Goal: Task Accomplishment & Management: Manage account settings

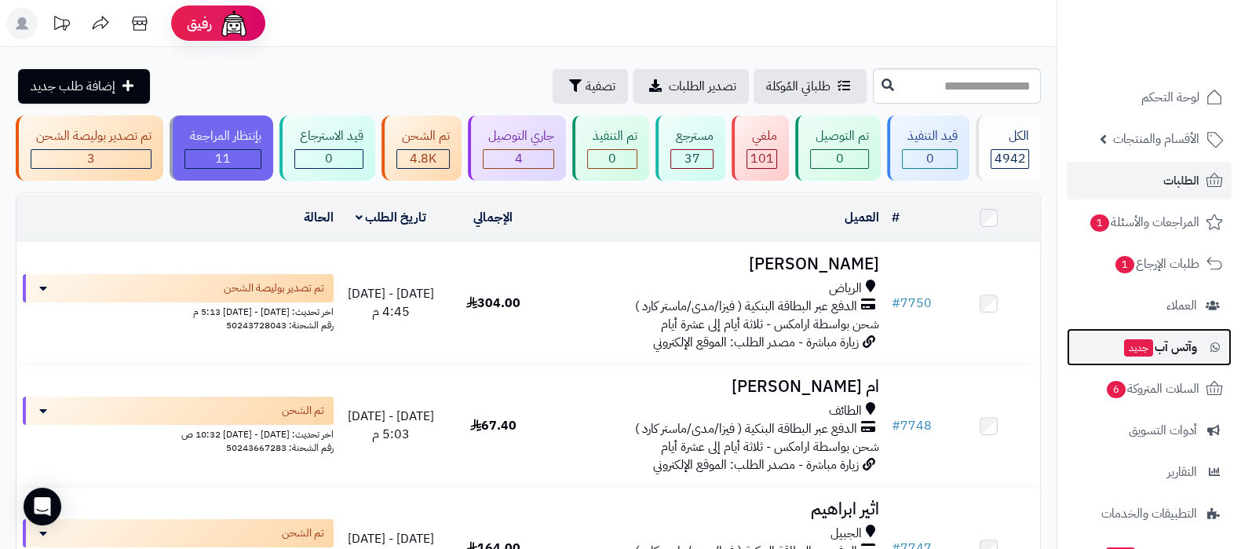
click at [1167, 360] on link "وآتس آب جديد" at bounding box center [1149, 347] width 165 height 38
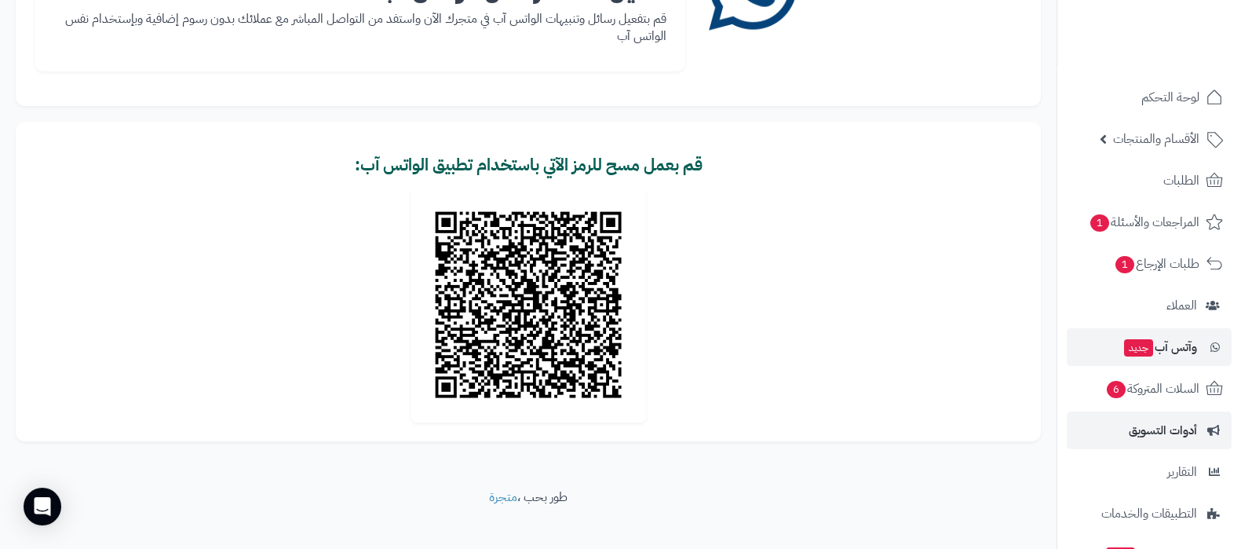
scroll to position [97, 0]
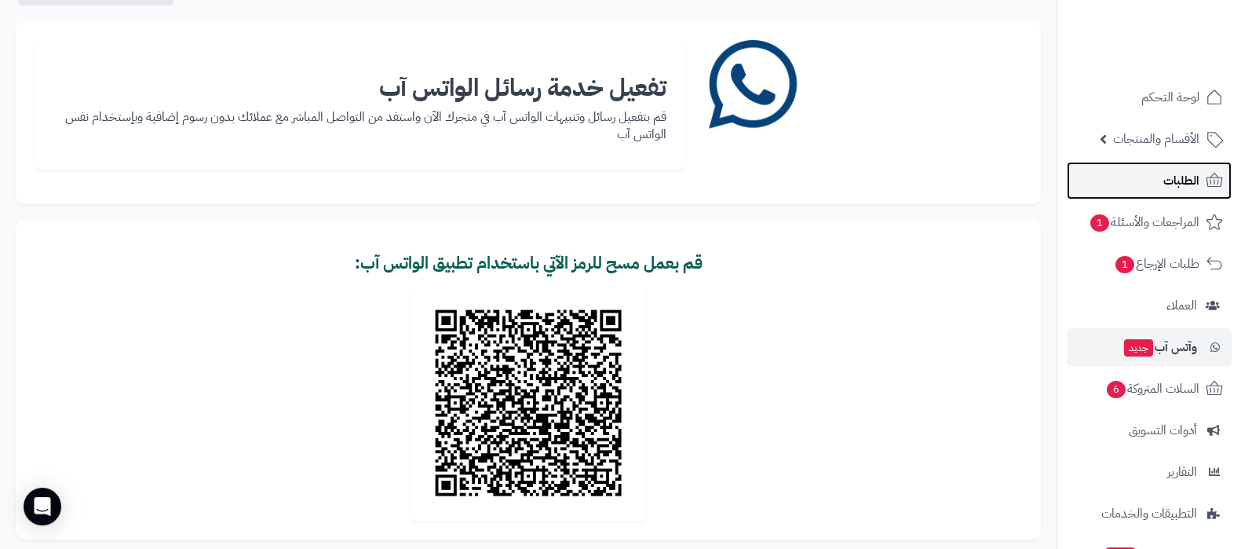
click at [1144, 183] on link "الطلبات" at bounding box center [1149, 181] width 165 height 38
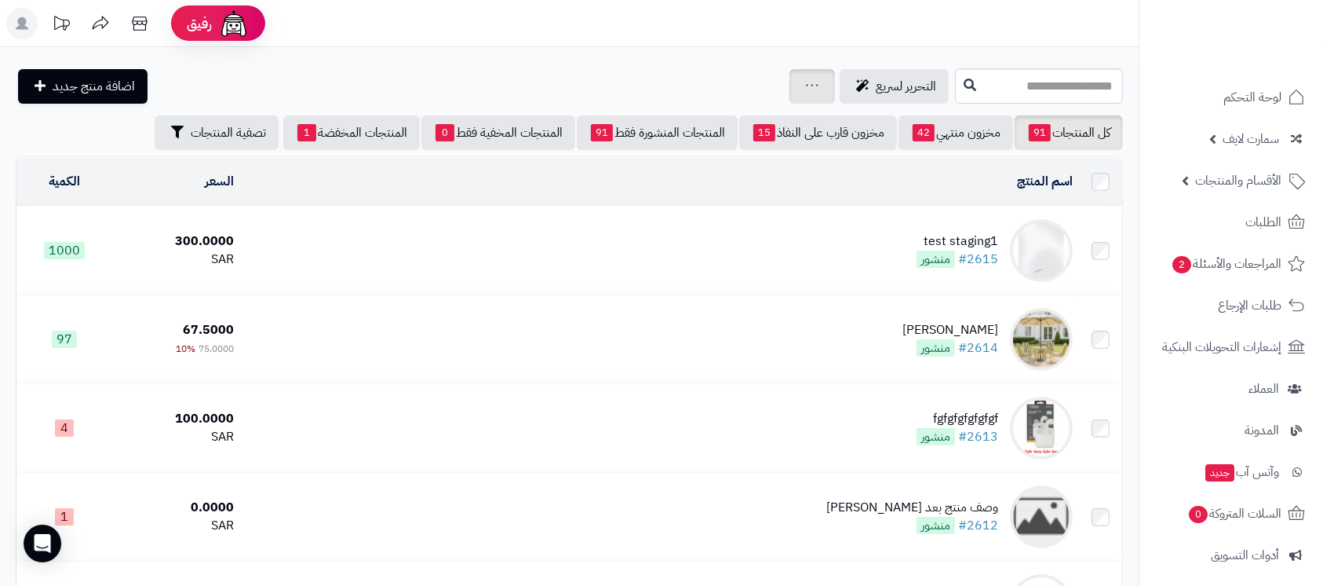
click at [806, 84] on icon at bounding box center [812, 85] width 13 height 10
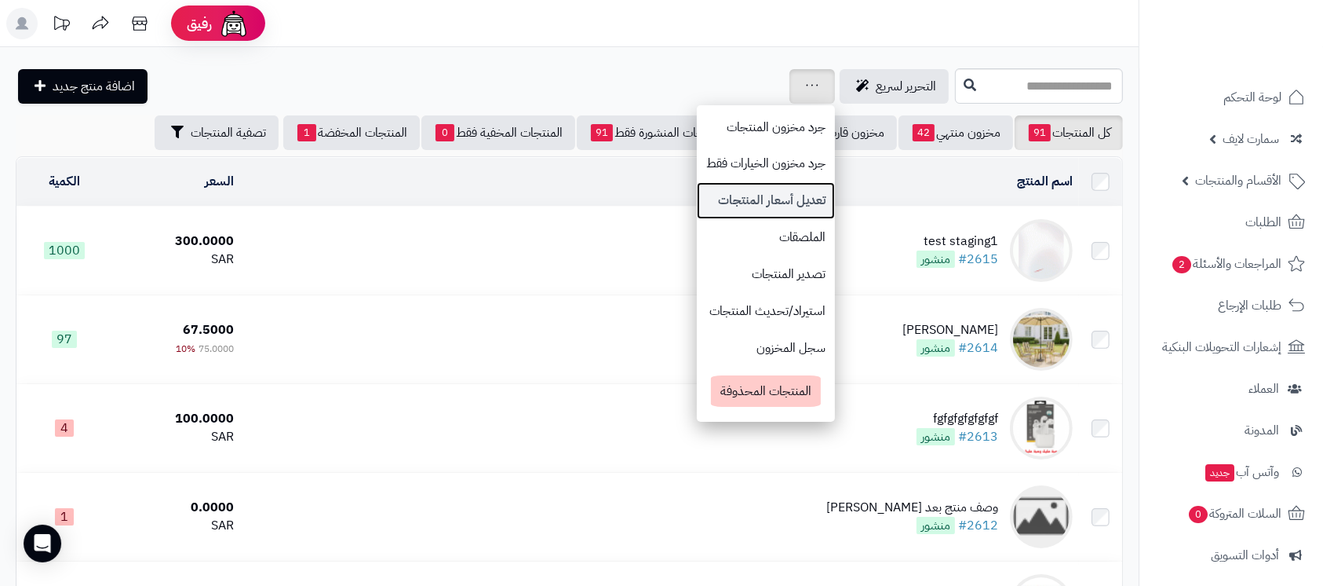
click at [709, 200] on link "تعديل أسعار المنتجات" at bounding box center [766, 200] width 138 height 37
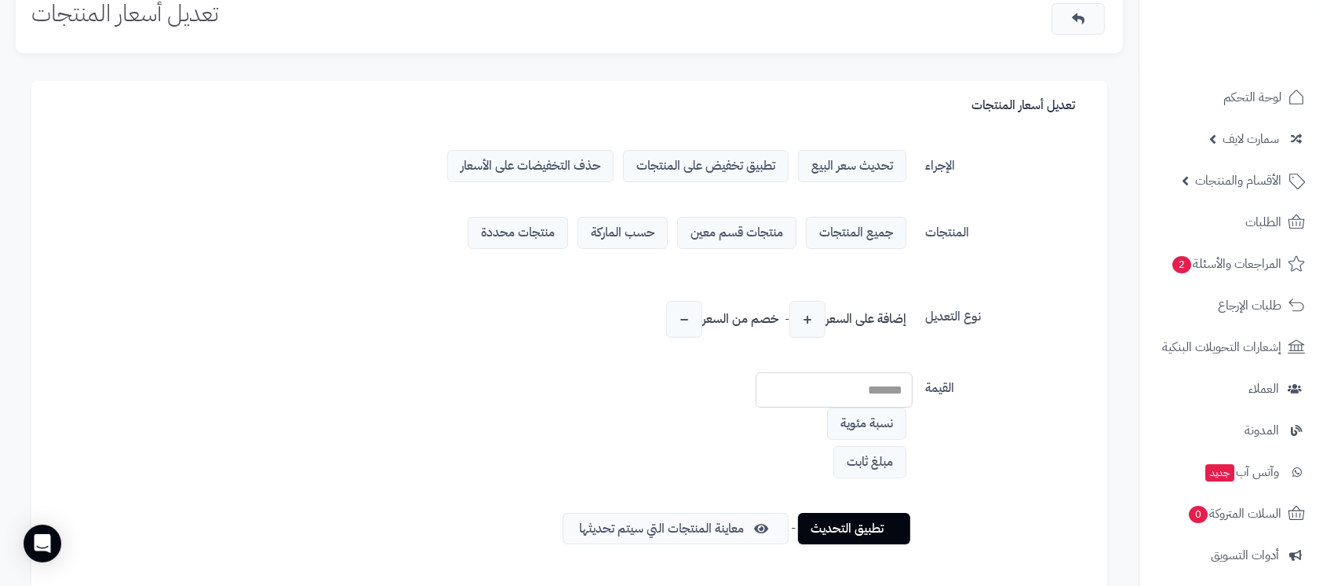
scroll to position [104, 0]
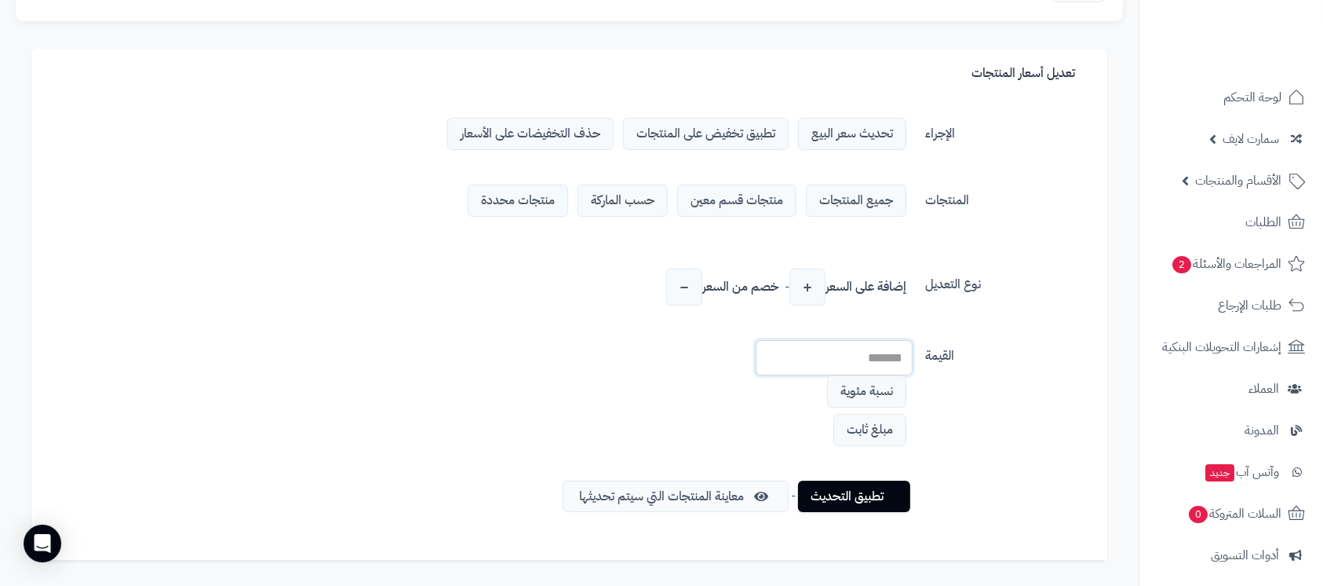
click at [856, 353] on input "number" at bounding box center [834, 357] width 157 height 35
type input "**"
click at [862, 424] on span "مبلغ ثابت" at bounding box center [870, 430] width 73 height 32
click at [1220, 174] on span "الأقسام والمنتجات" at bounding box center [1238, 181] width 86 height 22
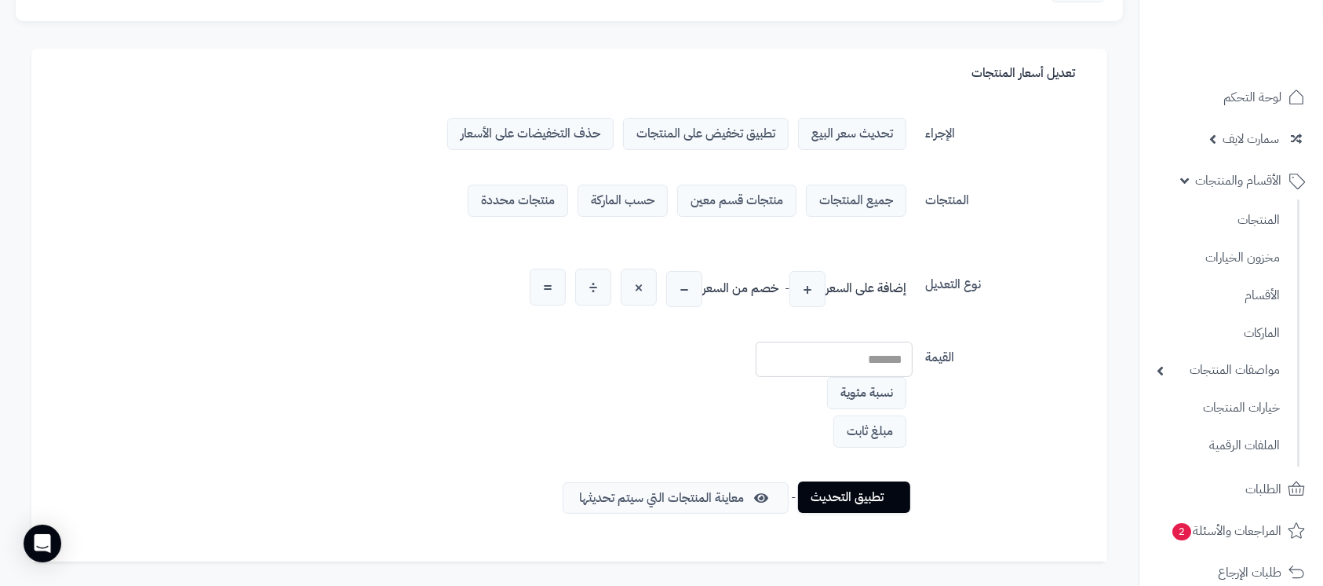
click at [841, 498] on link "تطبيق التحديث" at bounding box center [854, 496] width 112 height 31
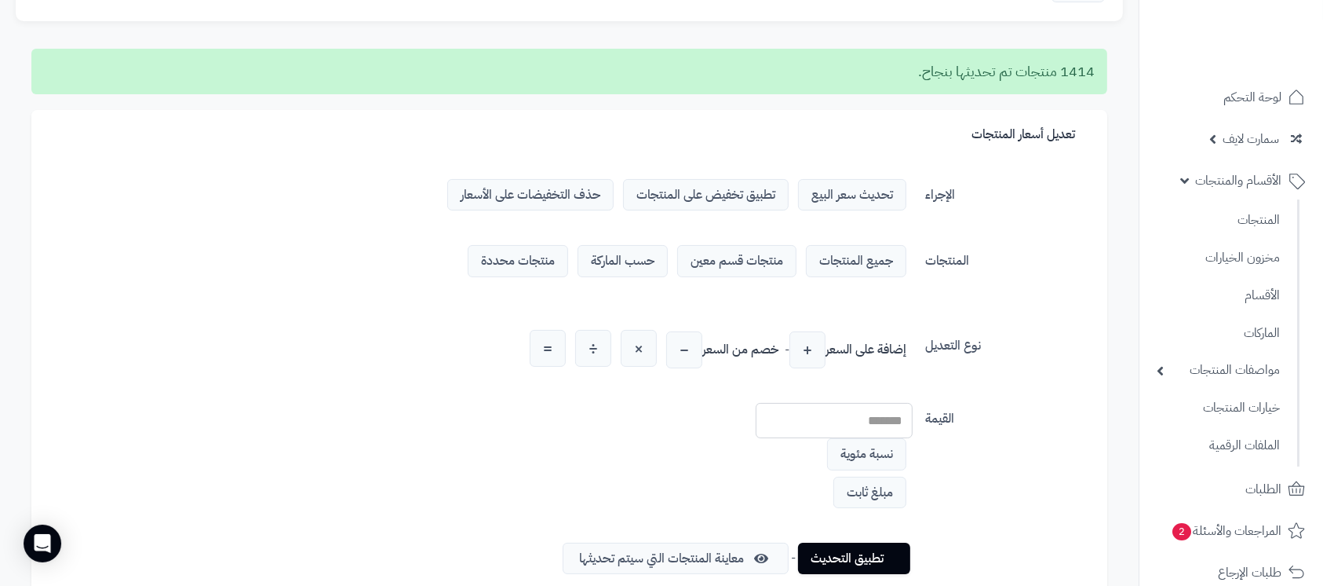
click at [571, 202] on span "حذف التخفيضات على الأسعار" at bounding box center [530, 195] width 166 height 32
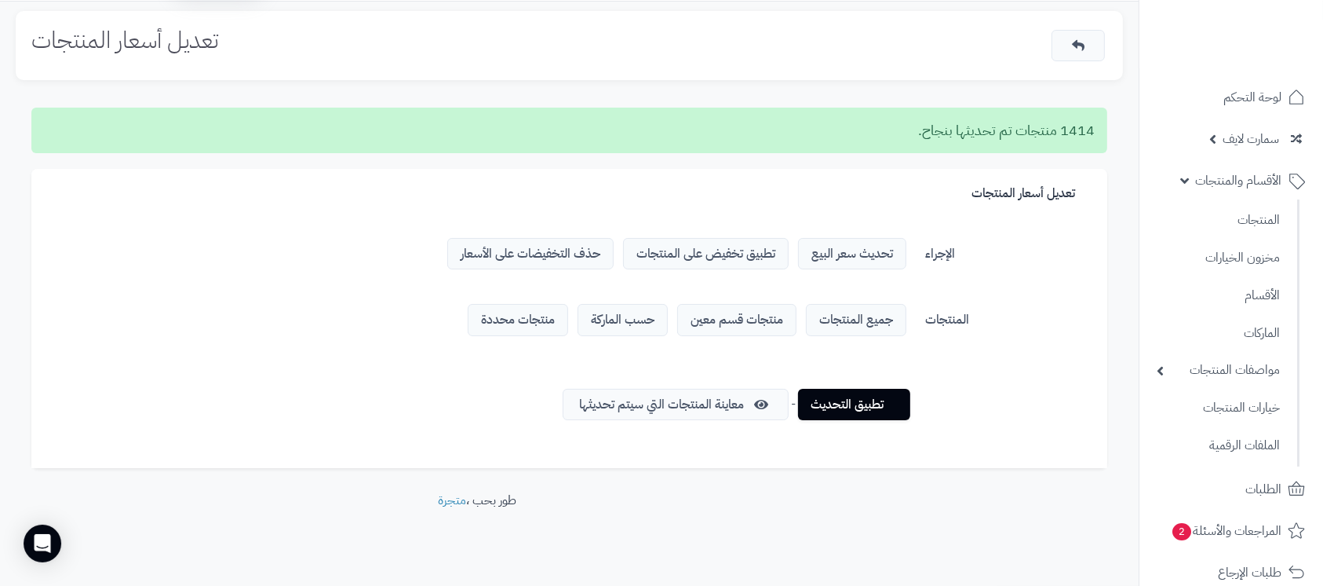
scroll to position [45, 0]
click at [721, 265] on span "تطبيق تخفيض على المنتجات" at bounding box center [706, 255] width 166 height 32
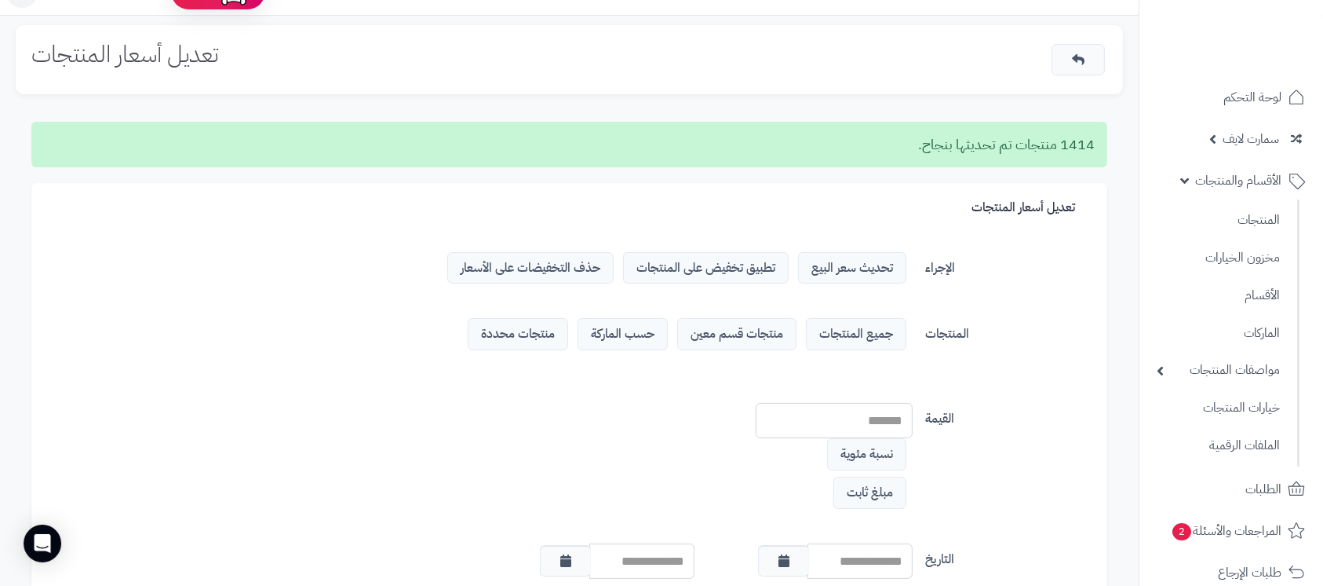
scroll to position [0, 0]
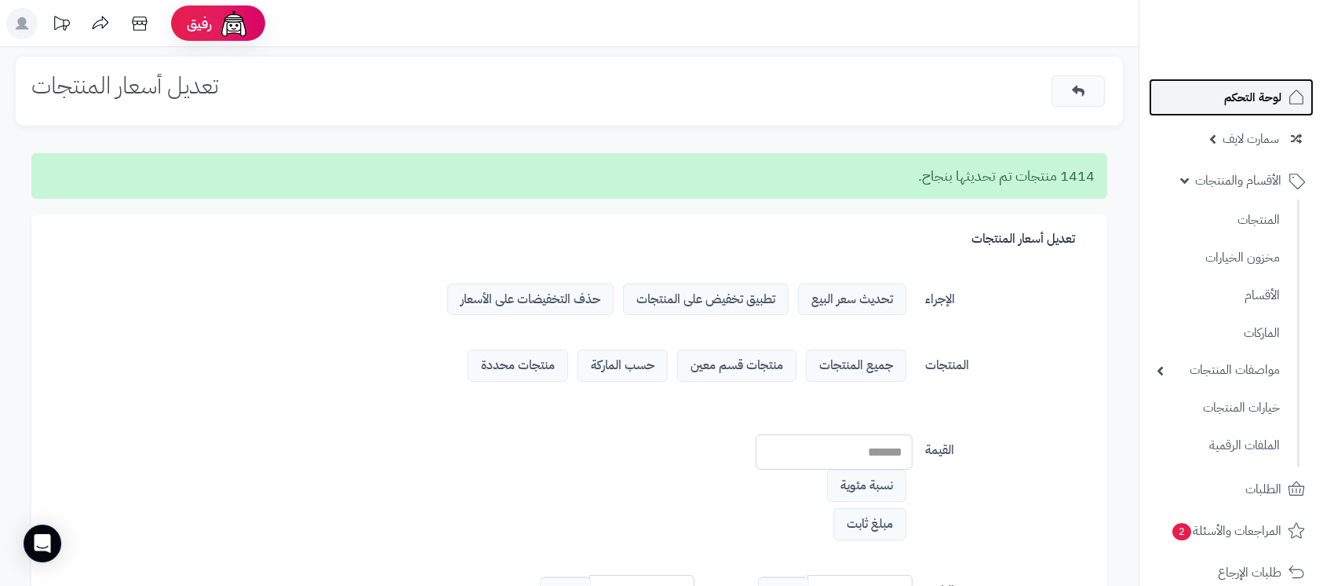
click at [1209, 96] on link "لوحة التحكم" at bounding box center [1231, 97] width 165 height 38
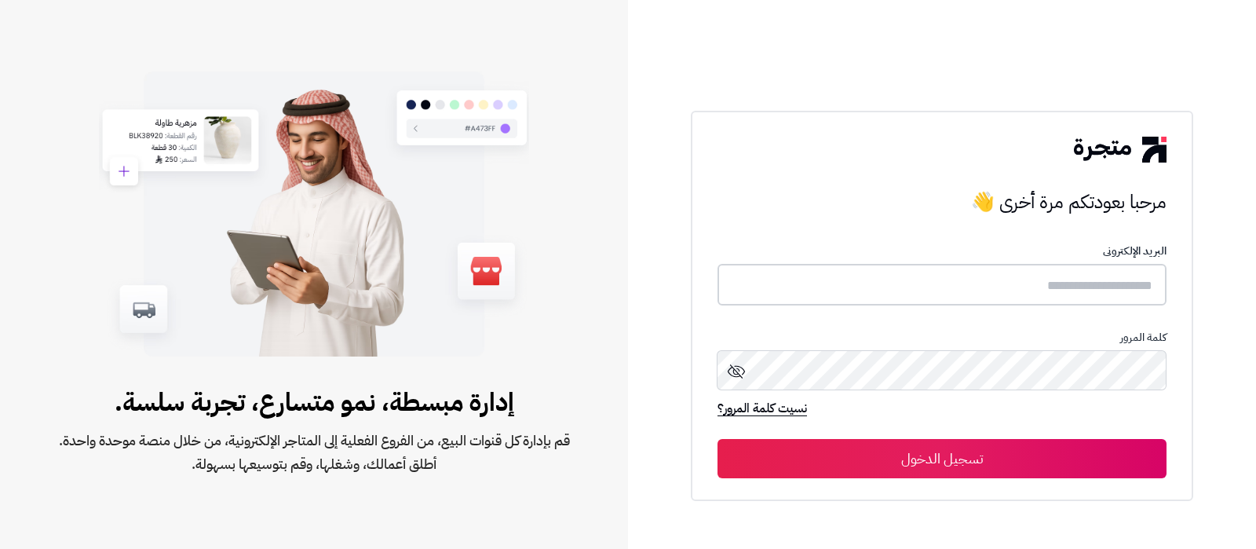
click at [986, 273] on input "text" at bounding box center [941, 285] width 449 height 42
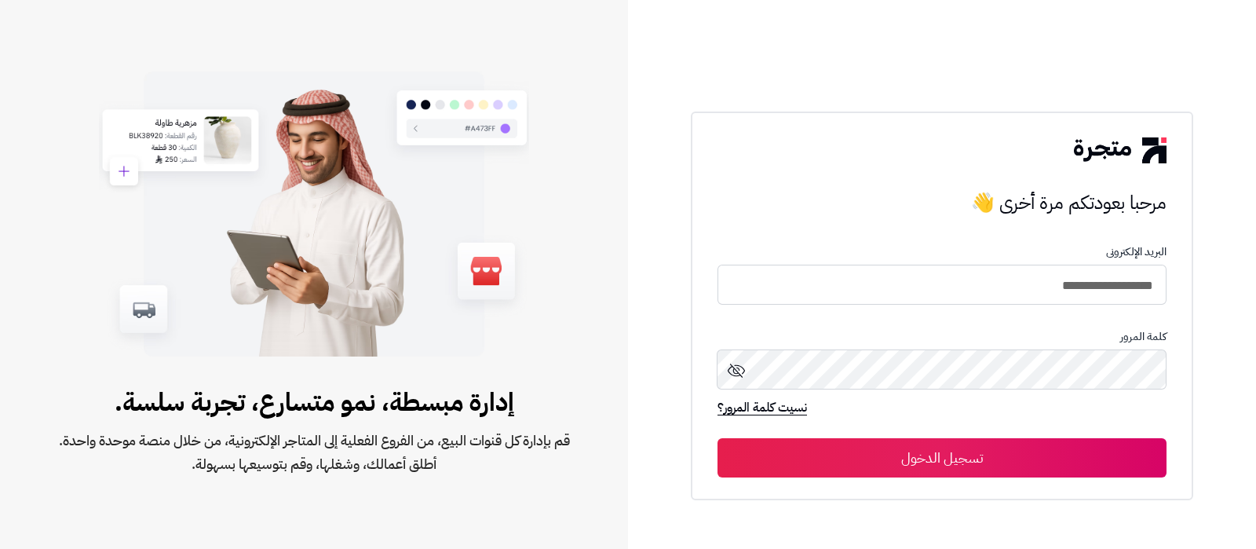
type input "**********"
click at [717, 438] on button "تسجيل الدخول" at bounding box center [941, 457] width 449 height 39
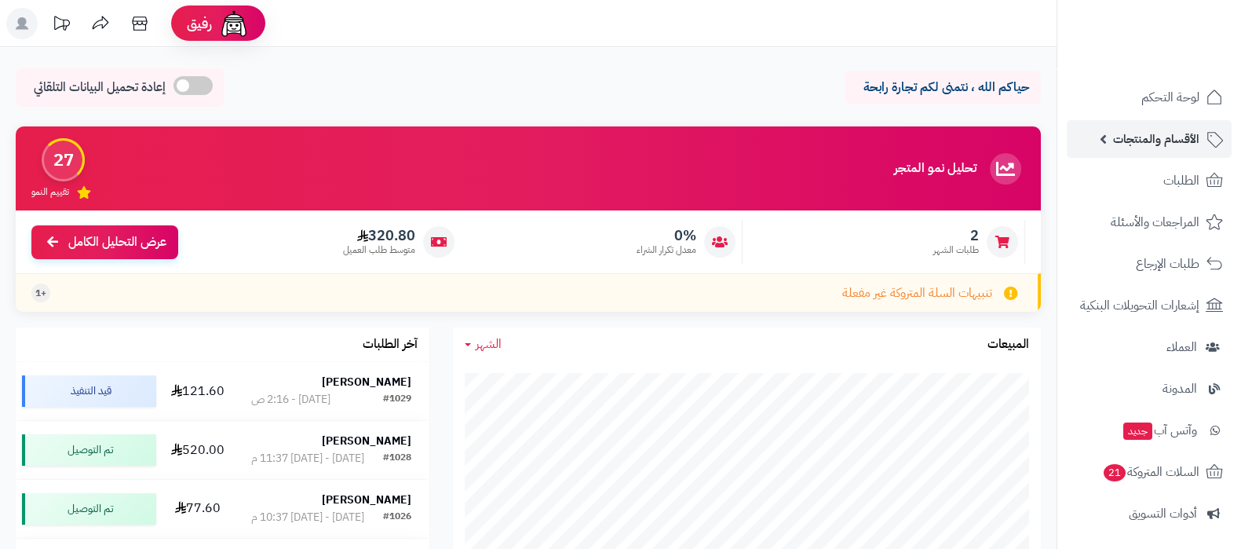
click at [1118, 151] on link "الأقسام والمنتجات" at bounding box center [1149, 139] width 165 height 38
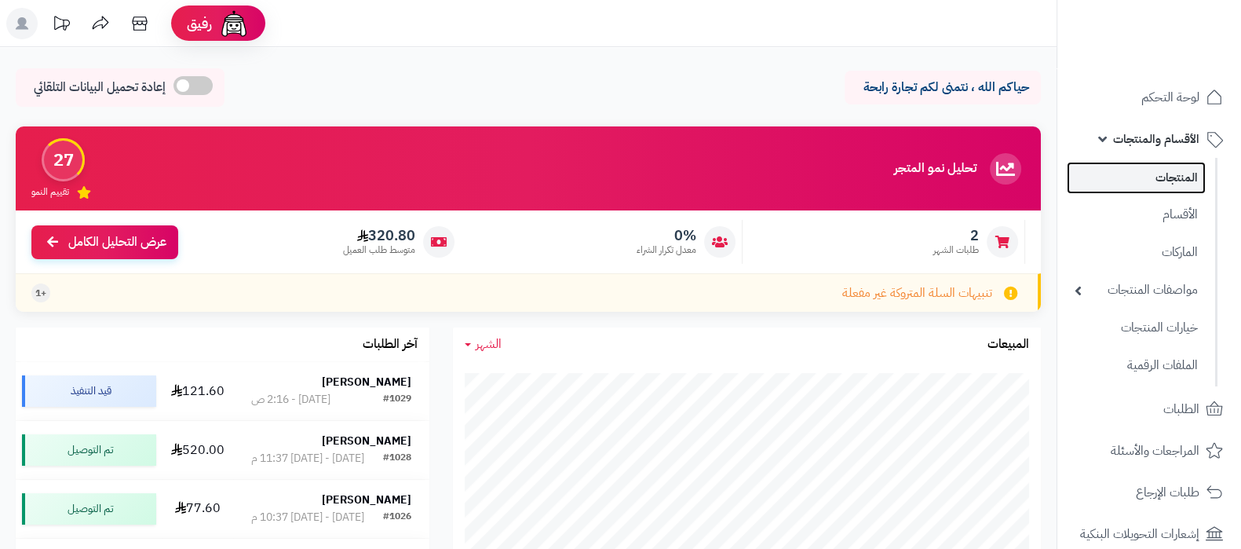
click at [1126, 178] on link "المنتجات" at bounding box center [1136, 178] width 139 height 32
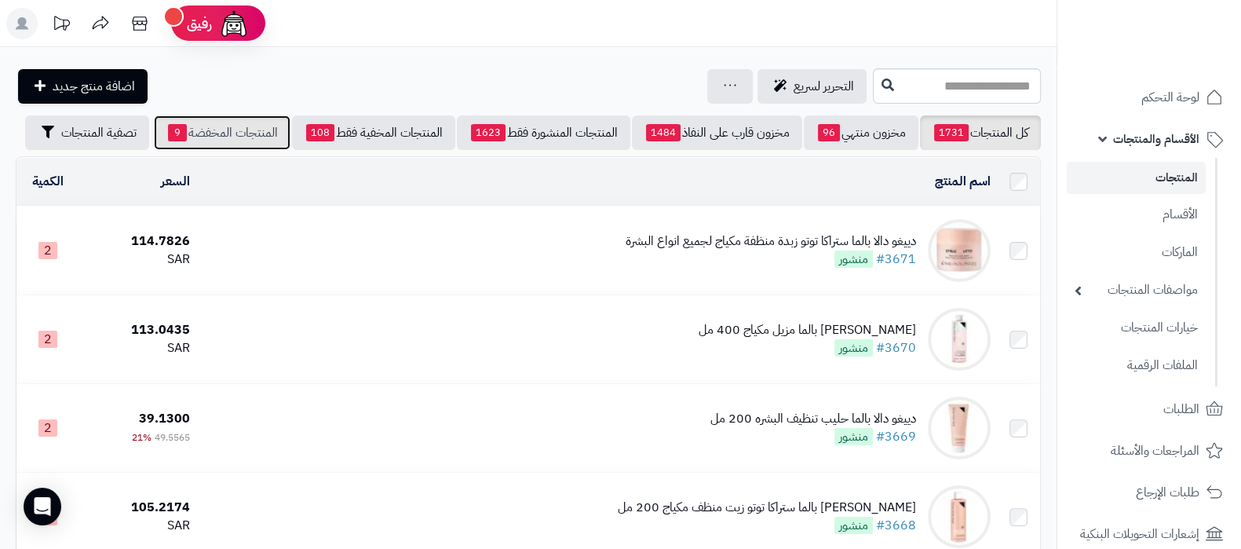
click at [209, 134] on link "المنتجات المخفضة 9" at bounding box center [222, 132] width 137 height 35
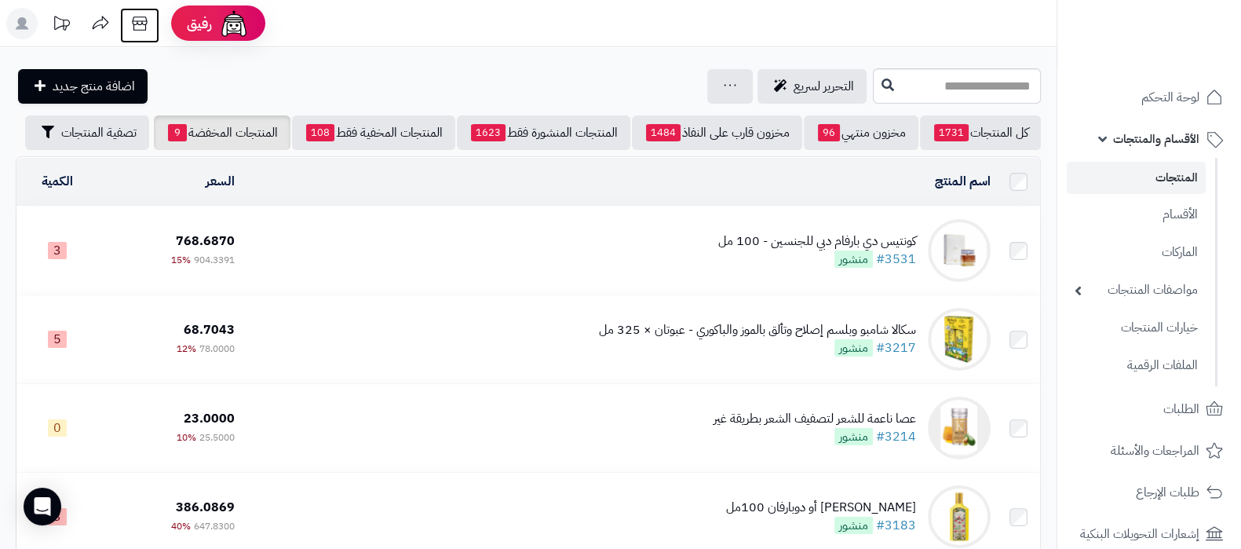
click at [144, 29] on icon at bounding box center [139, 23] width 31 height 31
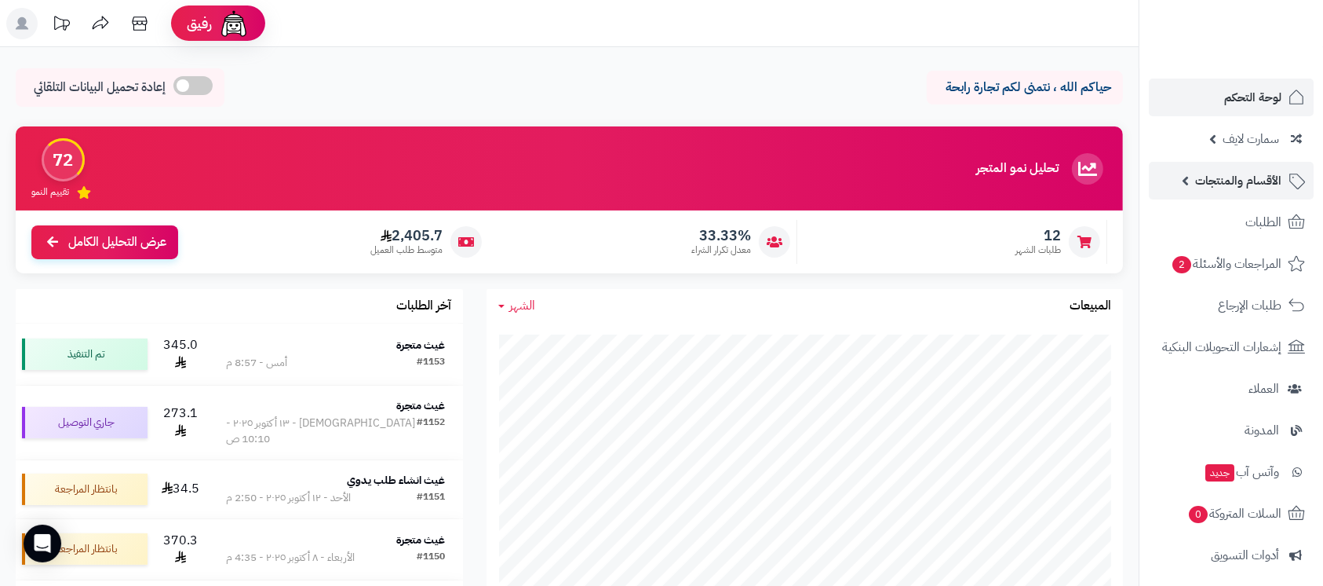
click at [1251, 179] on span "الأقسام والمنتجات" at bounding box center [1238, 181] width 86 height 22
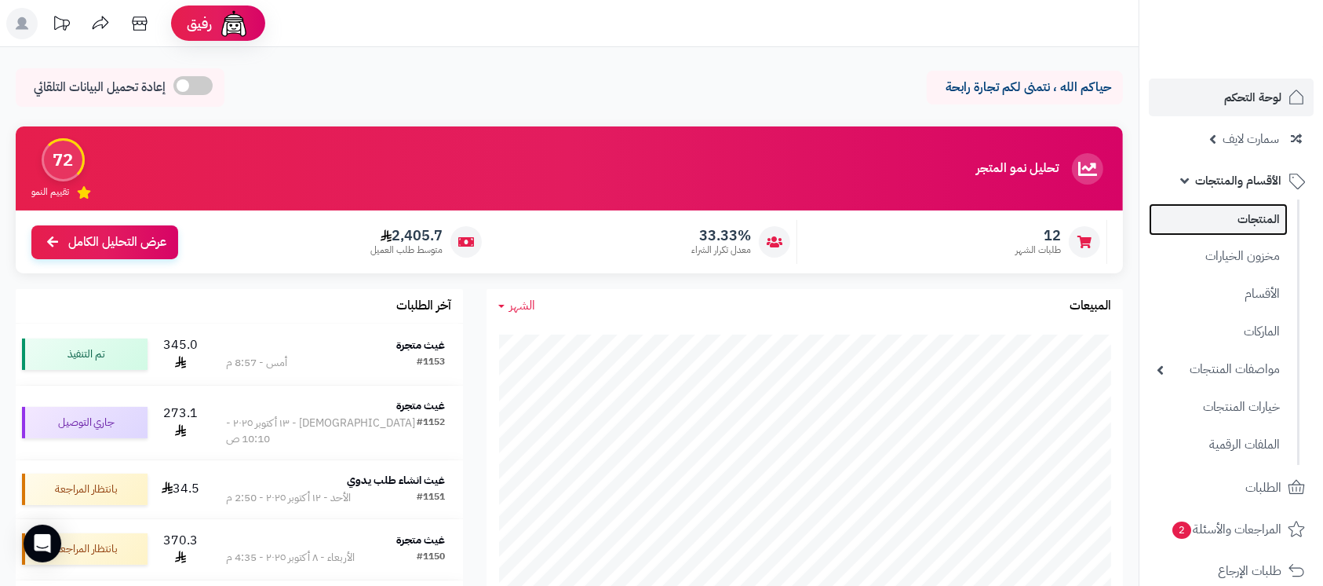
click at [1243, 225] on link "المنتجات" at bounding box center [1218, 219] width 139 height 32
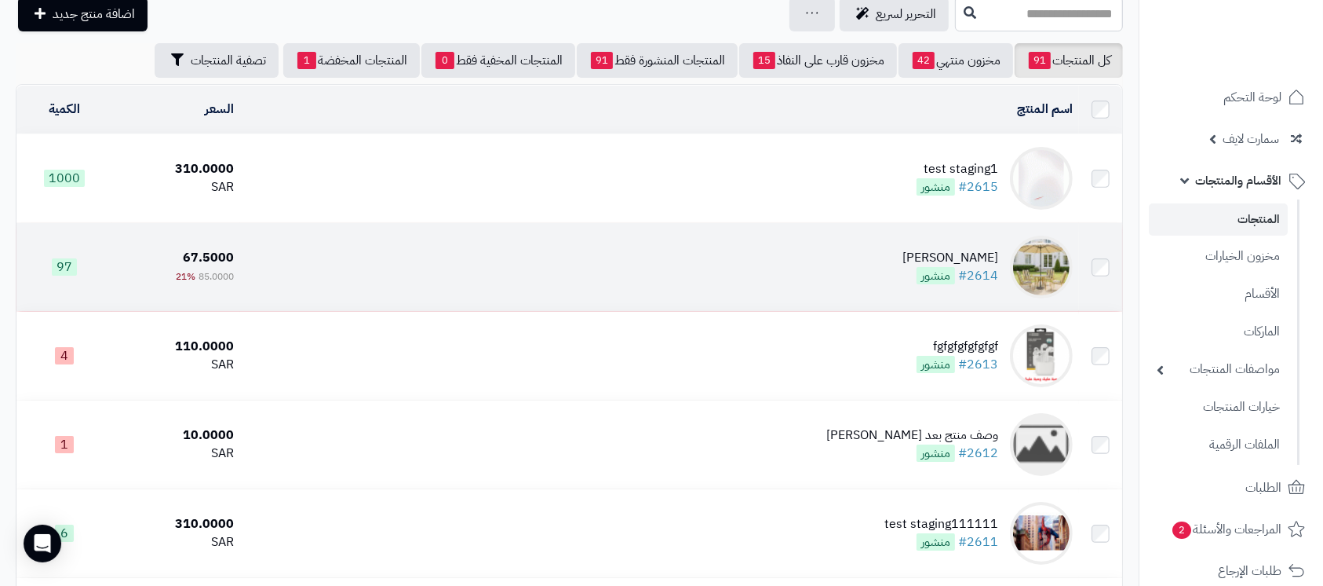
scroll to position [104, 0]
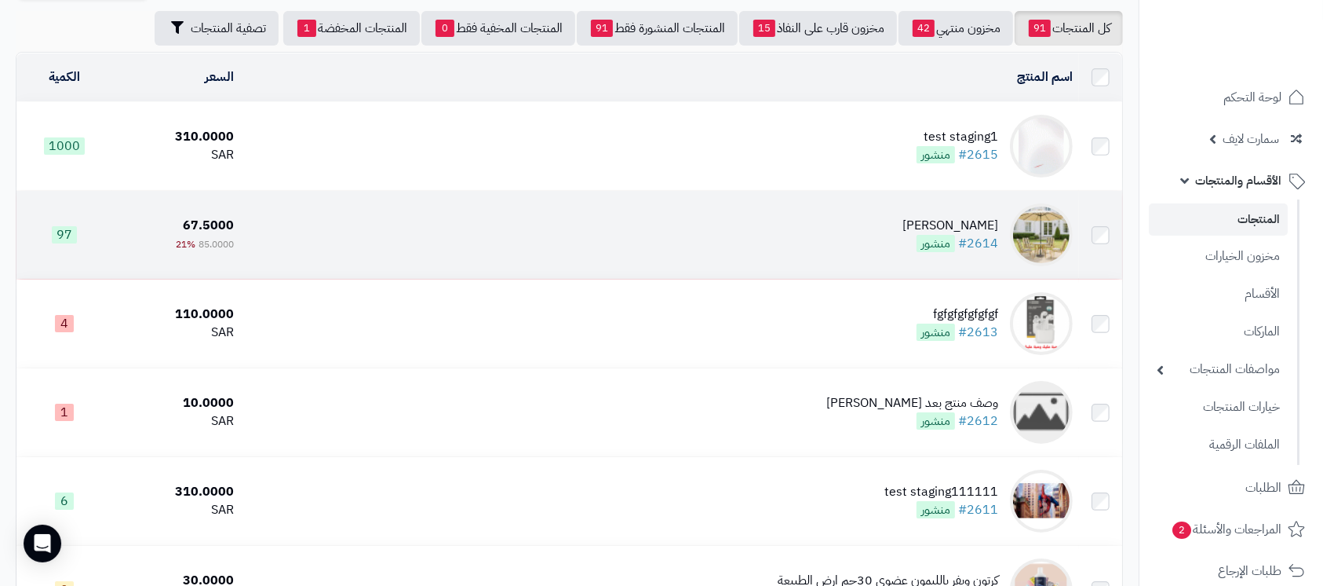
click at [917, 226] on td "[PERSON_NAME] #2614 منشور" at bounding box center [659, 235] width 839 height 88
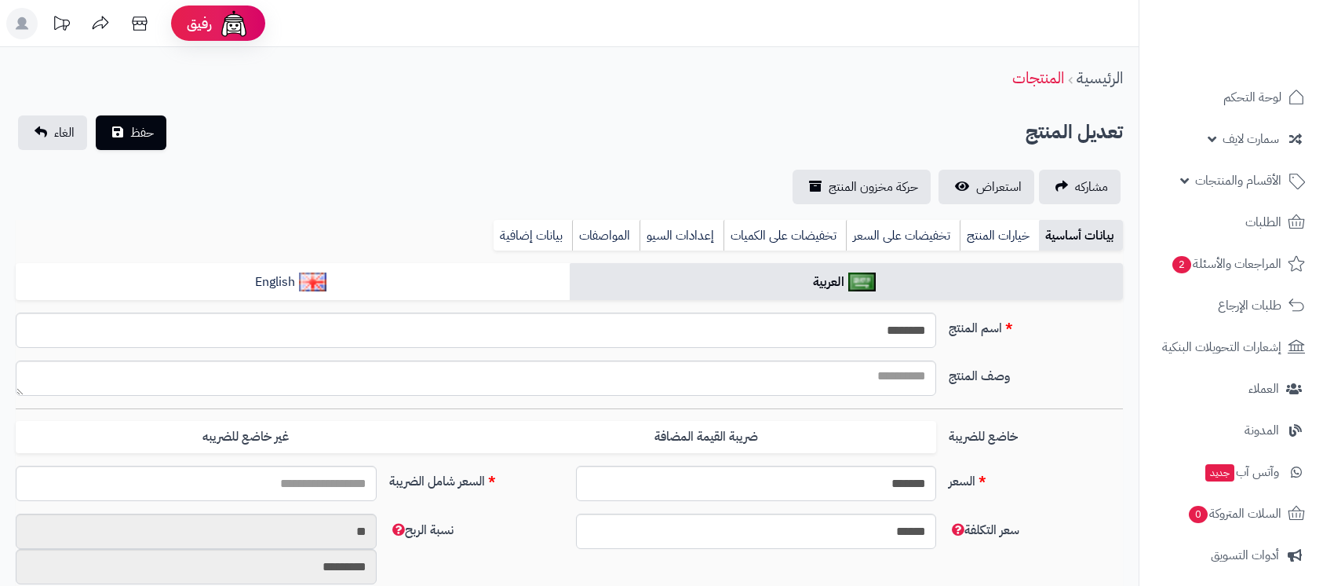
select select
type input "*****"
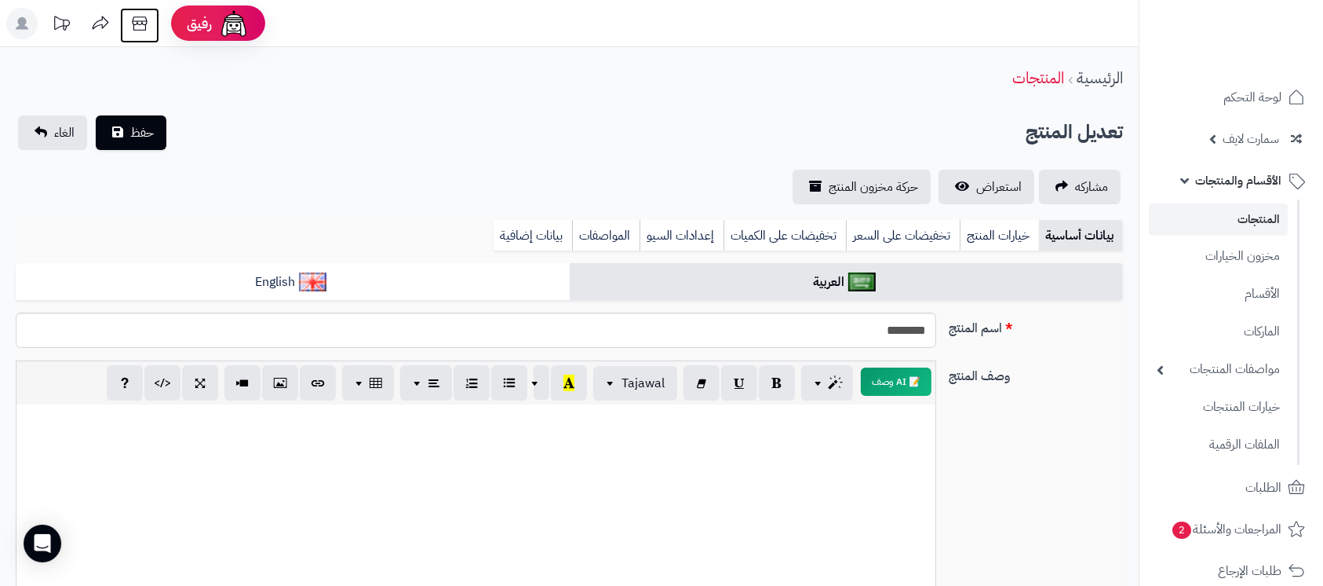
click at [139, 28] on icon at bounding box center [139, 23] width 31 height 31
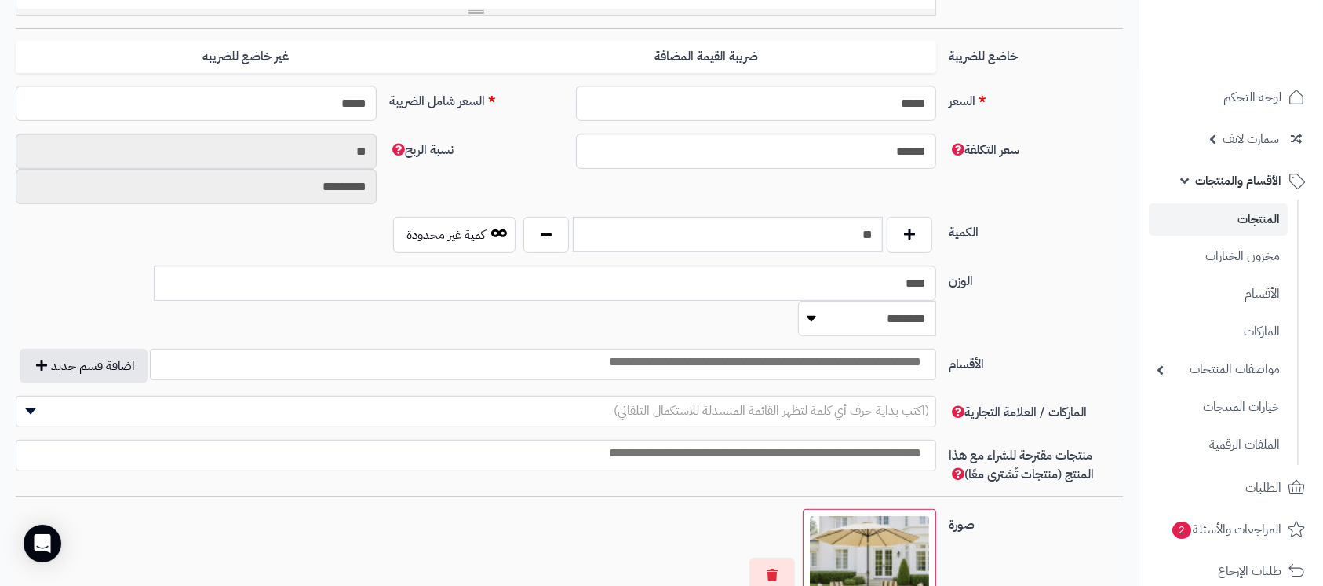
scroll to position [628, 0]
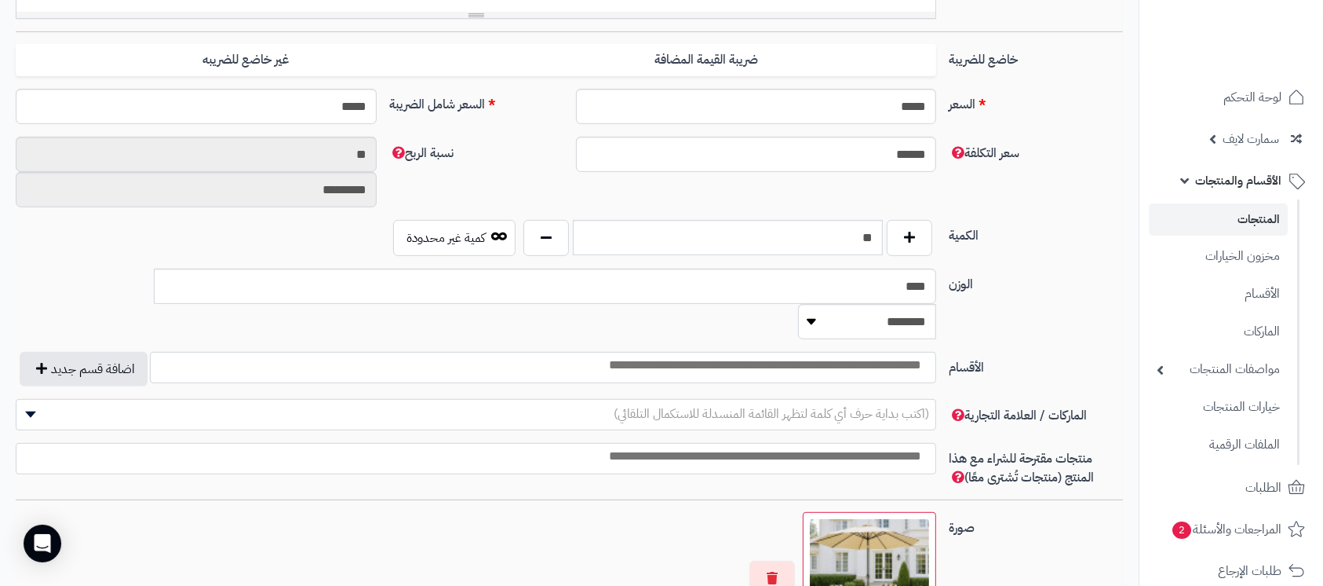
click at [862, 356] on input "search" at bounding box center [756, 365] width 352 height 18
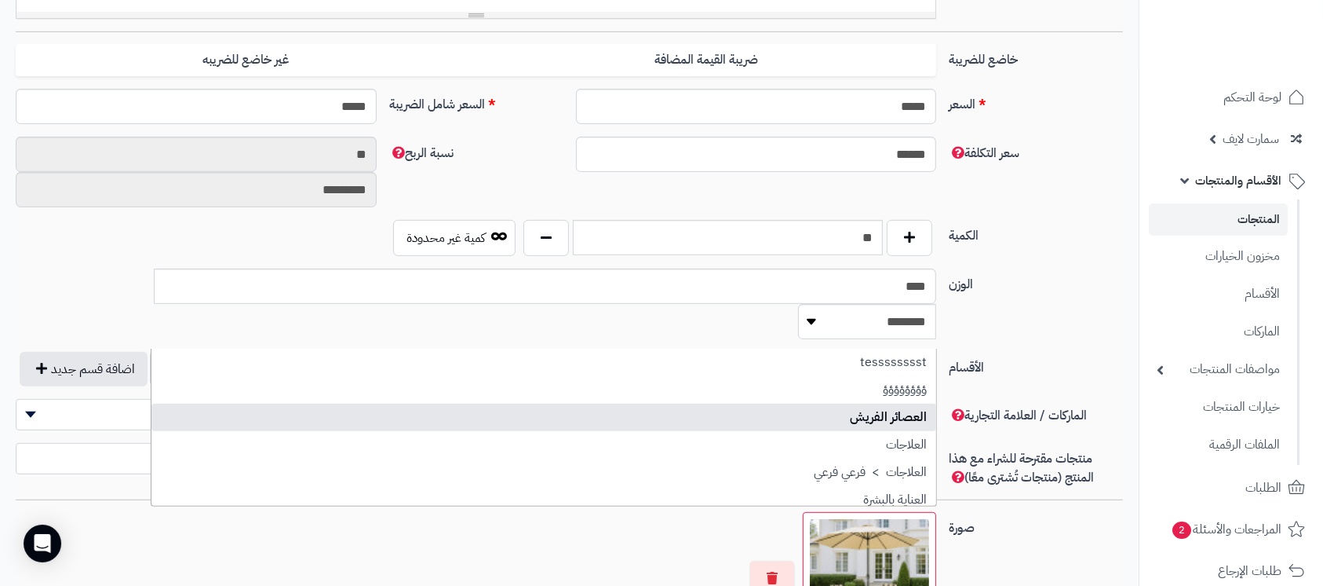
select select "***"
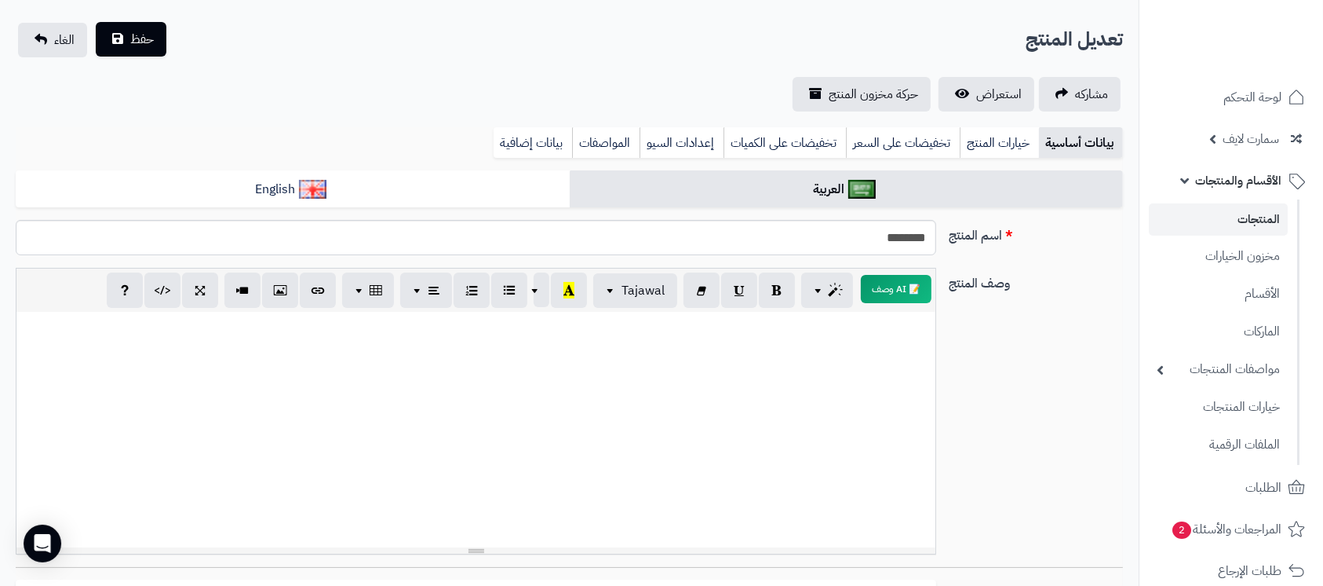
scroll to position [0, 0]
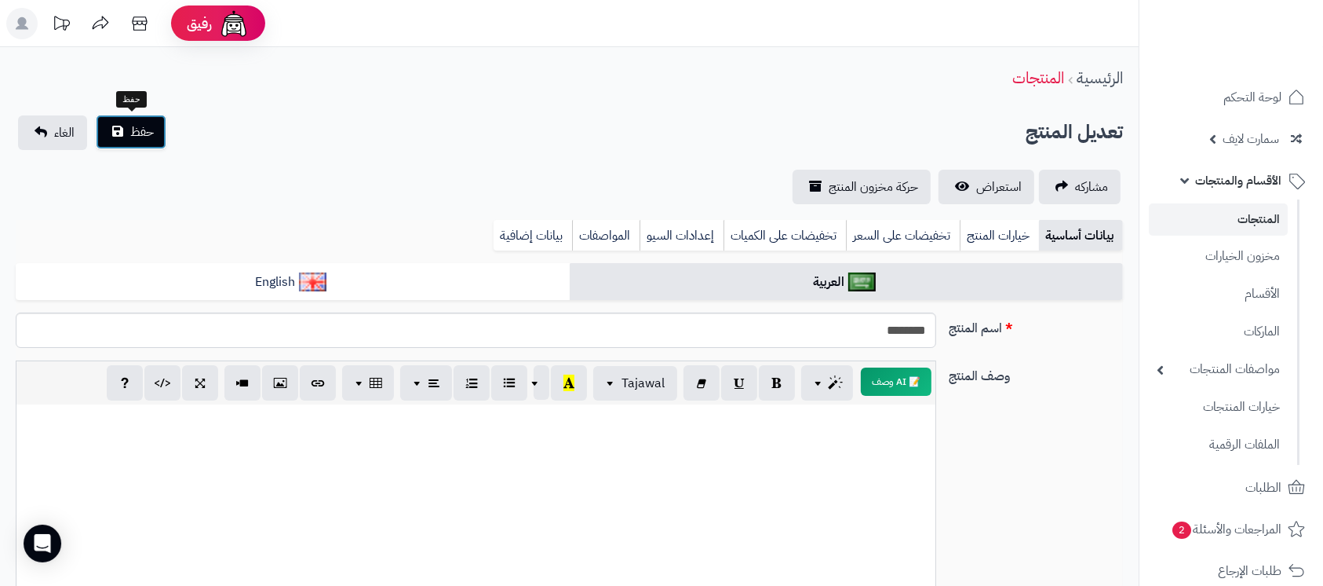
click at [129, 130] on button "حفظ" at bounding box center [131, 132] width 71 height 35
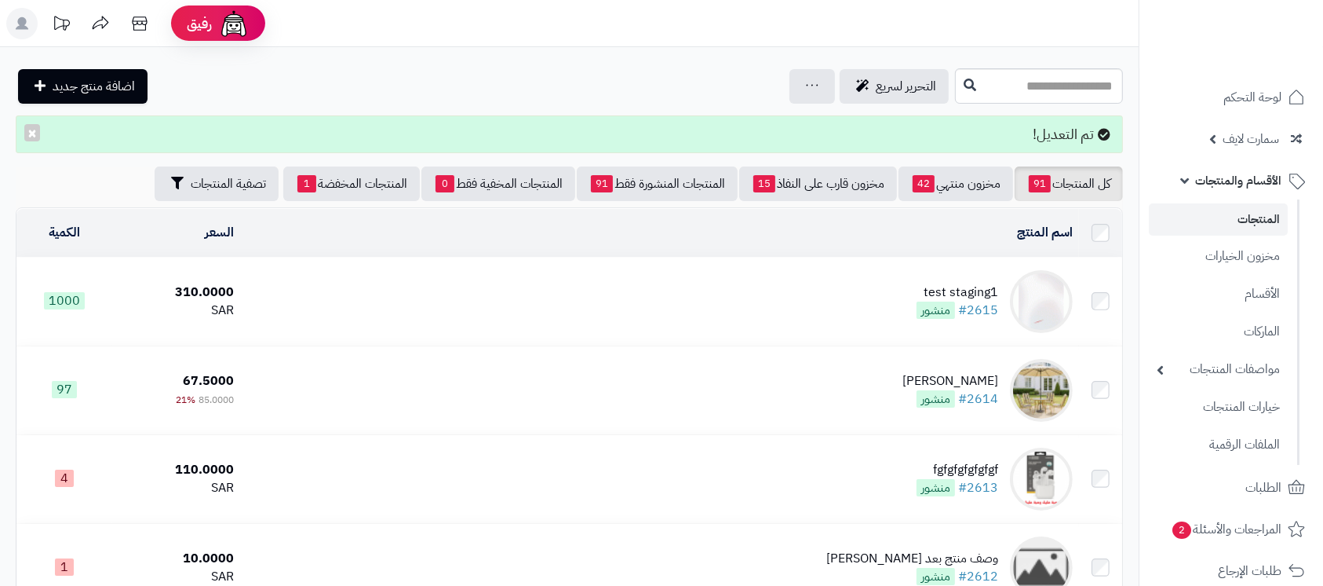
click at [942, 284] on div "test staging1" at bounding box center [958, 292] width 82 height 18
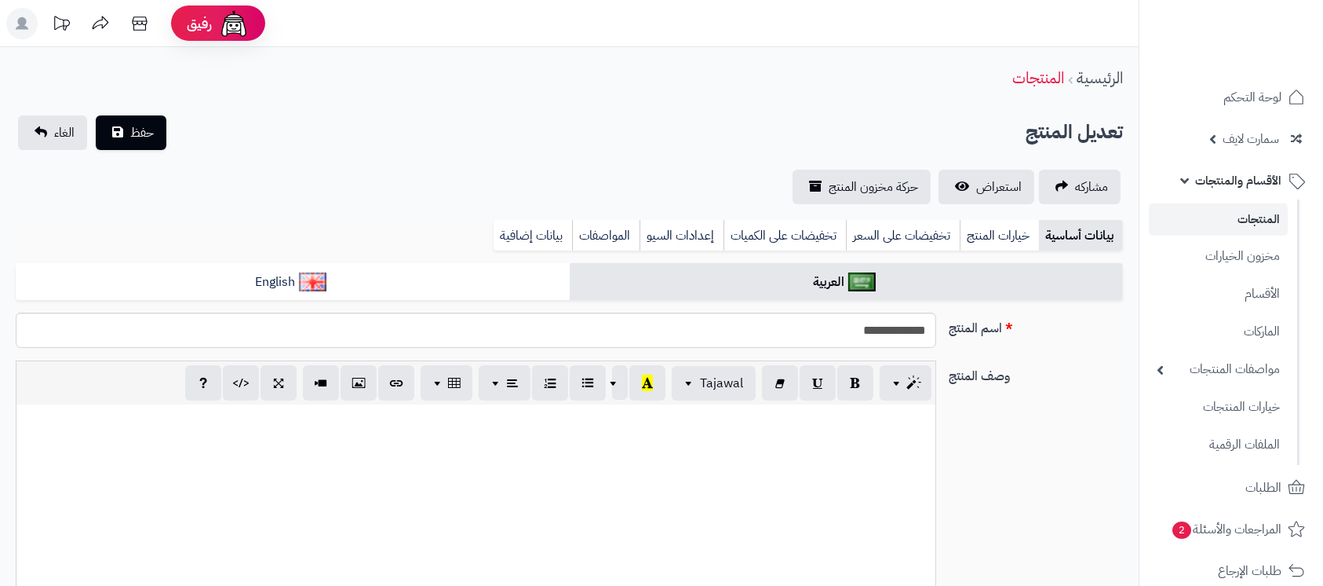
scroll to position [149, 0]
click at [921, 248] on link "تخفيضات على السعر" at bounding box center [903, 235] width 114 height 31
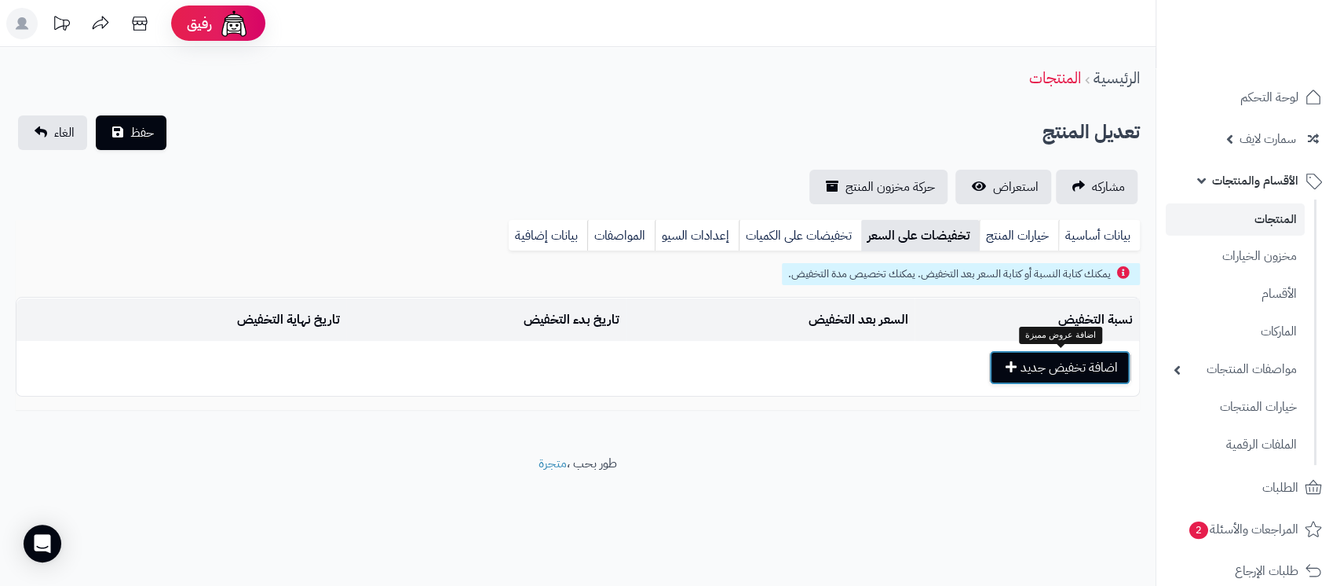
click at [1024, 376] on button "اضافة تخفيض جديد" at bounding box center [1059, 367] width 141 height 35
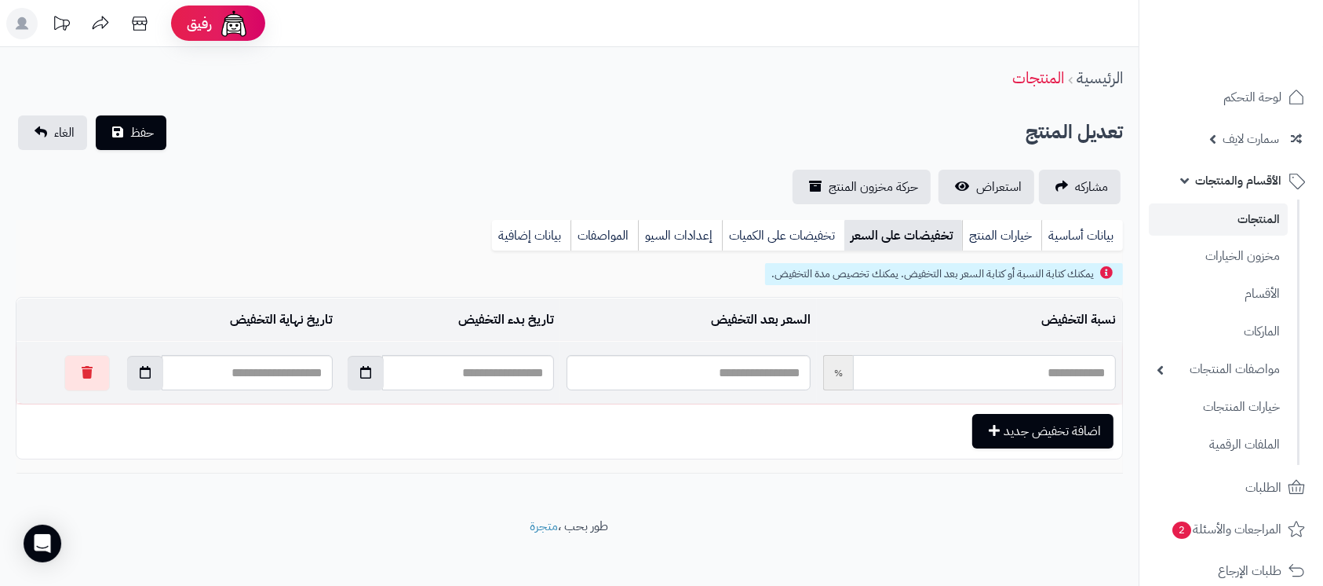
click at [1036, 379] on input "text" at bounding box center [984, 372] width 263 height 35
type input "*"
type input "******"
type input "**"
type input "******"
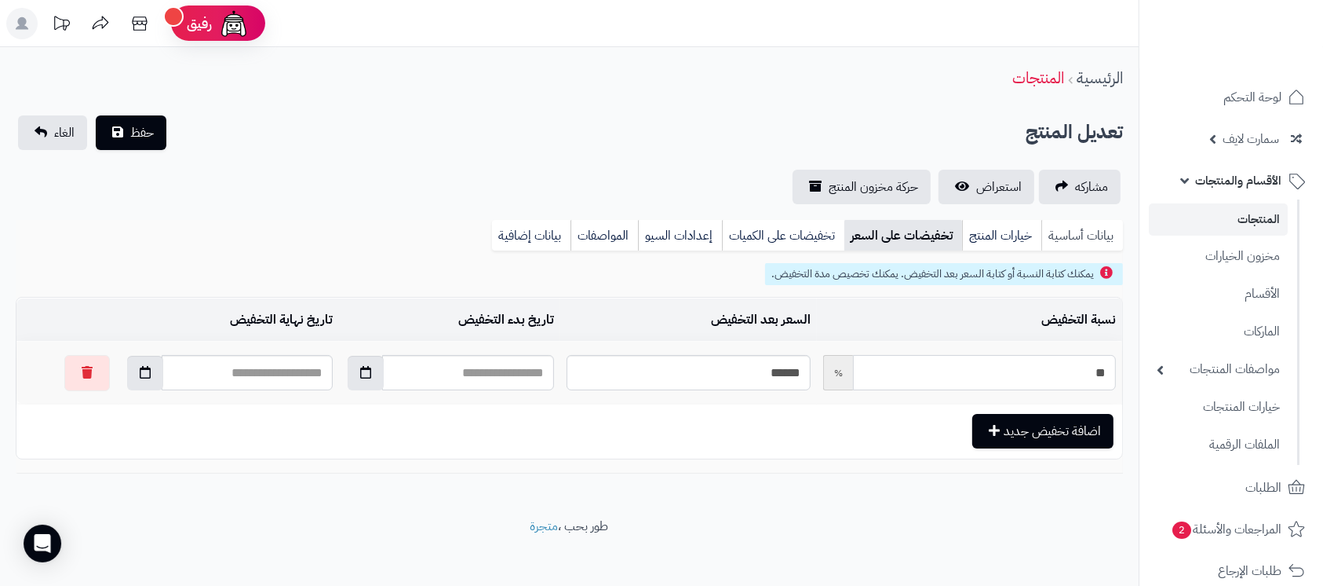
type input "**"
click at [1069, 231] on link "بيانات أساسية" at bounding box center [1083, 235] width 82 height 31
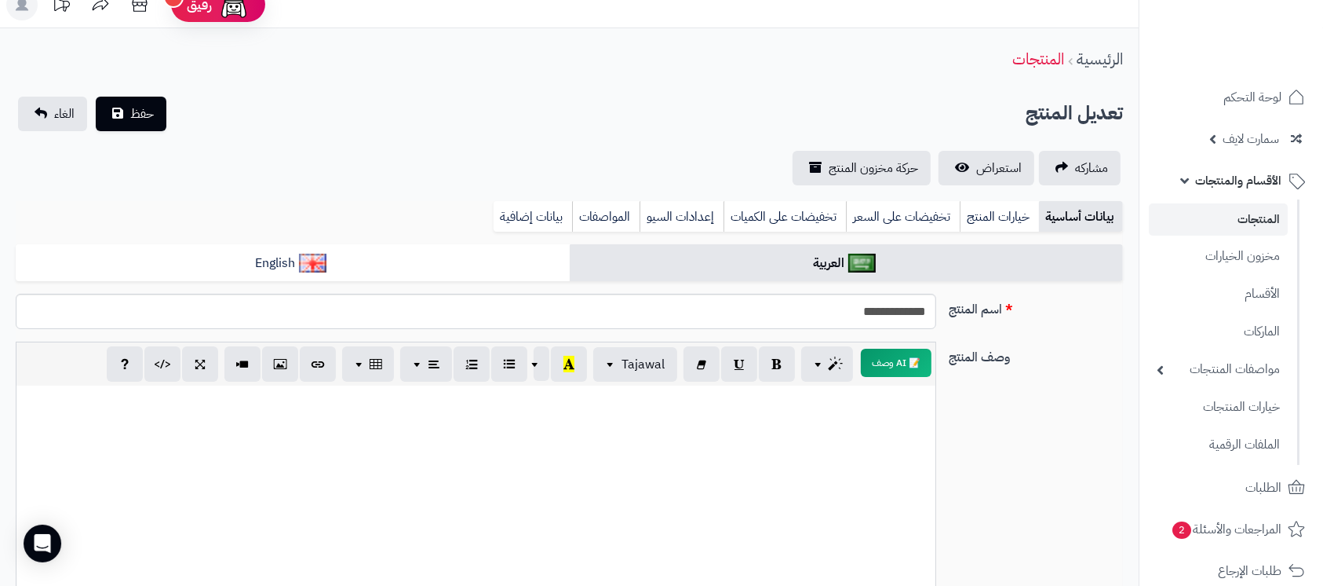
scroll to position [0, 0]
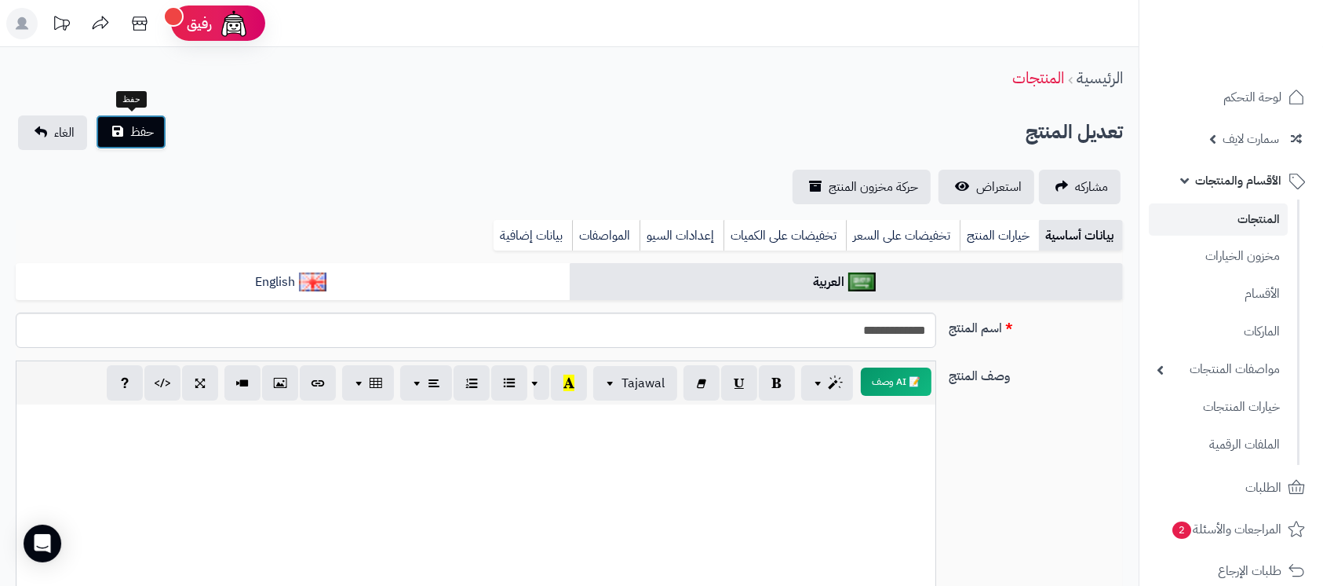
click at [138, 142] on button "حفظ" at bounding box center [131, 132] width 71 height 35
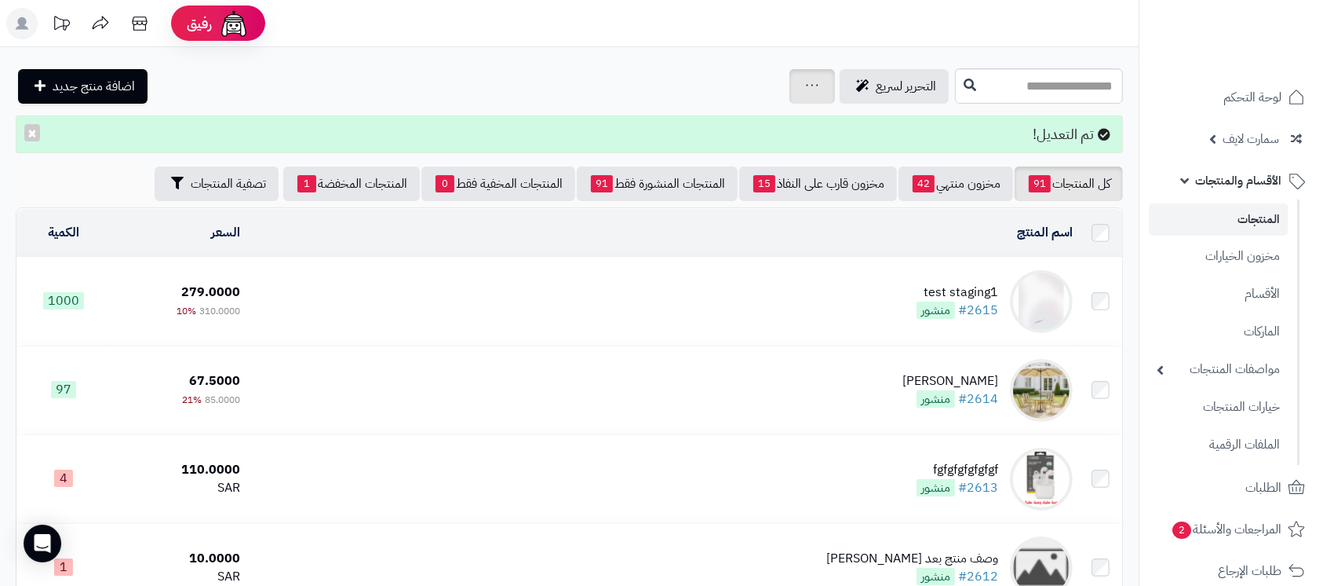
click at [806, 89] on icon at bounding box center [812, 85] width 13 height 10
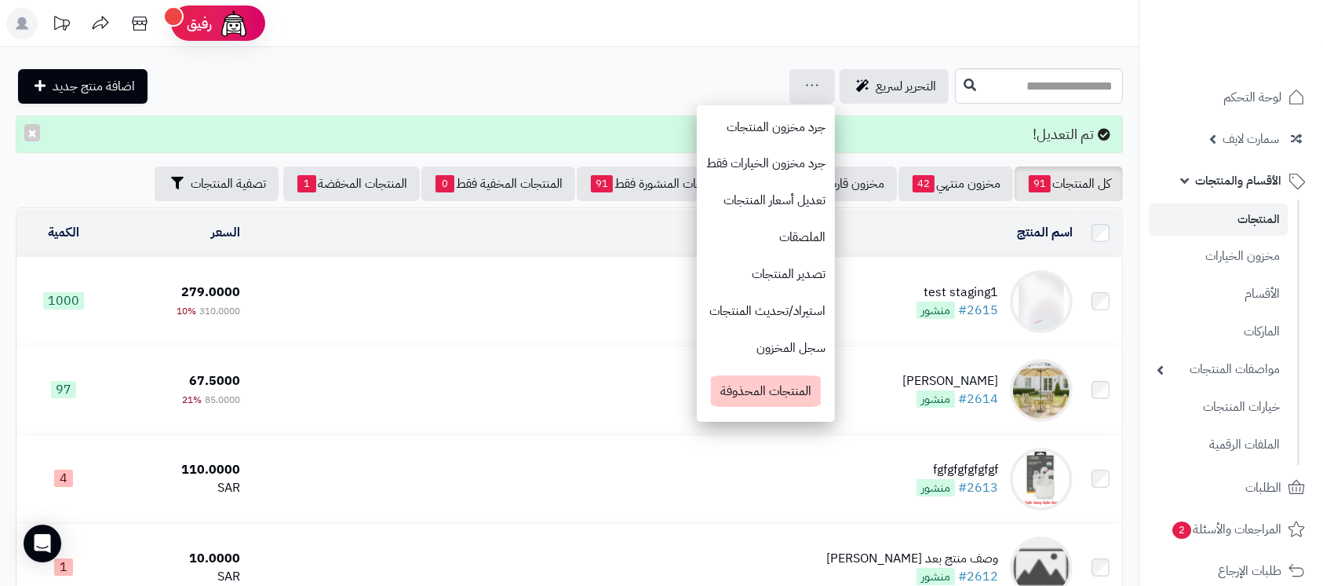
click at [512, 78] on div "التحرير لسريع جرد مخزون المنتجات جرد مخزون الخيارات فقط تعديل أسعار المنتجات ال…" at bounding box center [484, 86] width 936 height 35
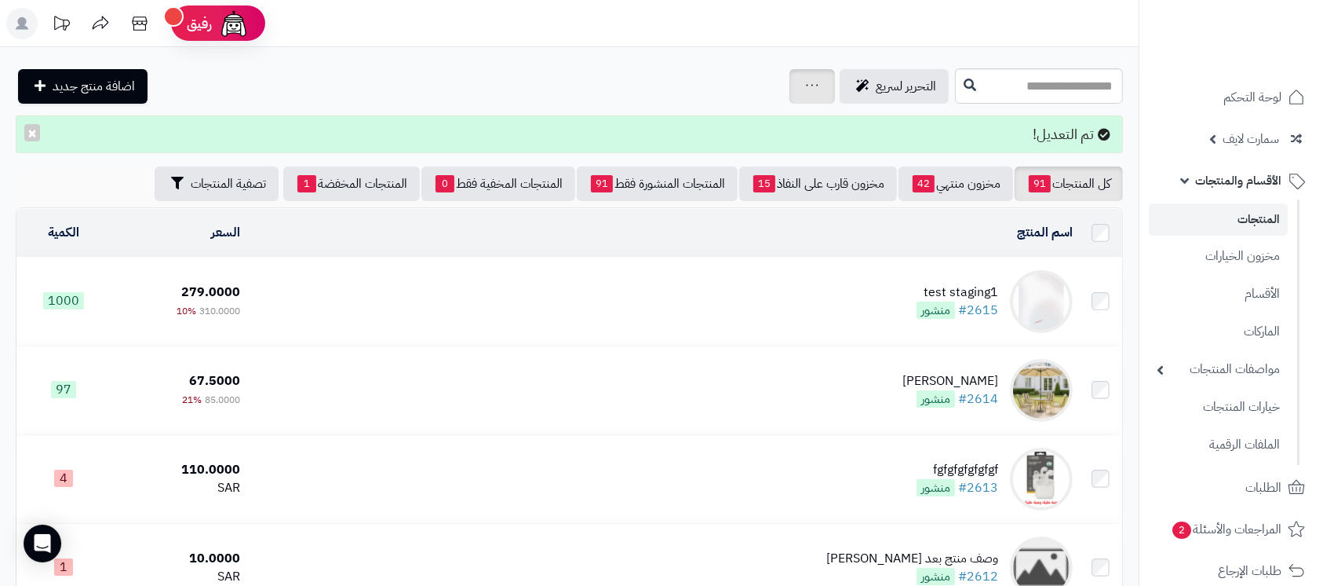
click at [790, 96] on div "جرد مخزون المنتجات جرد مخزون الخيارات فقط تعديل أسعار المنتجات الملصقات تصدير ا…" at bounding box center [813, 86] width 46 height 35
click at [806, 83] on icon at bounding box center [812, 85] width 13 height 10
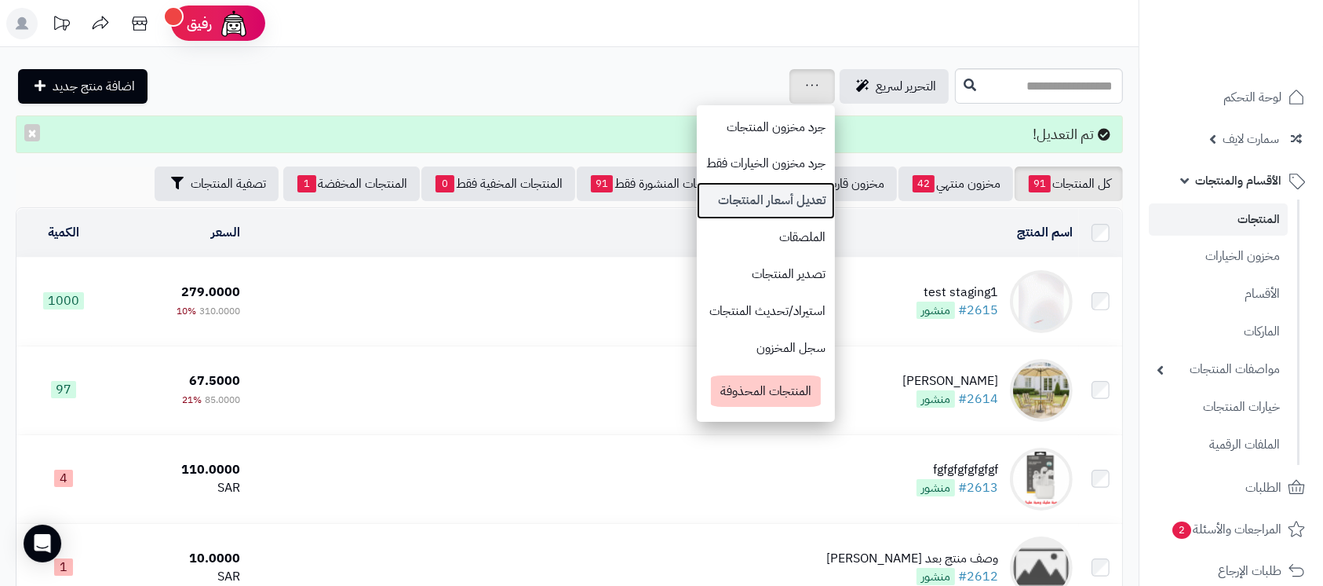
click at [713, 197] on link "تعديل أسعار المنتجات" at bounding box center [766, 200] width 138 height 37
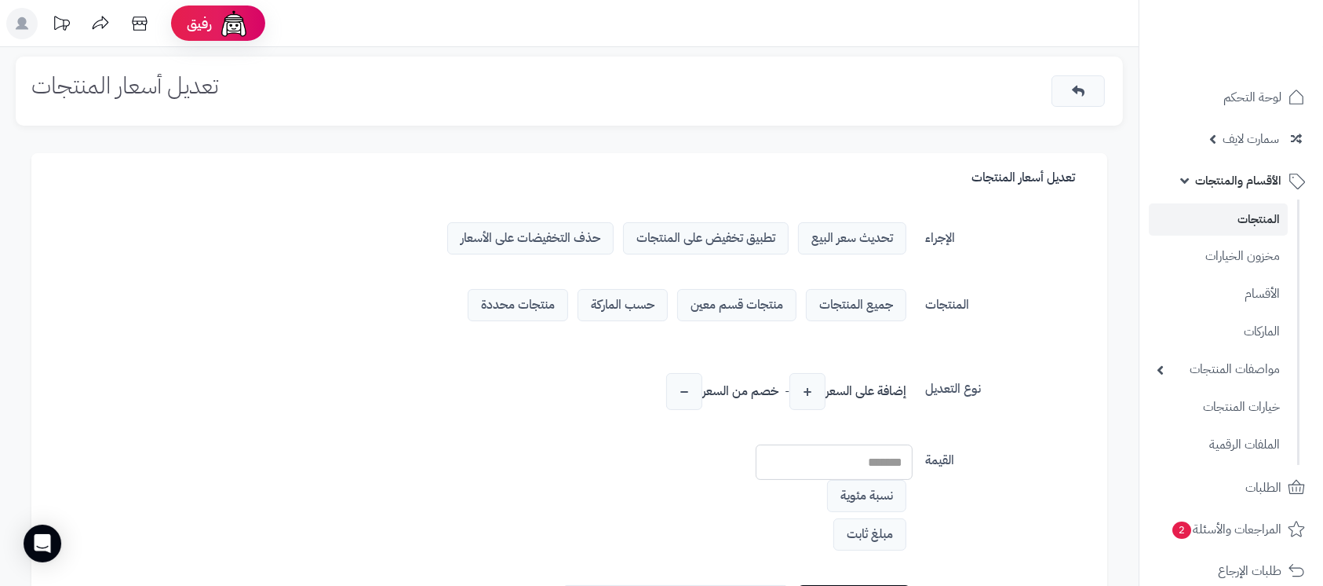
click at [556, 235] on span "حذف التخفيضات على الأسعار" at bounding box center [530, 238] width 166 height 32
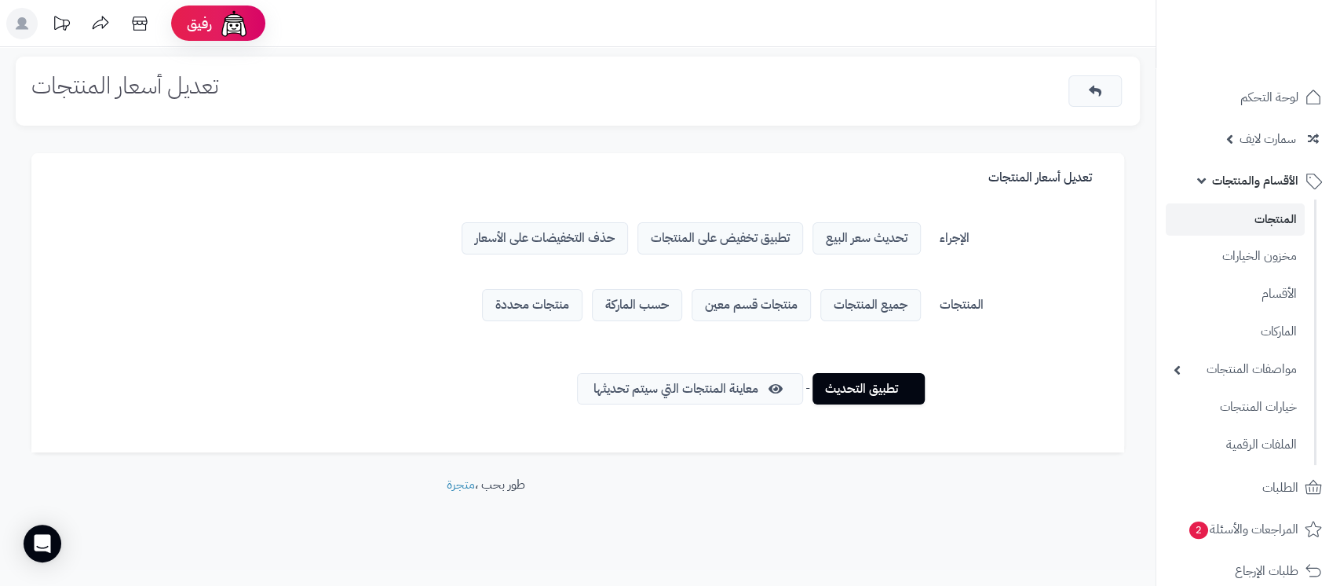
click at [770, 302] on span "منتجات قسم معين" at bounding box center [750, 305] width 119 height 32
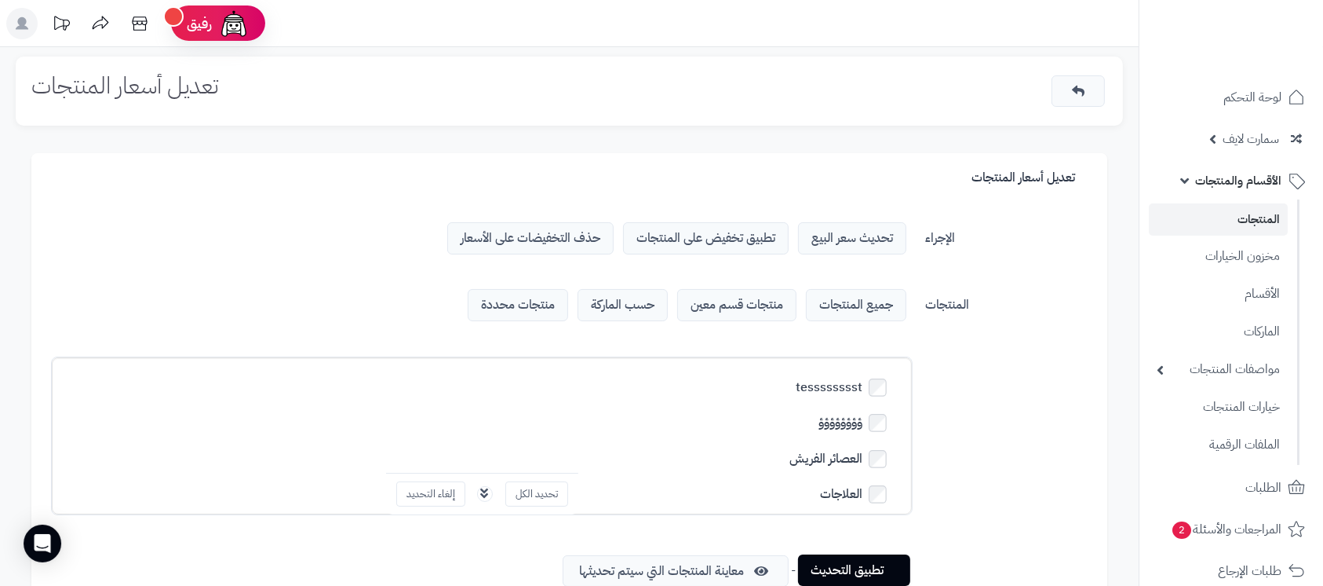
click at [875, 563] on link "تطبيق التحديث" at bounding box center [854, 569] width 112 height 31
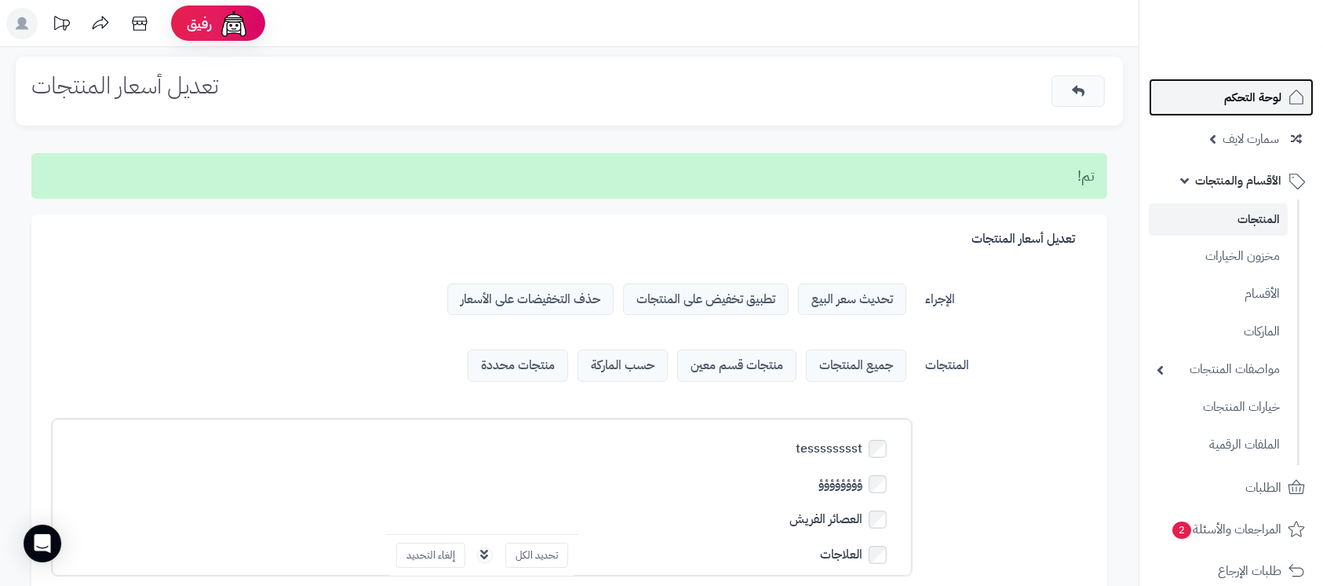
click at [1256, 104] on span "لوحة التحكم" at bounding box center [1252, 97] width 57 height 22
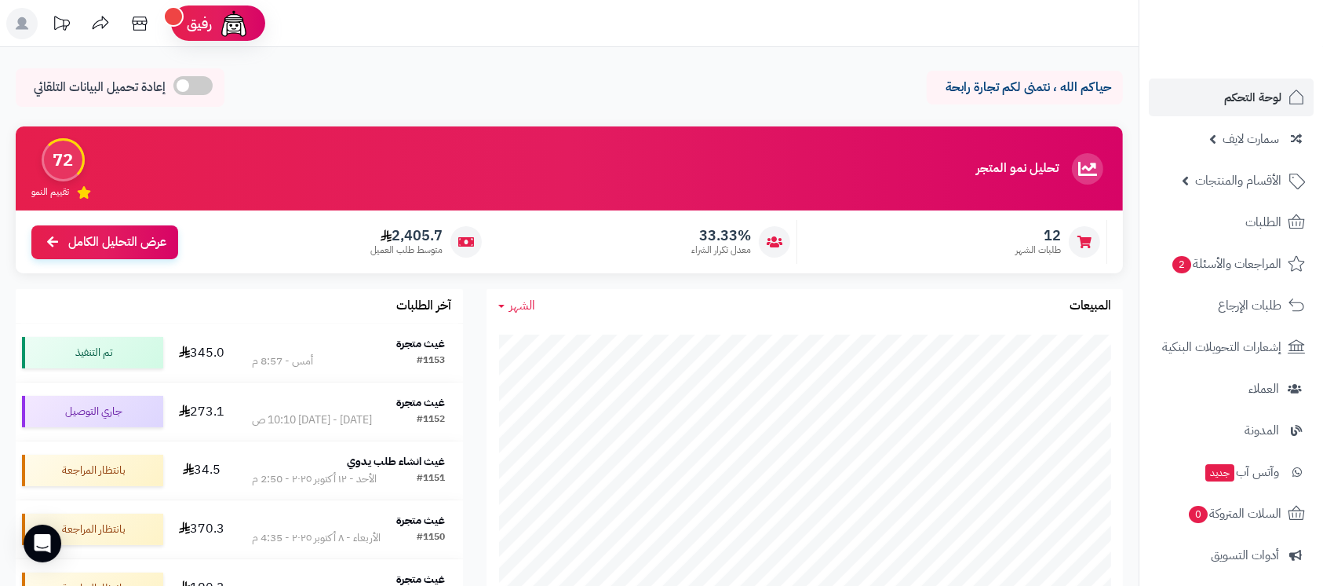
click at [662, 90] on div "حياكم الله ، نتمنى لكم تجارة رابحة إعادة تحميل البيانات التلقائي" at bounding box center [569, 91] width 1107 height 46
click at [1201, 183] on span "الأقسام والمنتجات" at bounding box center [1238, 181] width 86 height 22
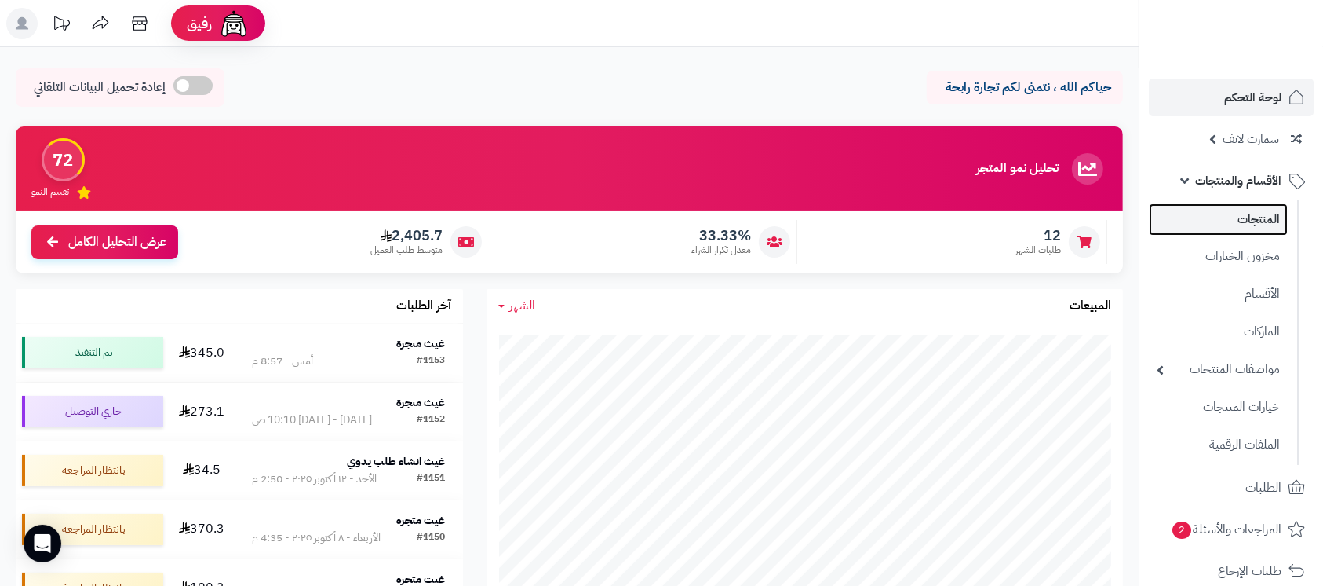
click at [1250, 221] on link "المنتجات" at bounding box center [1218, 219] width 139 height 32
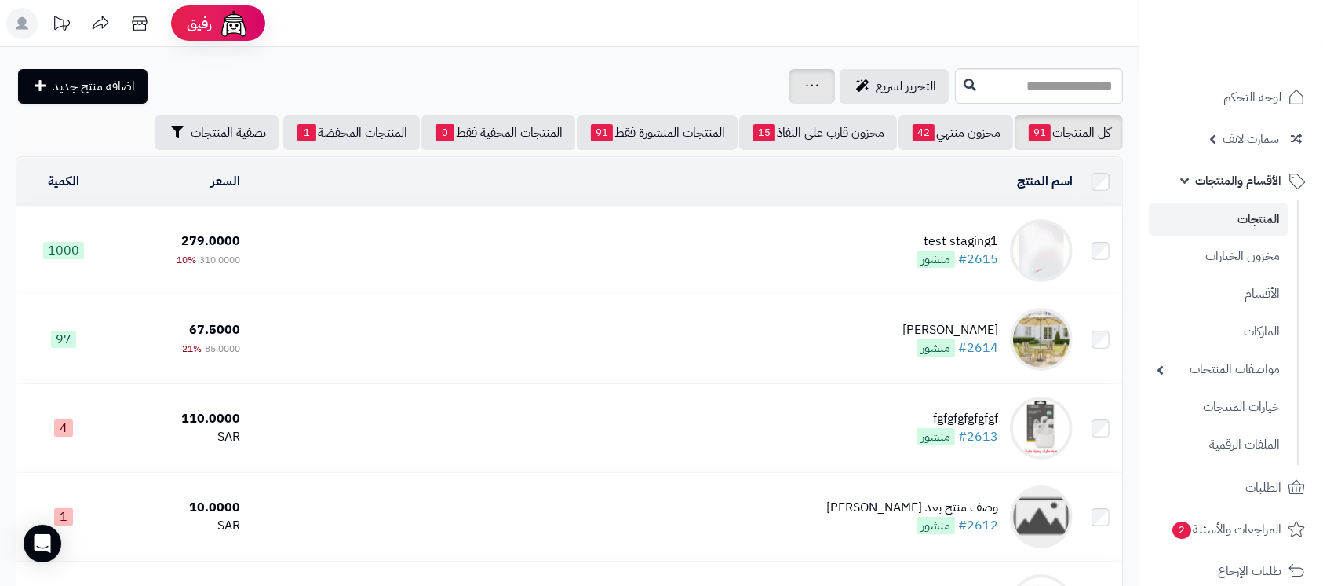
click at [806, 84] on icon at bounding box center [812, 85] width 13 height 10
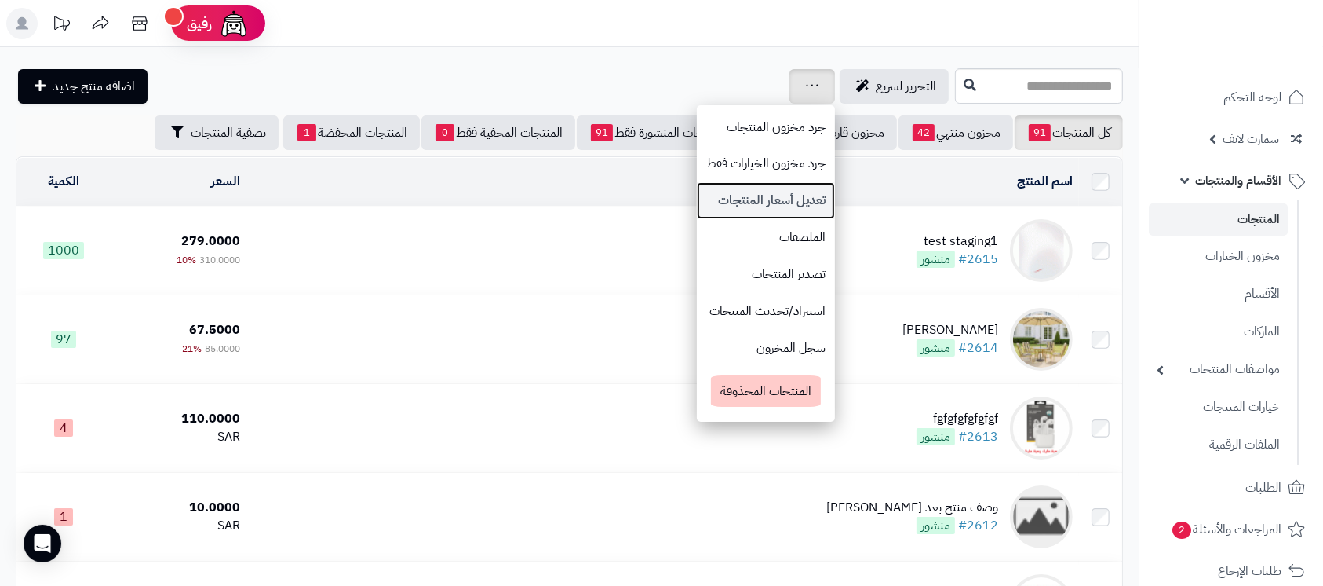
click at [697, 196] on link "تعديل أسعار المنتجات" at bounding box center [766, 200] width 138 height 37
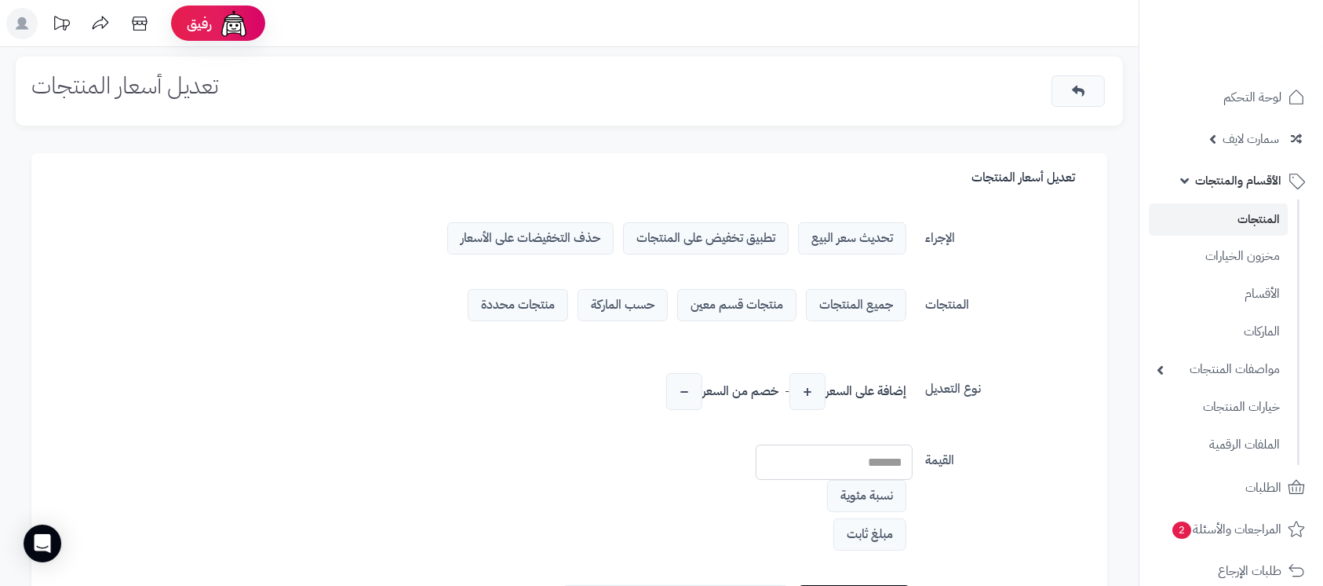
click at [860, 301] on span "جميع المنتجات" at bounding box center [856, 305] width 100 height 32
click at [760, 305] on span "منتجات قسم معين" at bounding box center [736, 305] width 119 height 32
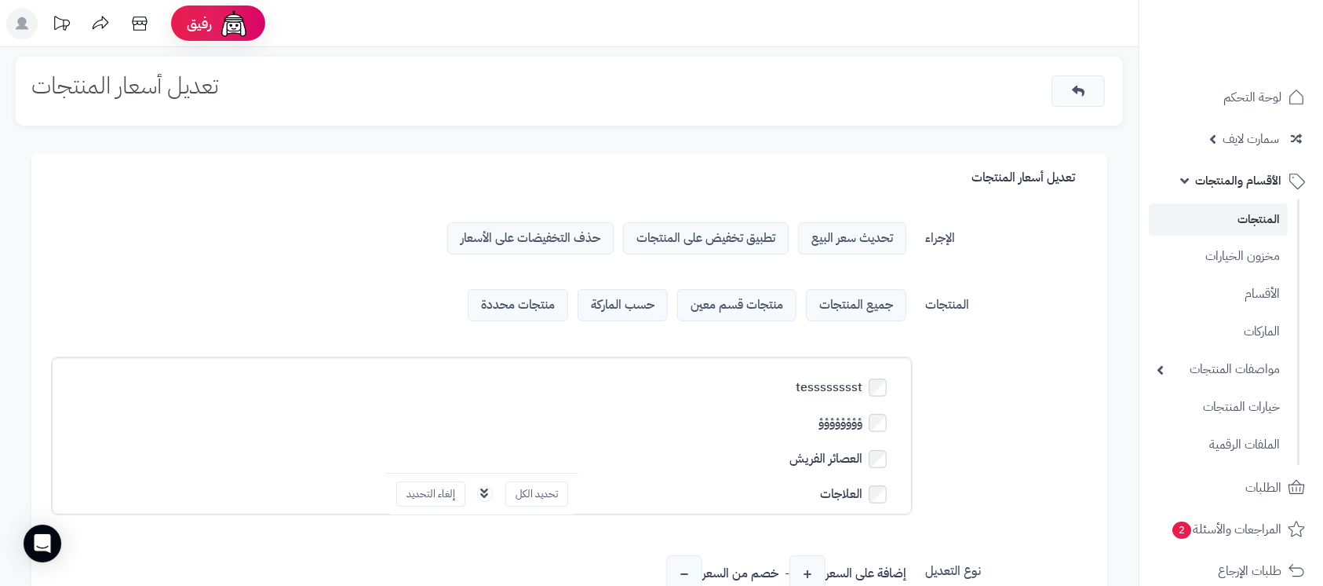
click at [627, 307] on span "حسب الماركة" at bounding box center [623, 305] width 90 height 32
click at [512, 306] on span "منتجات محددة" at bounding box center [518, 305] width 100 height 32
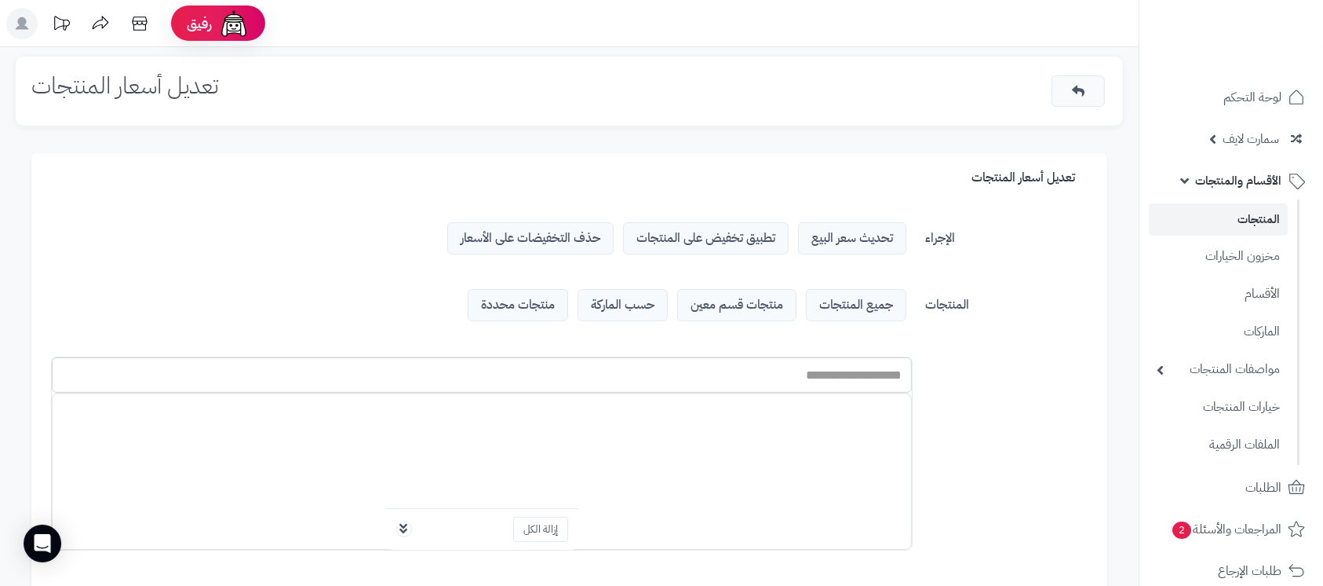
click at [845, 308] on span "جميع المنتجات" at bounding box center [856, 305] width 100 height 32
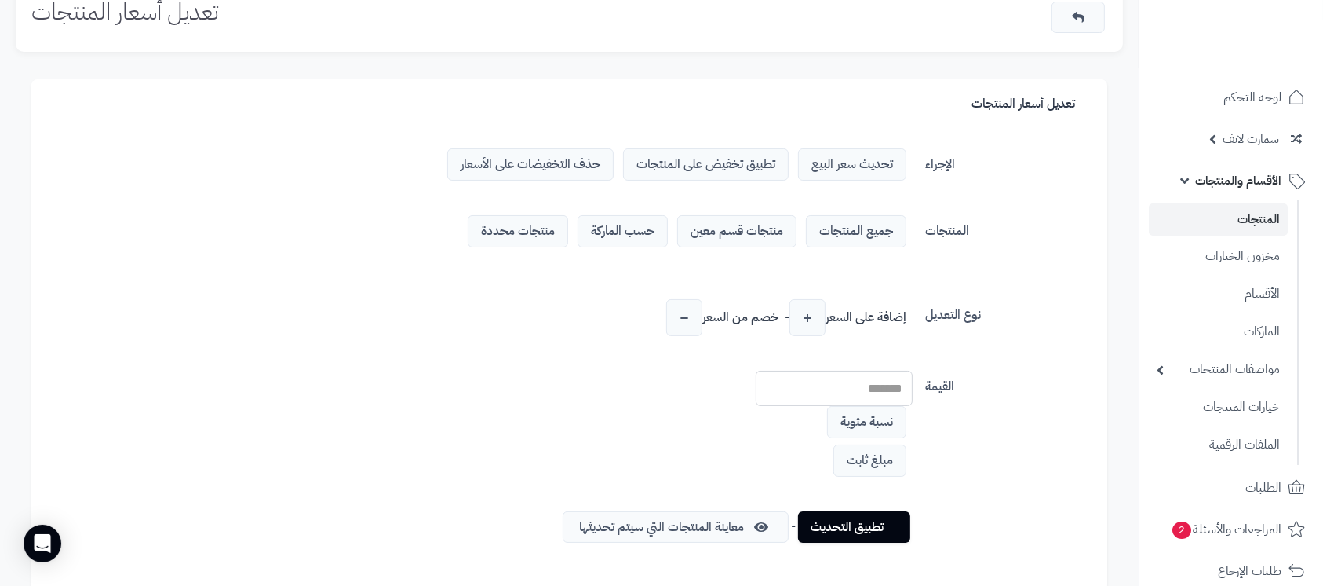
scroll to position [104, 0]
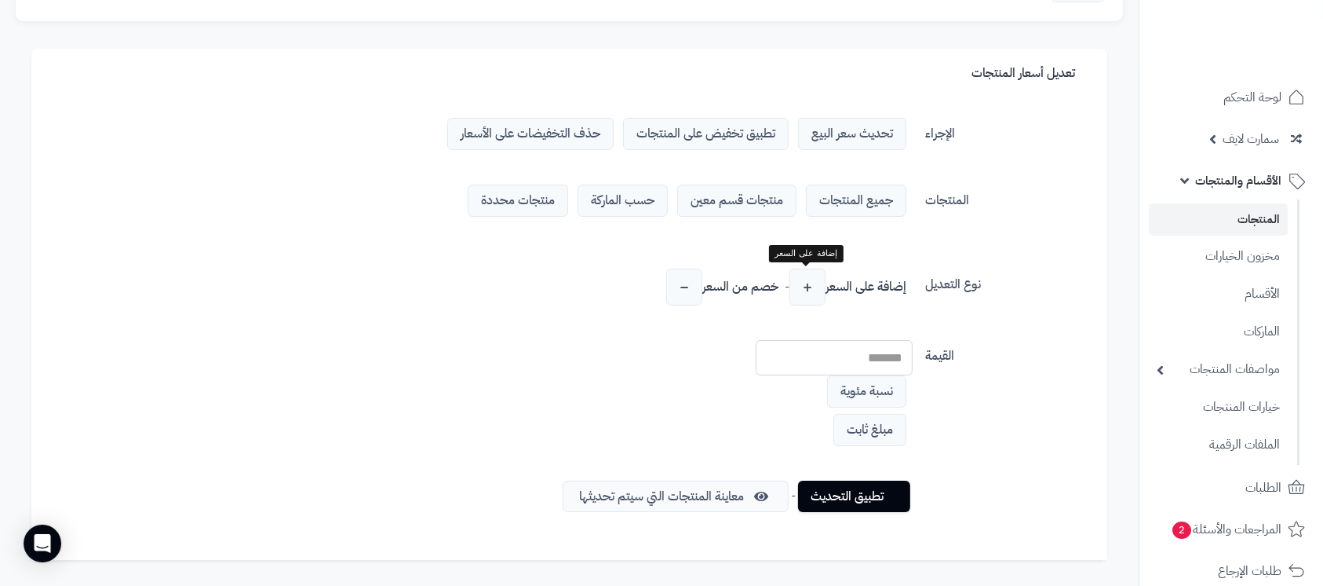
click at [804, 279] on span "+" at bounding box center [808, 286] width 36 height 37
click at [677, 293] on span "−" at bounding box center [684, 286] width 36 height 37
click at [823, 284] on span "+" at bounding box center [808, 286] width 36 height 37
click at [878, 348] on input "number" at bounding box center [834, 357] width 157 height 35
type input "**"
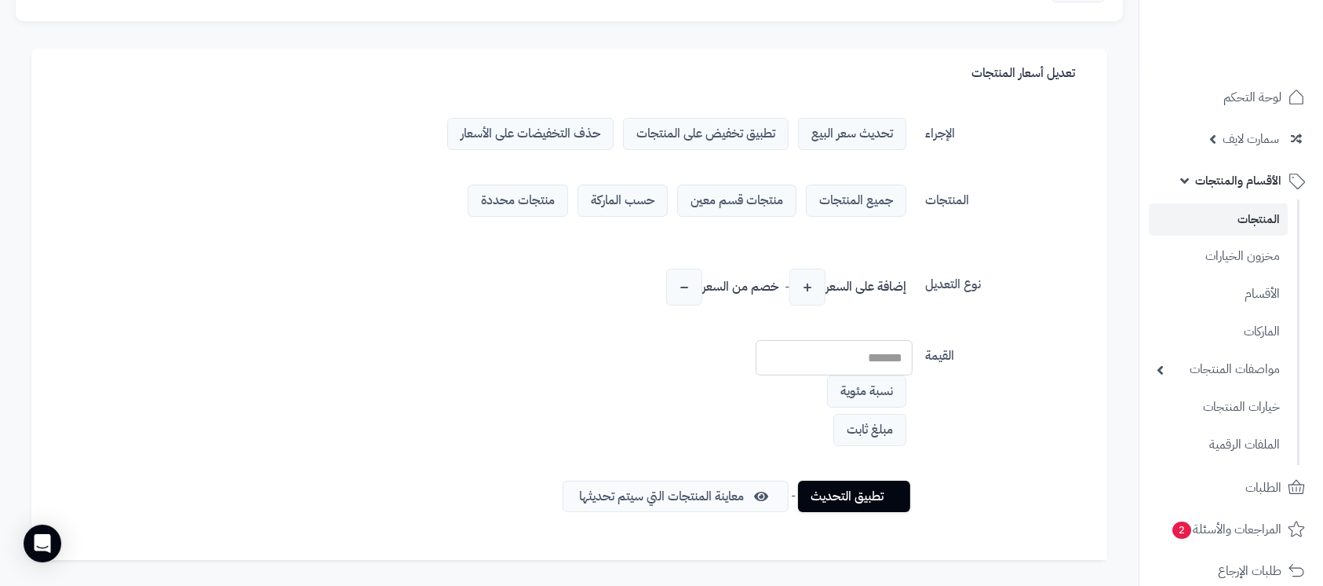
click at [883, 381] on span "نسبة مئوية" at bounding box center [866, 391] width 79 height 32
click at [884, 424] on span "مبلغ ثابت" at bounding box center [870, 430] width 73 height 32
click at [867, 356] on input "**" at bounding box center [834, 358] width 157 height 35
click at [871, 399] on span "نسبة مئوية" at bounding box center [866, 393] width 79 height 32
click at [859, 498] on link "تطبيق التحديث" at bounding box center [854, 495] width 112 height 31
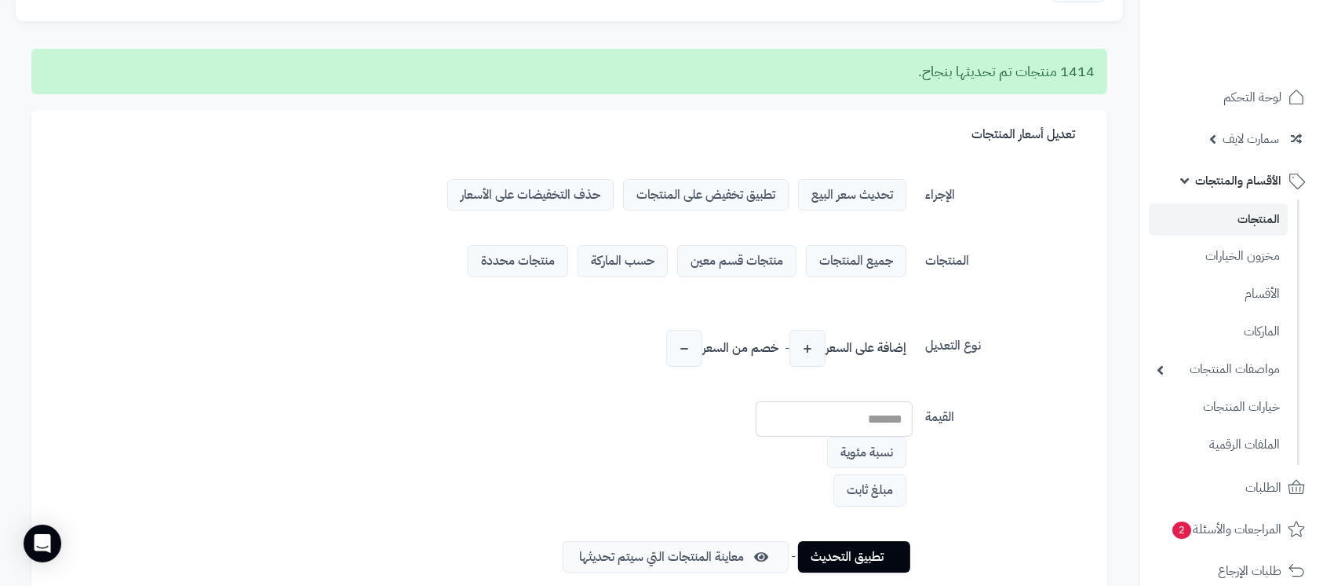
click at [1247, 222] on link "المنتجات" at bounding box center [1218, 219] width 139 height 32
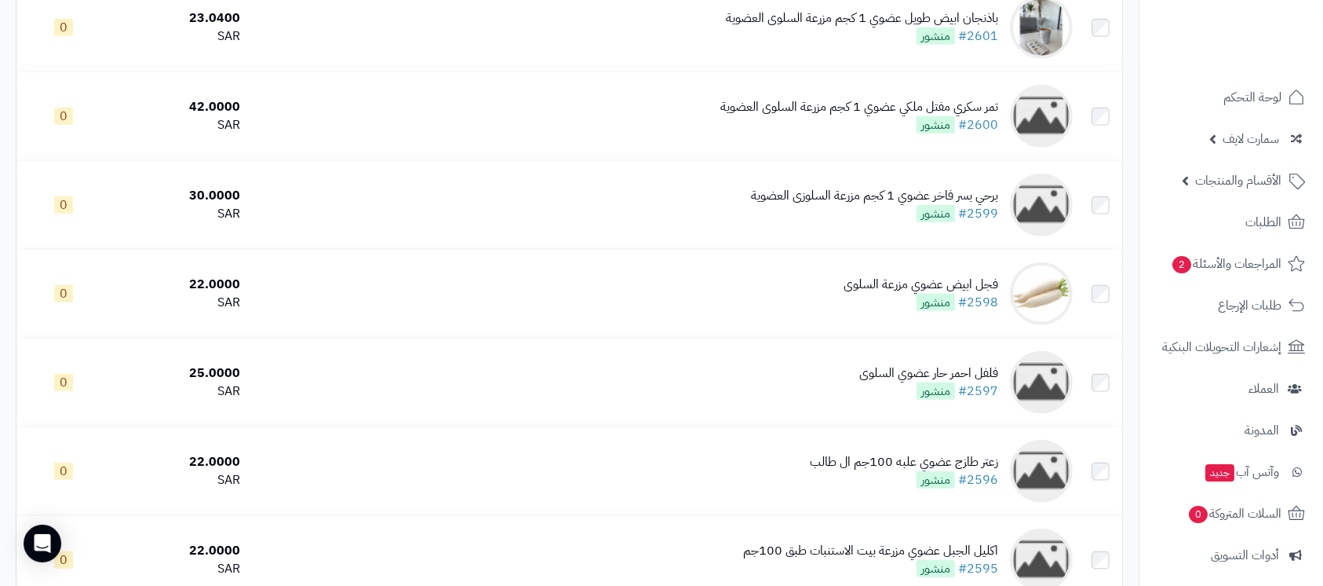
scroll to position [1779, 0]
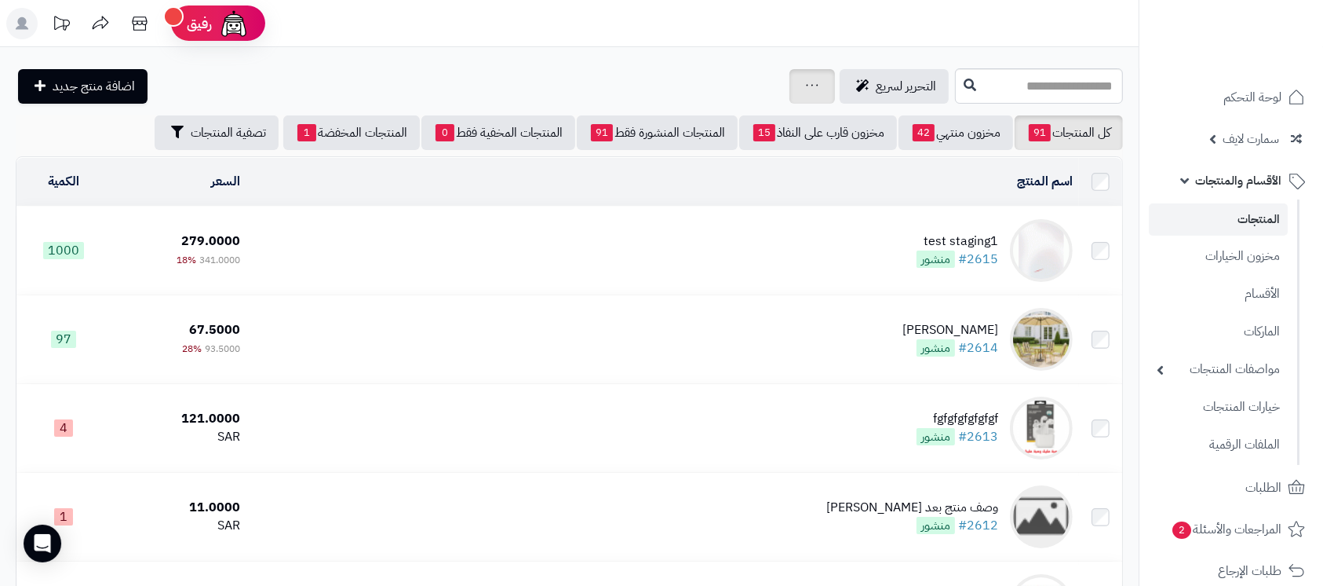
click at [806, 78] on link at bounding box center [812, 86] width 13 height 19
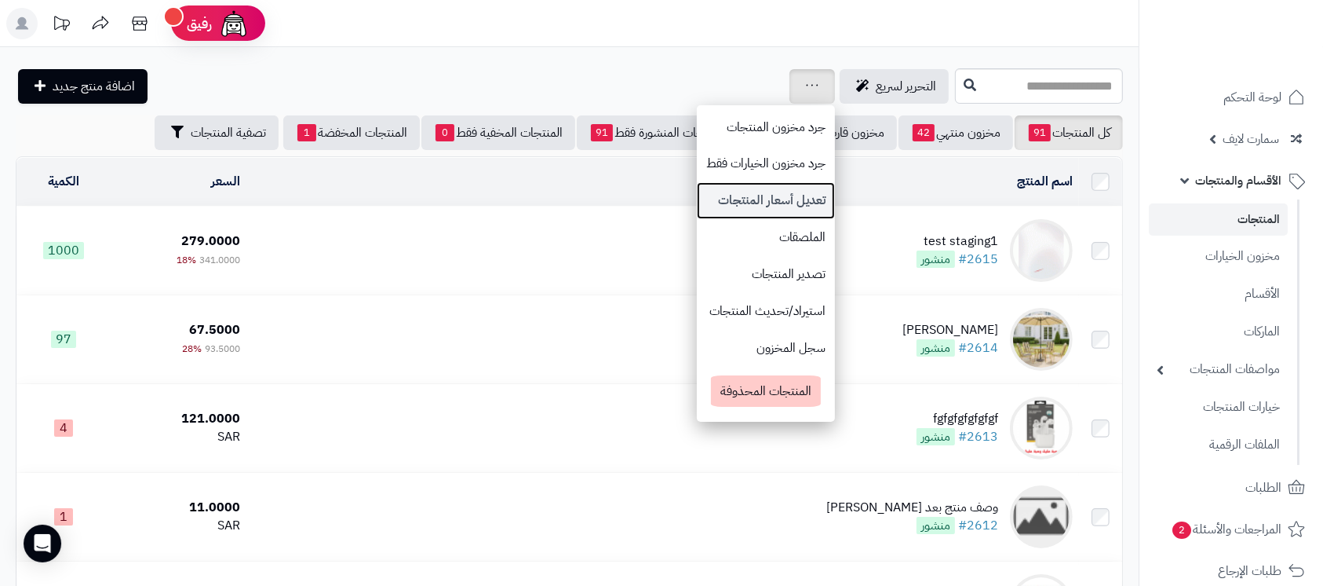
click at [697, 203] on link "تعديل أسعار المنتجات" at bounding box center [766, 200] width 138 height 37
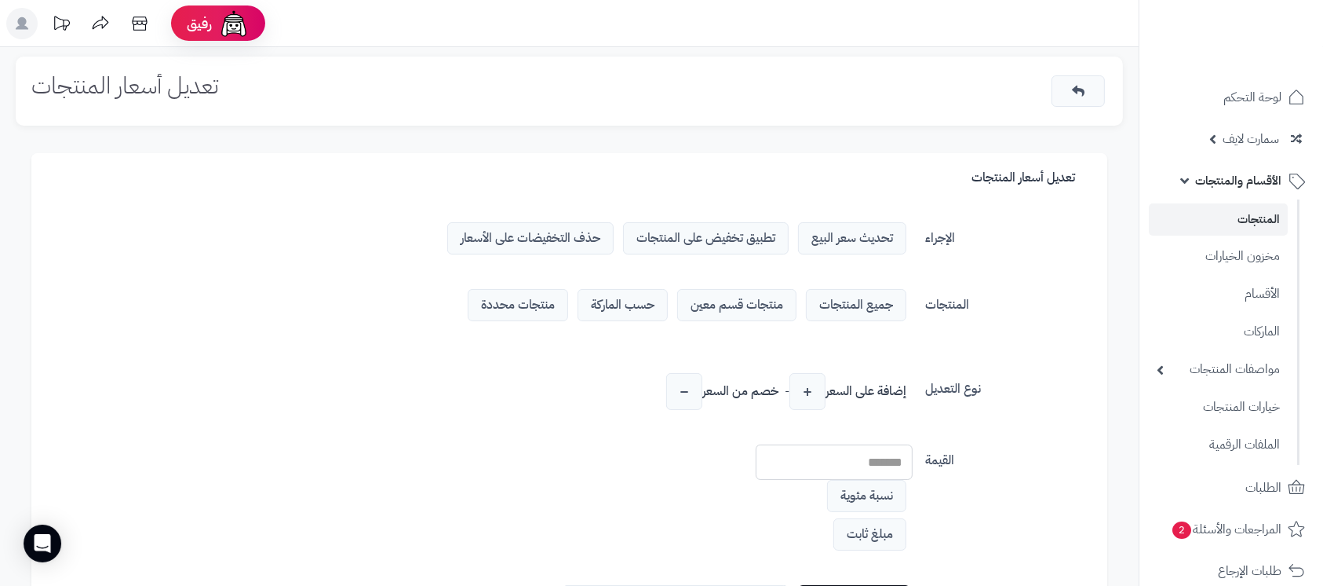
click at [723, 238] on span "تطبيق تخفيض على المنتجات" at bounding box center [706, 238] width 166 height 32
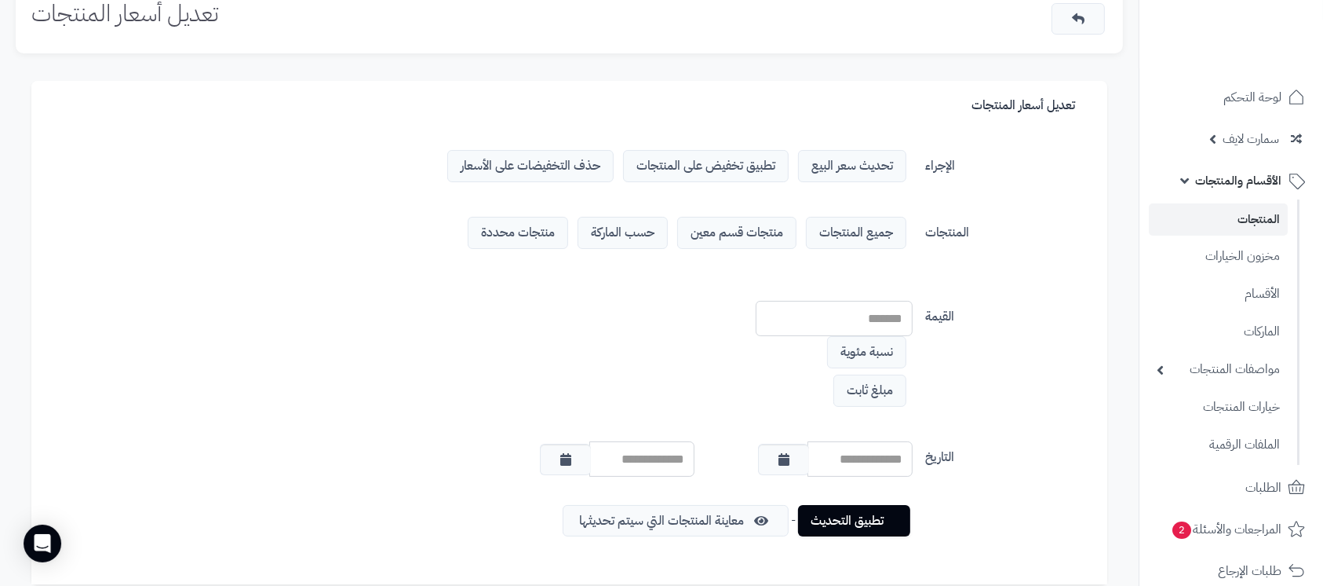
scroll to position [104, 0]
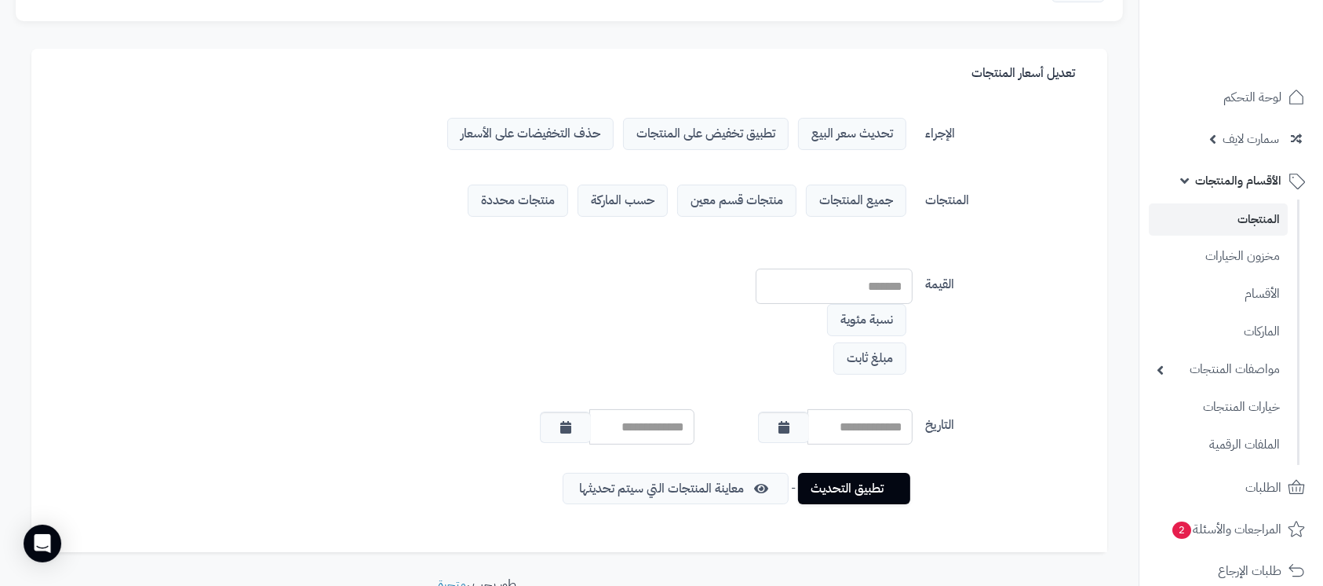
click at [533, 144] on span "حذف التخفيضات على الأسعار" at bounding box center [530, 134] width 166 height 32
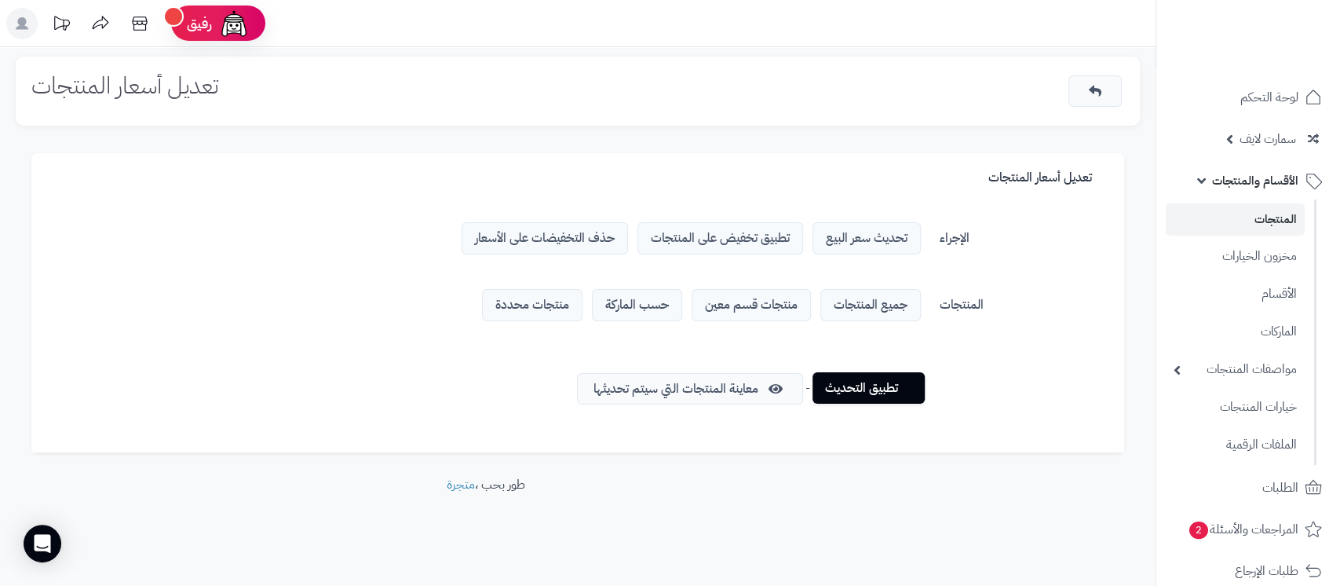
click at [885, 389] on link "تطبيق التحديث" at bounding box center [868, 387] width 112 height 31
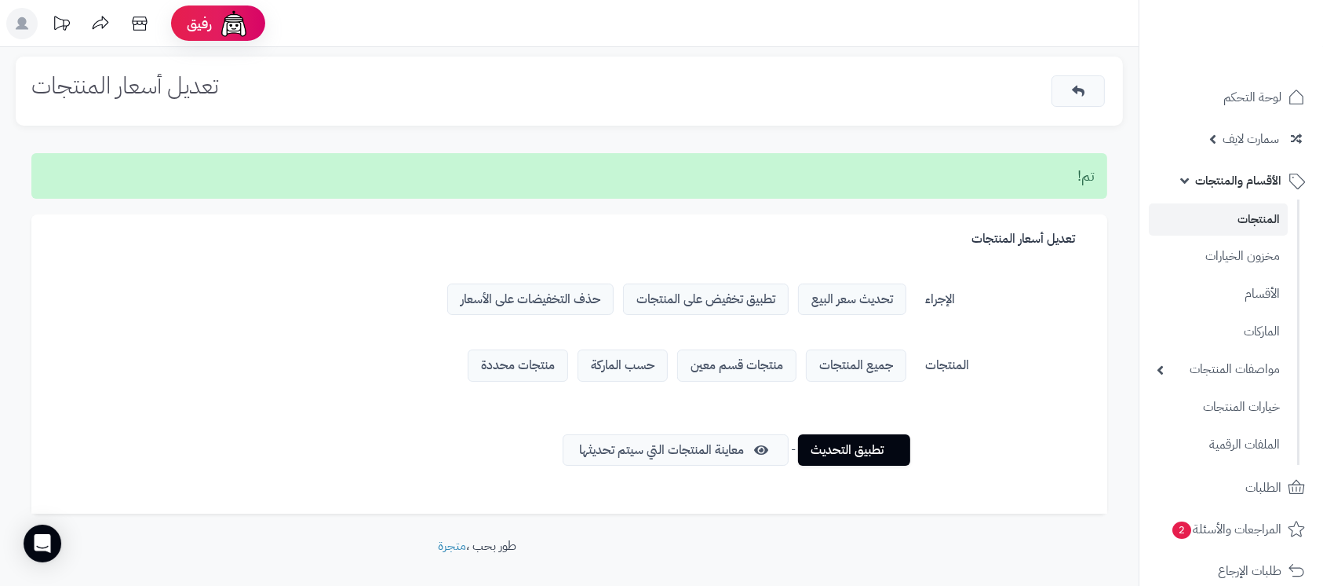
click at [1231, 217] on link "المنتجات" at bounding box center [1218, 219] width 139 height 32
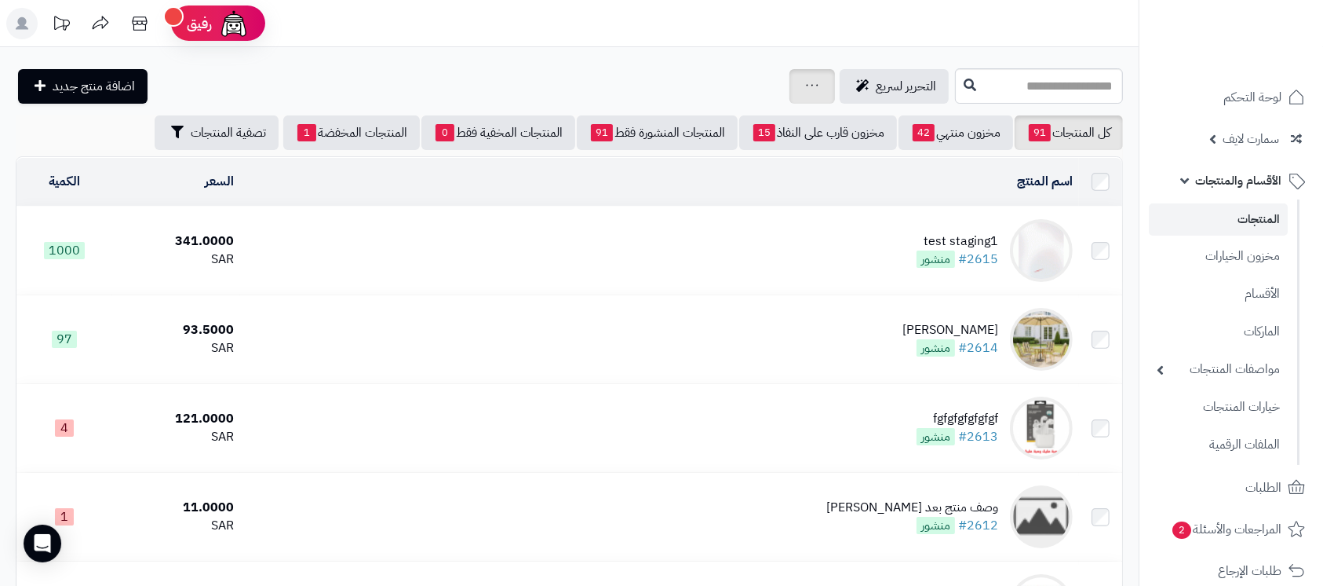
click at [790, 92] on div "جرد مخزون المنتجات جرد مخزون الخيارات فقط تعديل أسعار المنتجات الملصقات تصدير ا…" at bounding box center [813, 86] width 46 height 35
click at [790, 86] on div "جرد مخزون المنتجات جرد مخزون الخيارات فقط تعديل أسعار المنتجات الملصقات تصدير ا…" at bounding box center [813, 86] width 46 height 35
click at [806, 81] on icon at bounding box center [812, 85] width 13 height 10
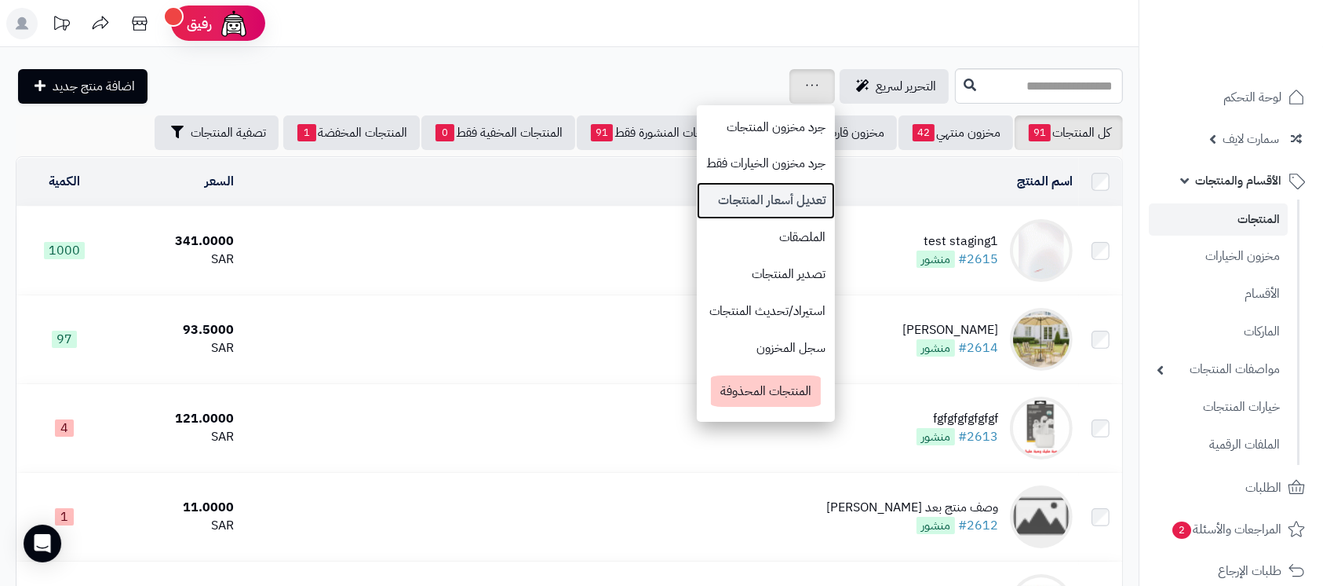
click at [697, 197] on link "تعديل أسعار المنتجات" at bounding box center [766, 200] width 138 height 37
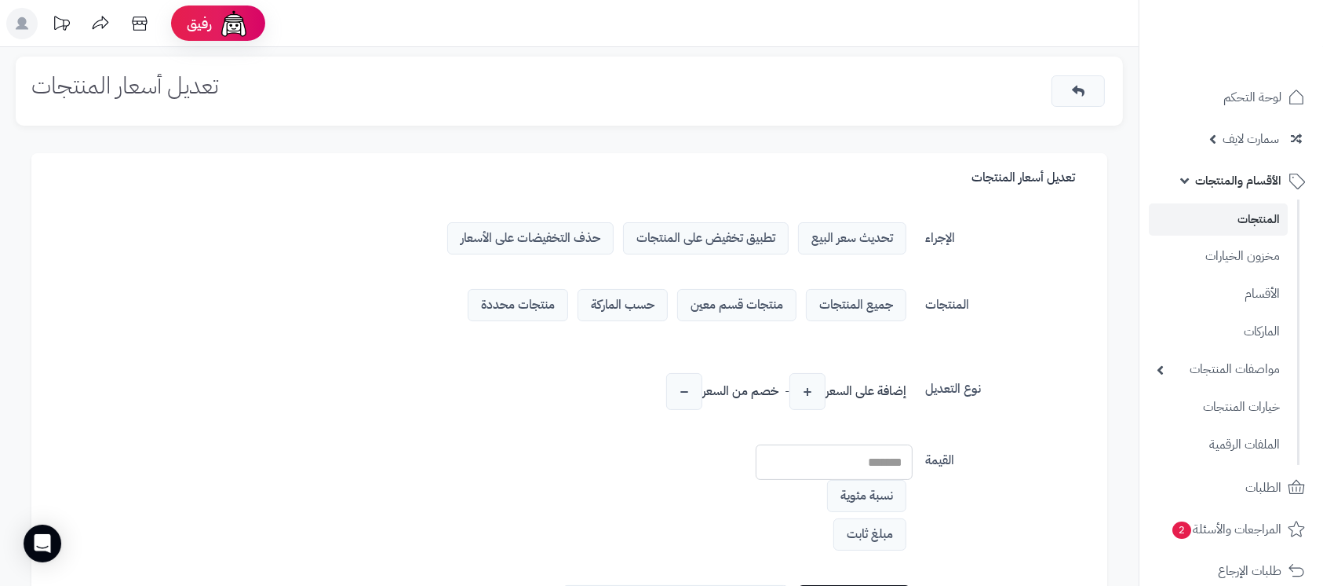
click at [745, 303] on span "منتجات قسم معين" at bounding box center [736, 305] width 119 height 32
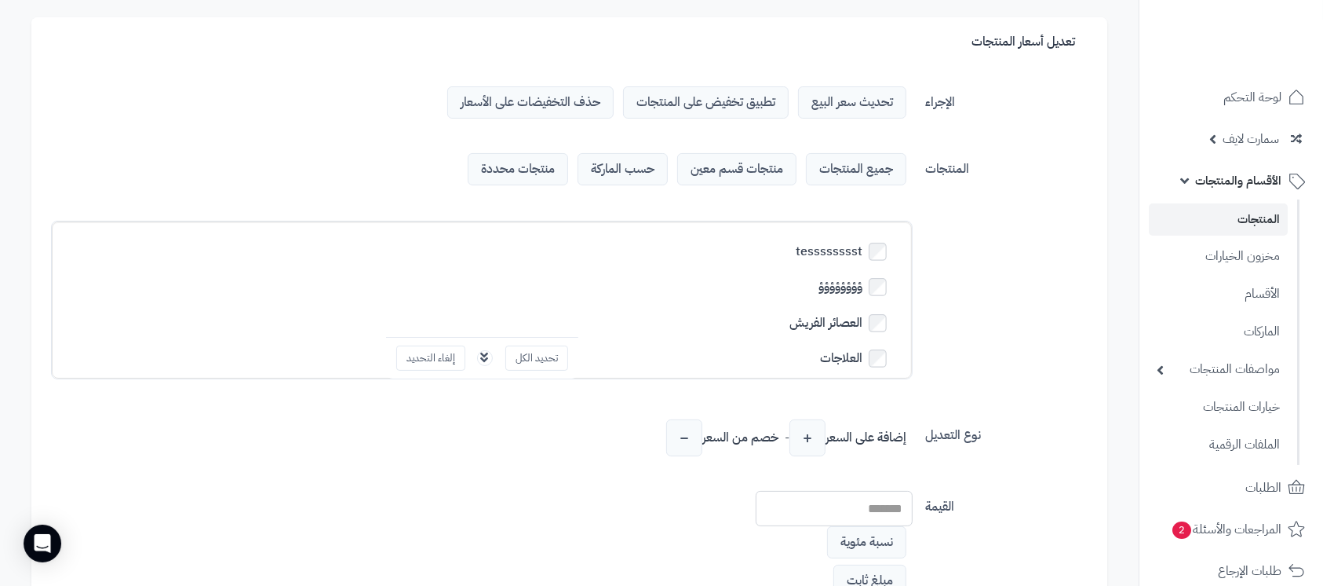
scroll to position [104, 0]
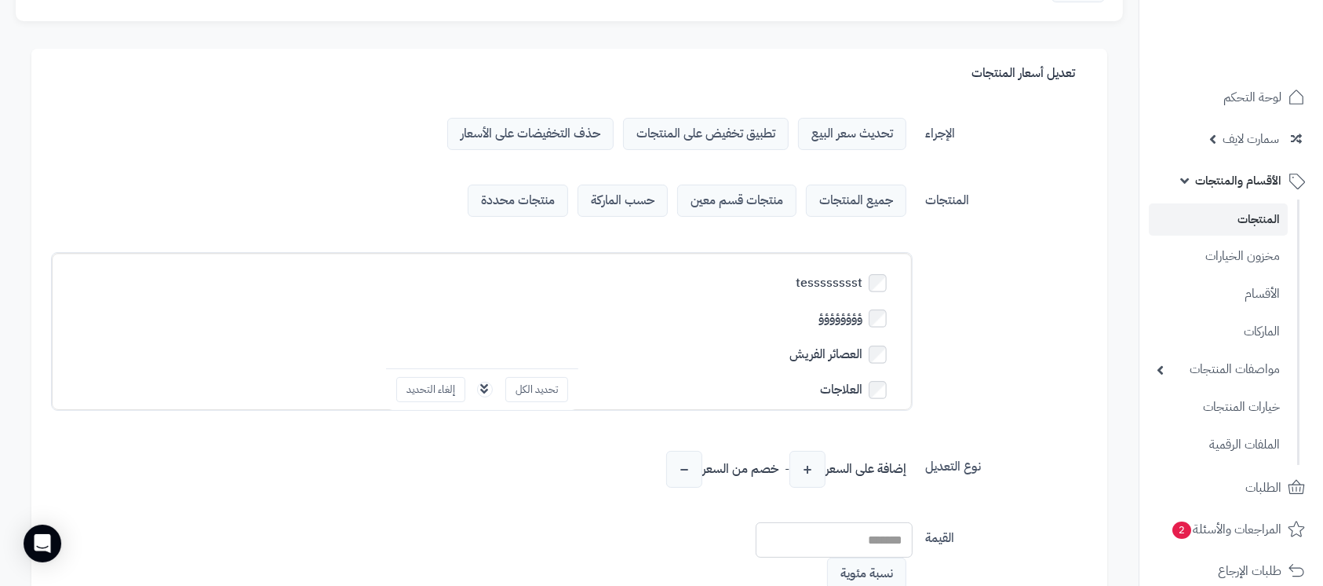
click at [725, 136] on span "تطبيق تخفيض على المنتجات" at bounding box center [706, 134] width 166 height 32
click at [878, 462] on input "number" at bounding box center [834, 468] width 157 height 35
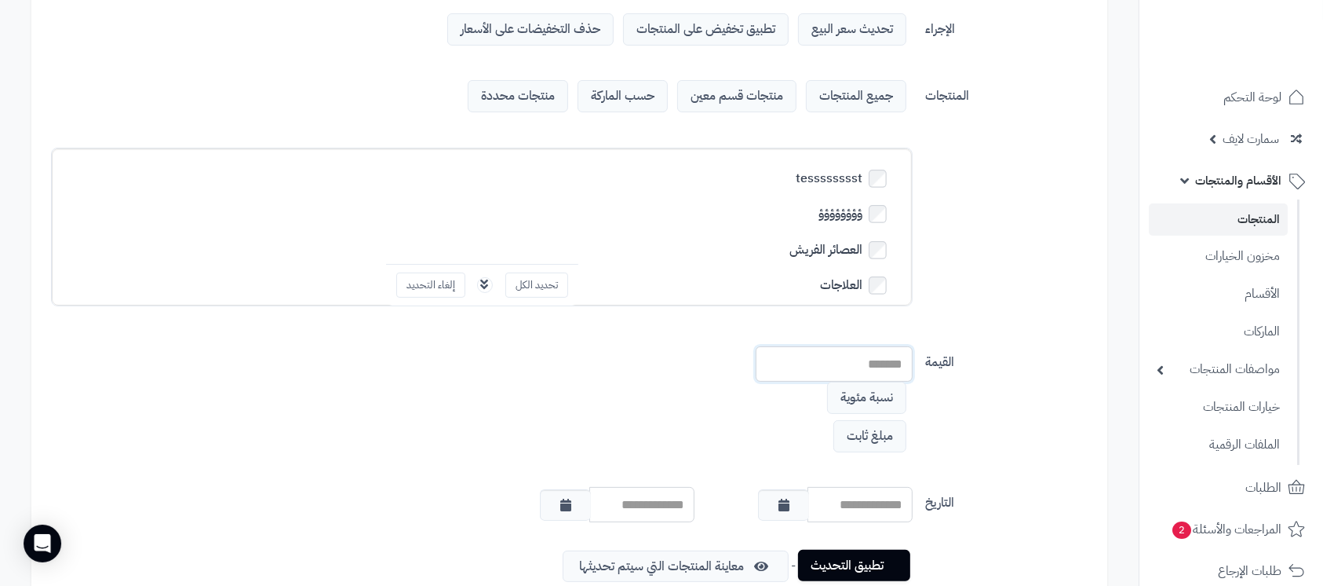
type input "**"
click at [860, 569] on link "تطبيق التحديث" at bounding box center [854, 564] width 112 height 31
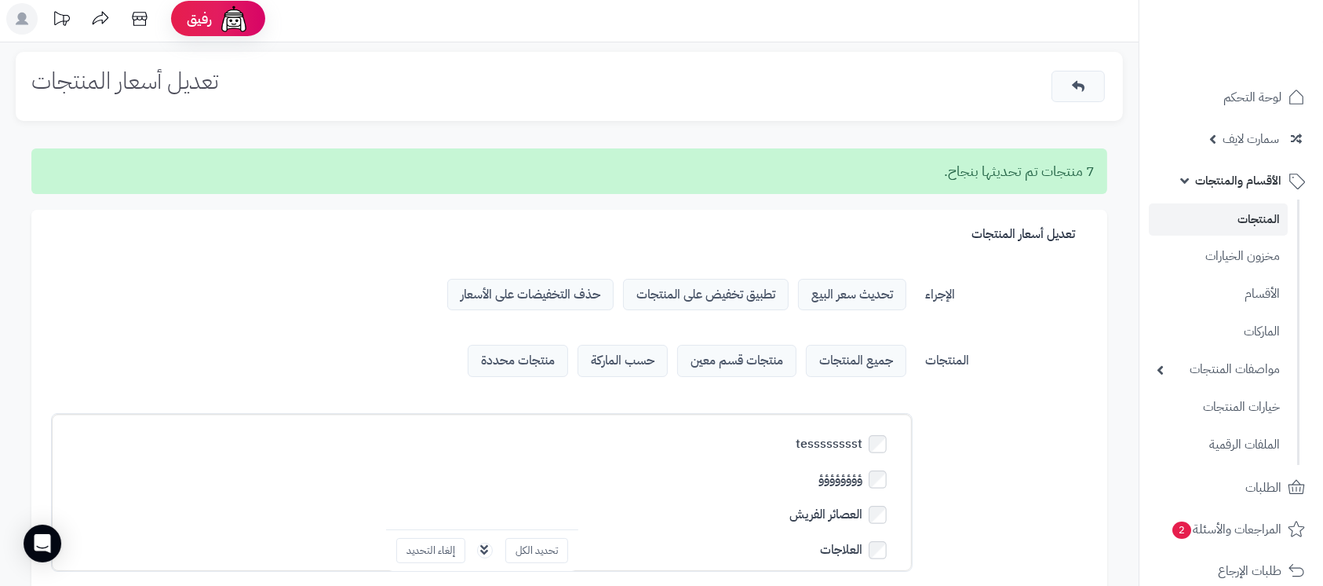
scroll to position [0, 0]
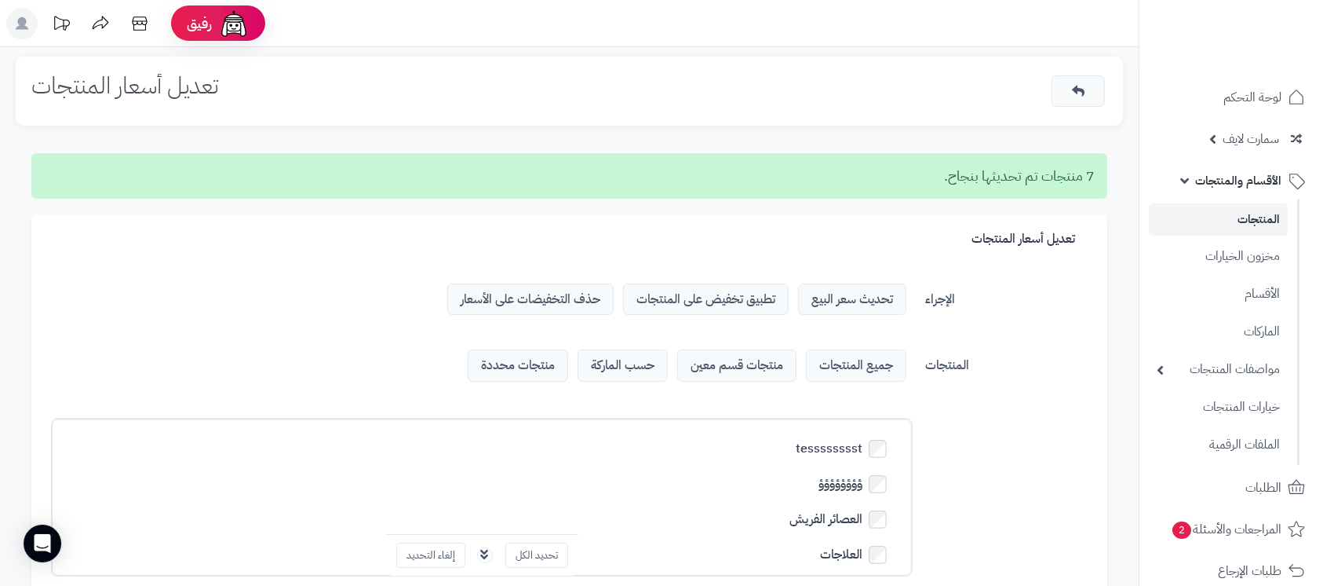
click at [1246, 212] on link "المنتجات" at bounding box center [1218, 219] width 139 height 32
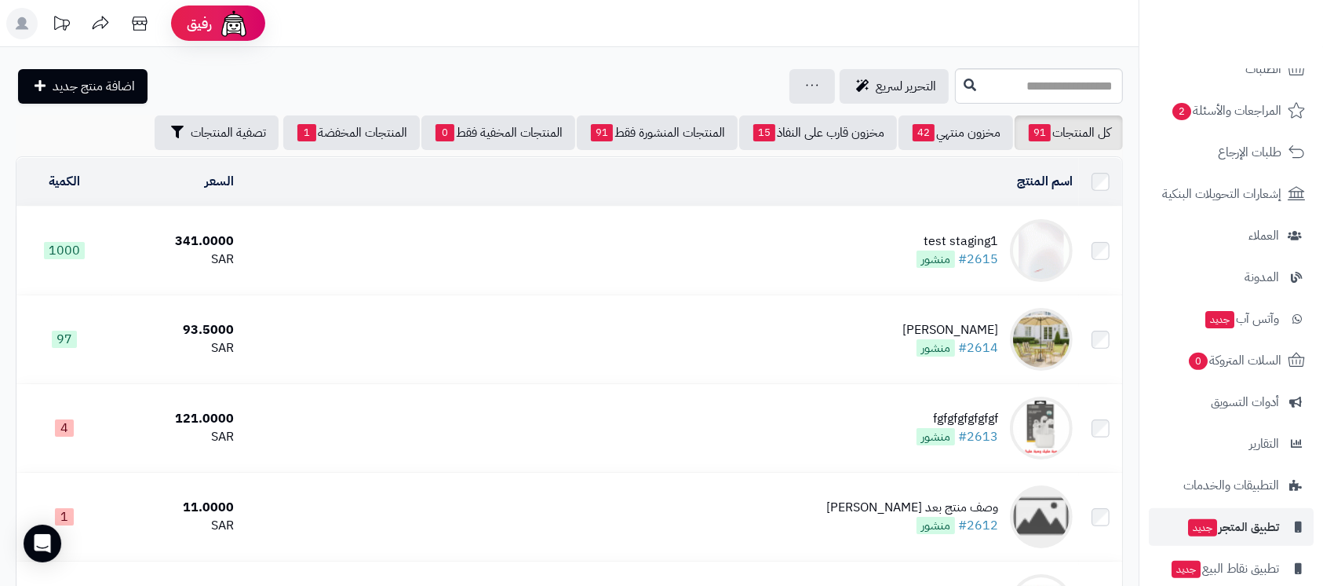
scroll to position [481, 0]
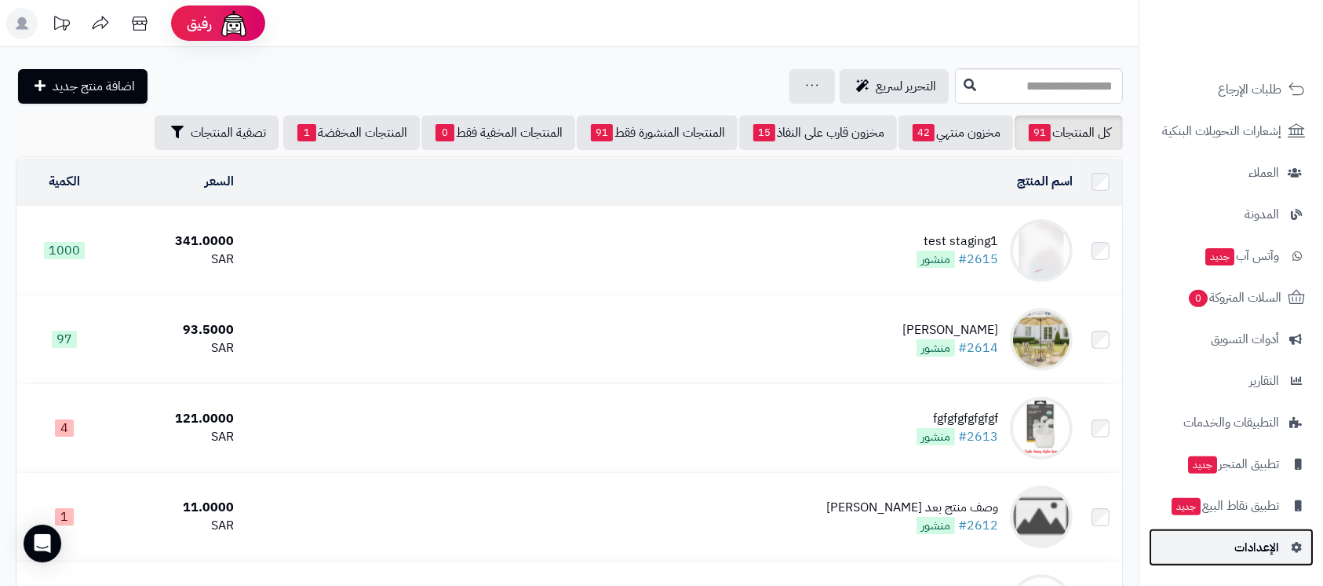
click at [1256, 554] on span "الإعدادات" at bounding box center [1257, 547] width 45 height 22
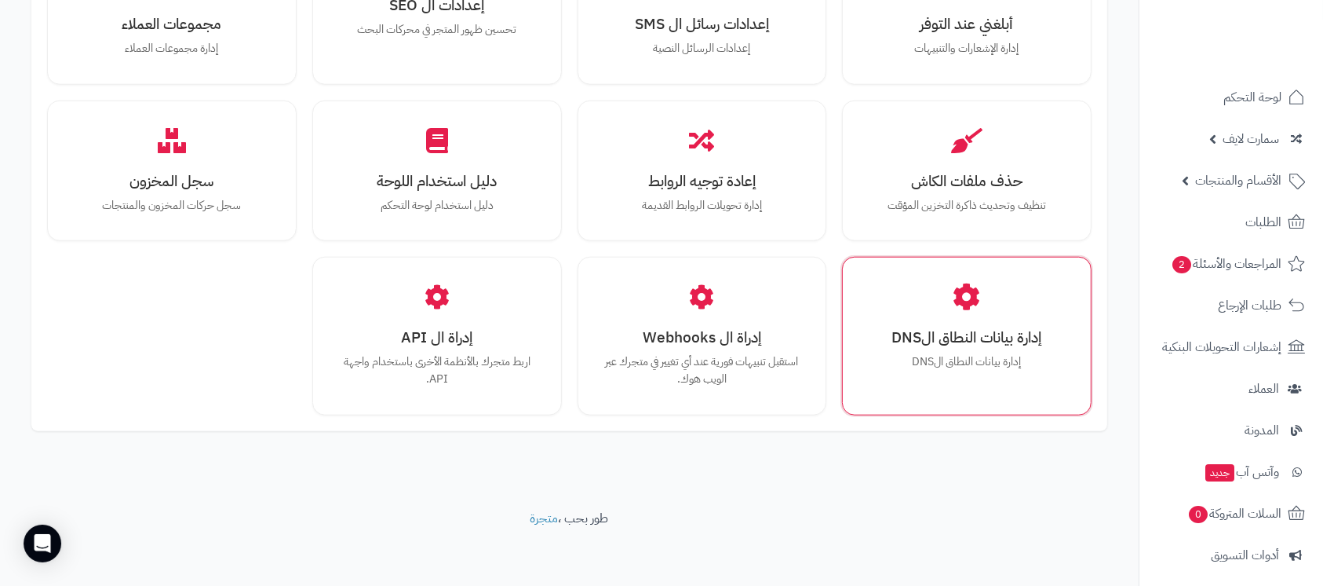
scroll to position [1206, 0]
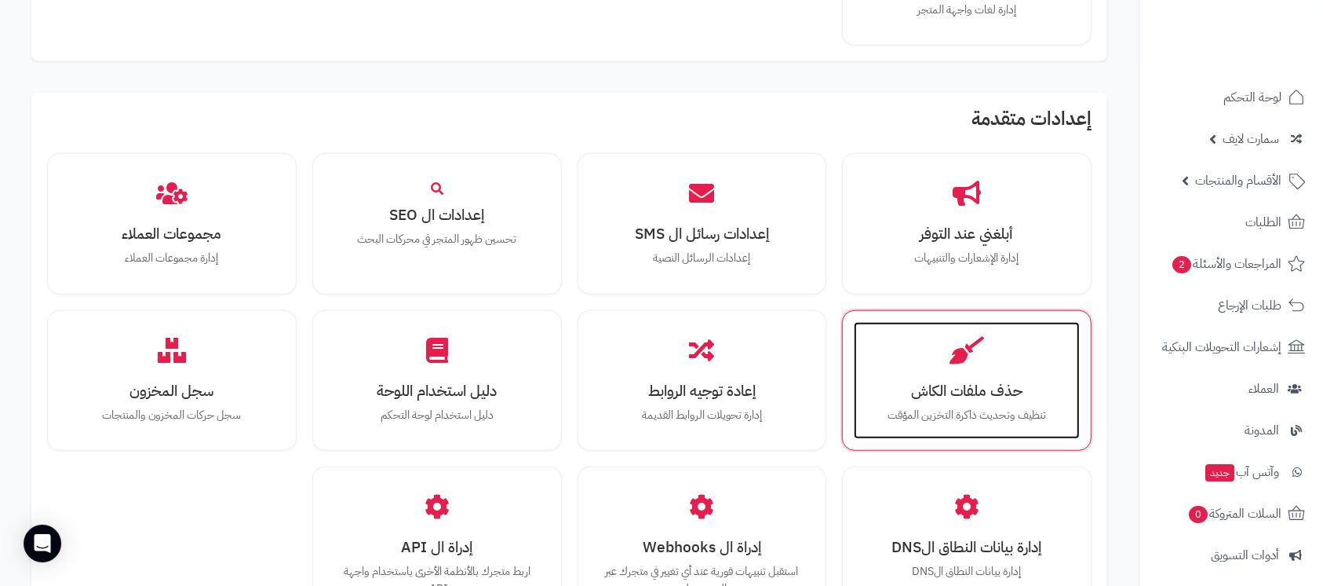
click at [962, 355] on icon at bounding box center [967, 349] width 35 height 27
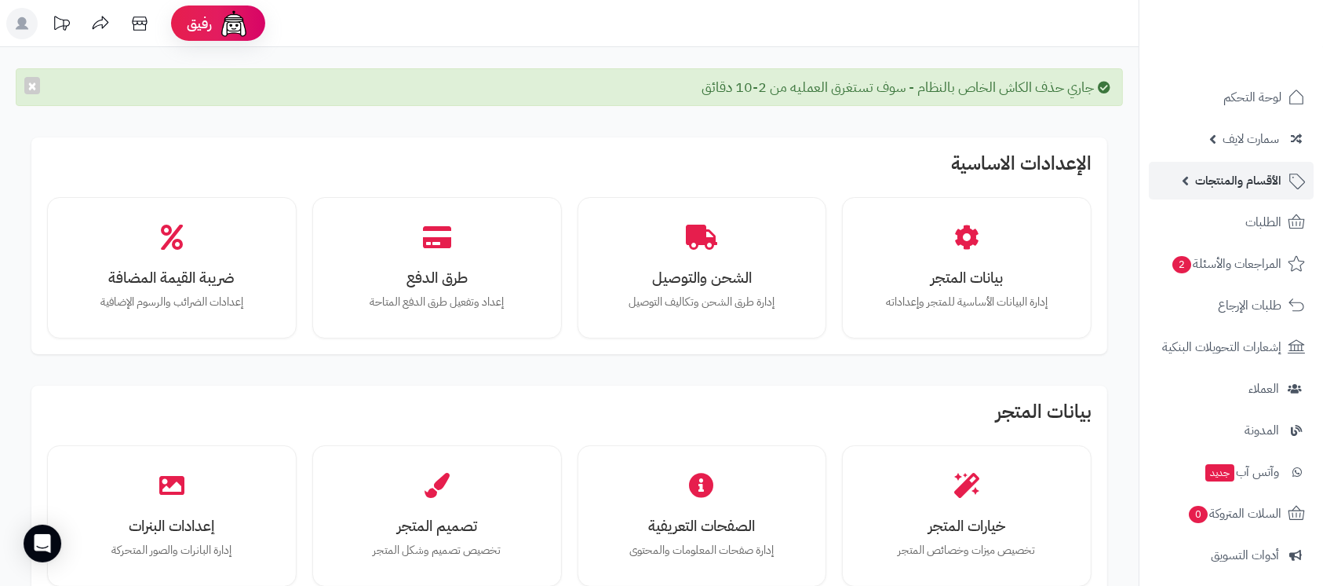
click at [1218, 176] on span "الأقسام والمنتجات" at bounding box center [1238, 181] width 86 height 22
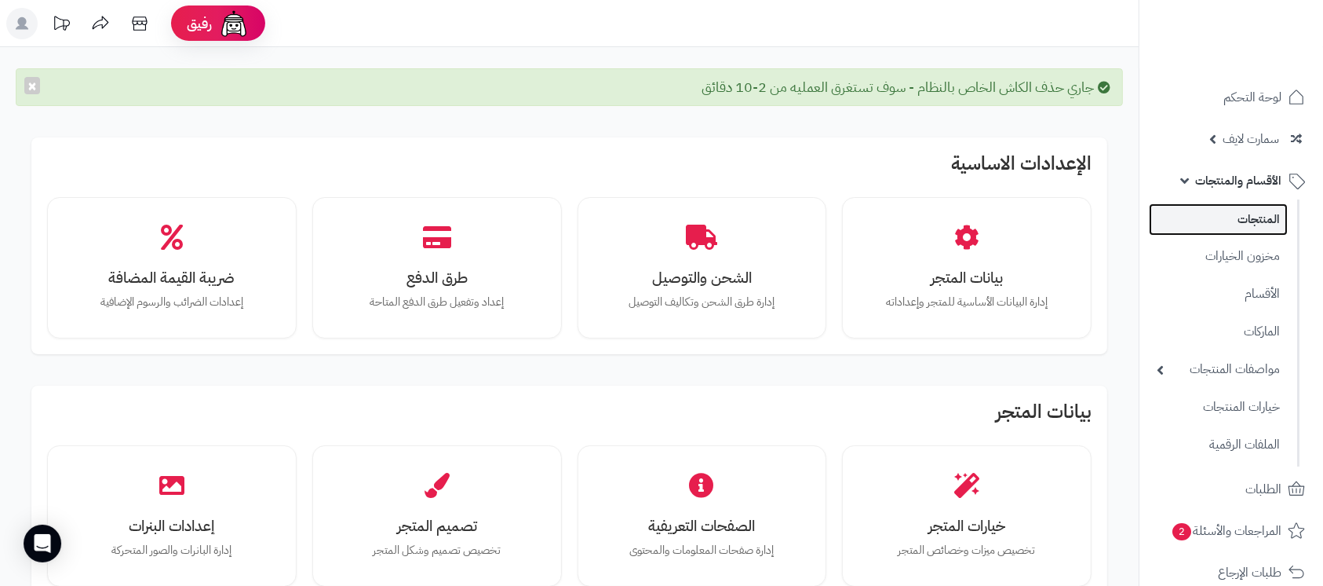
click at [1248, 216] on link "المنتجات" at bounding box center [1218, 219] width 139 height 32
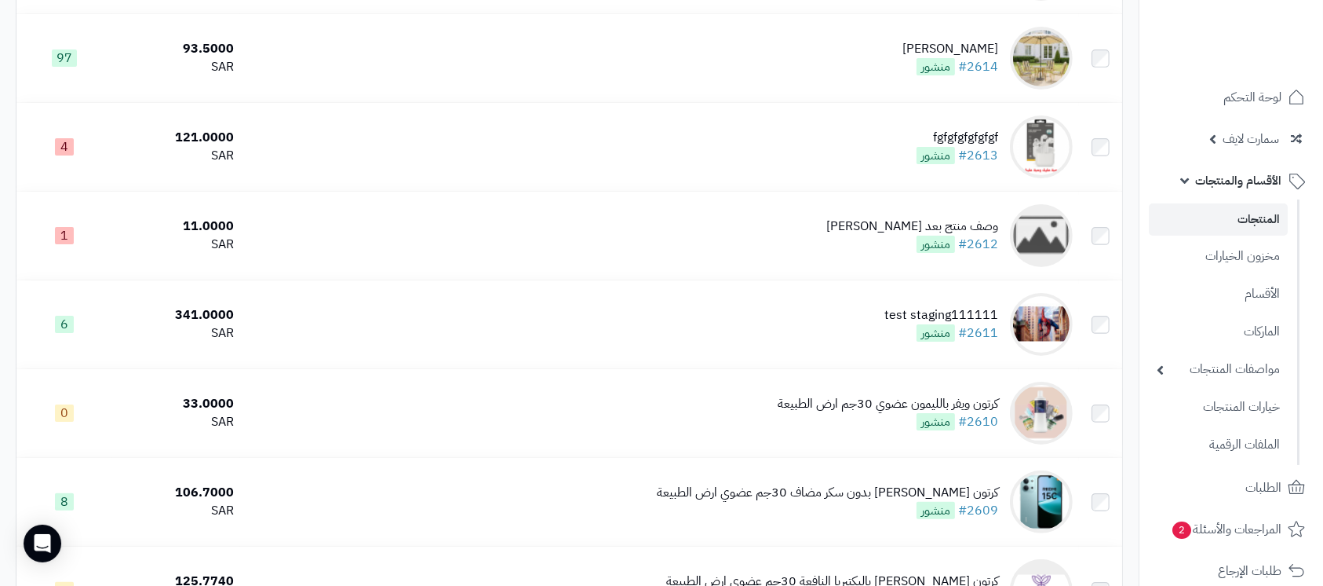
scroll to position [314, 0]
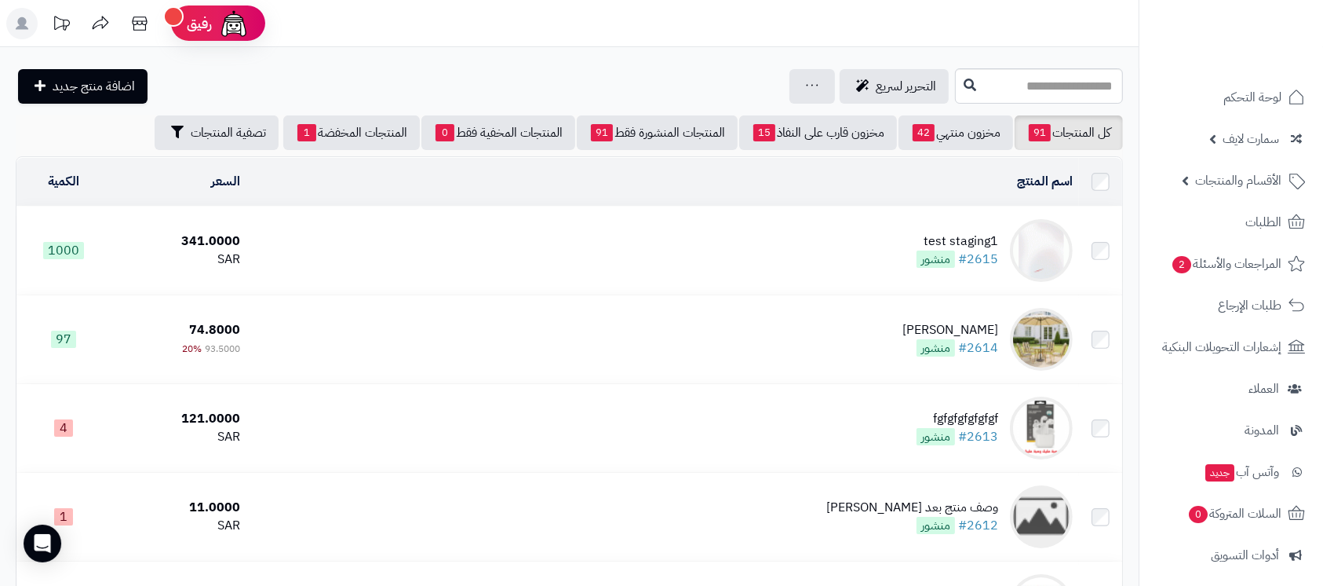
click at [835, 246] on td "test staging1 #2615 منشور" at bounding box center [662, 250] width 833 height 88
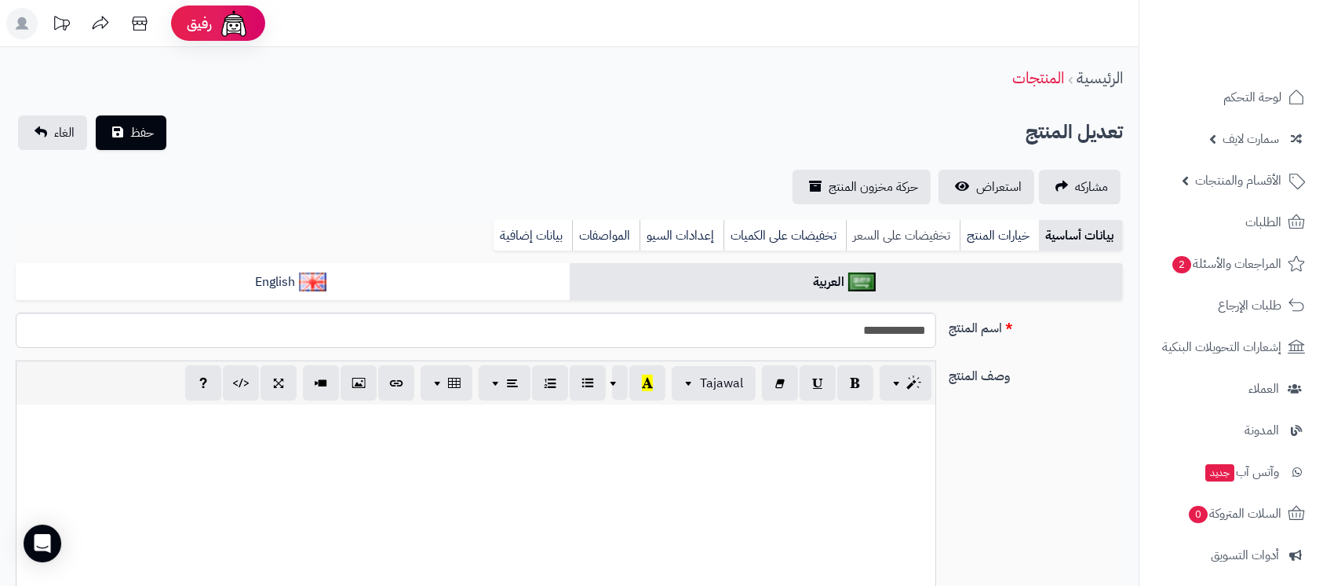
click at [922, 229] on link "تخفيضات على السعر" at bounding box center [903, 235] width 114 height 31
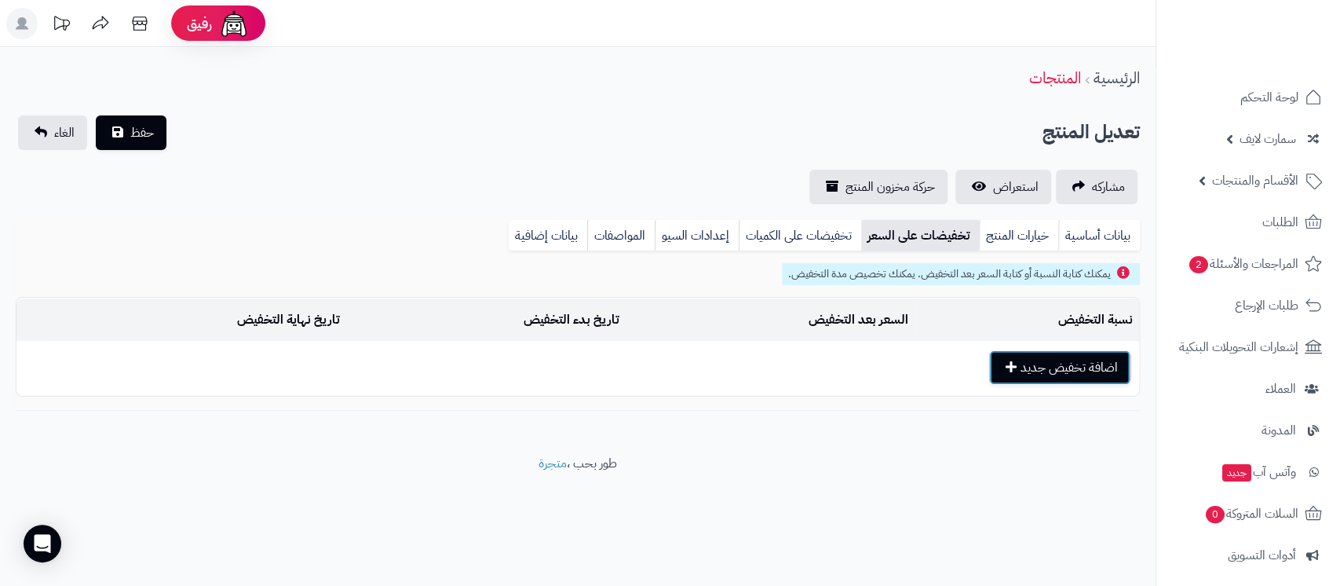
click at [1057, 355] on button "اضافة تخفيض جديد" at bounding box center [1059, 367] width 141 height 35
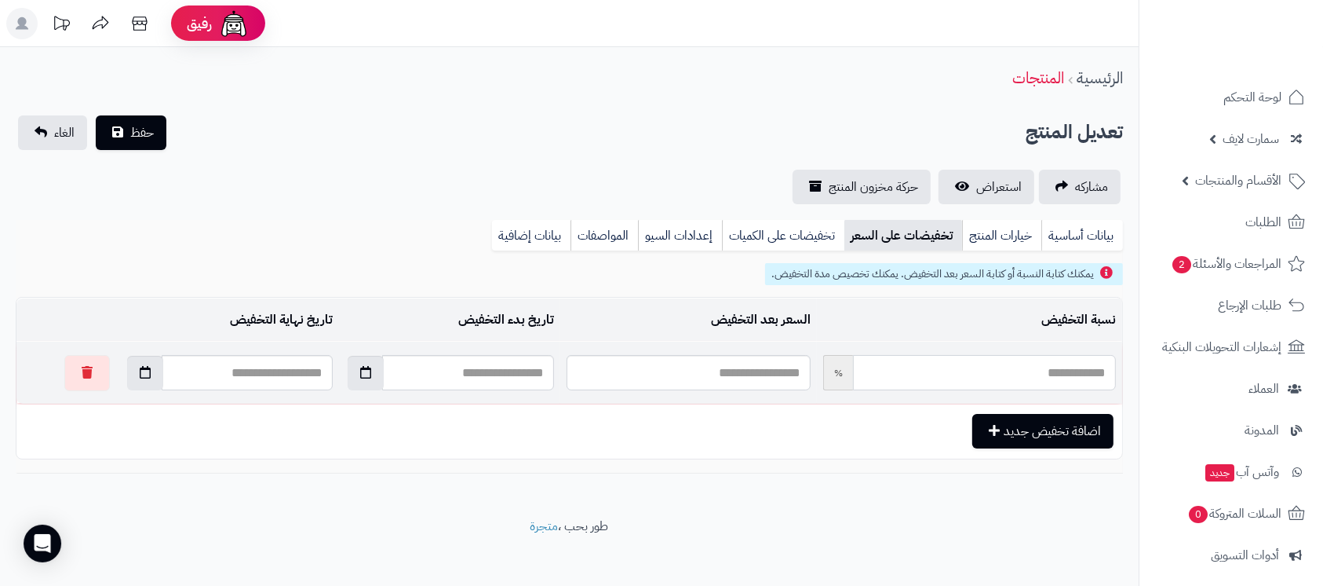
click at [1061, 363] on input "text" at bounding box center [984, 372] width 263 height 35
type input "**"
type input "******"
type input "**"
click at [131, 129] on span "حفظ" at bounding box center [142, 131] width 24 height 19
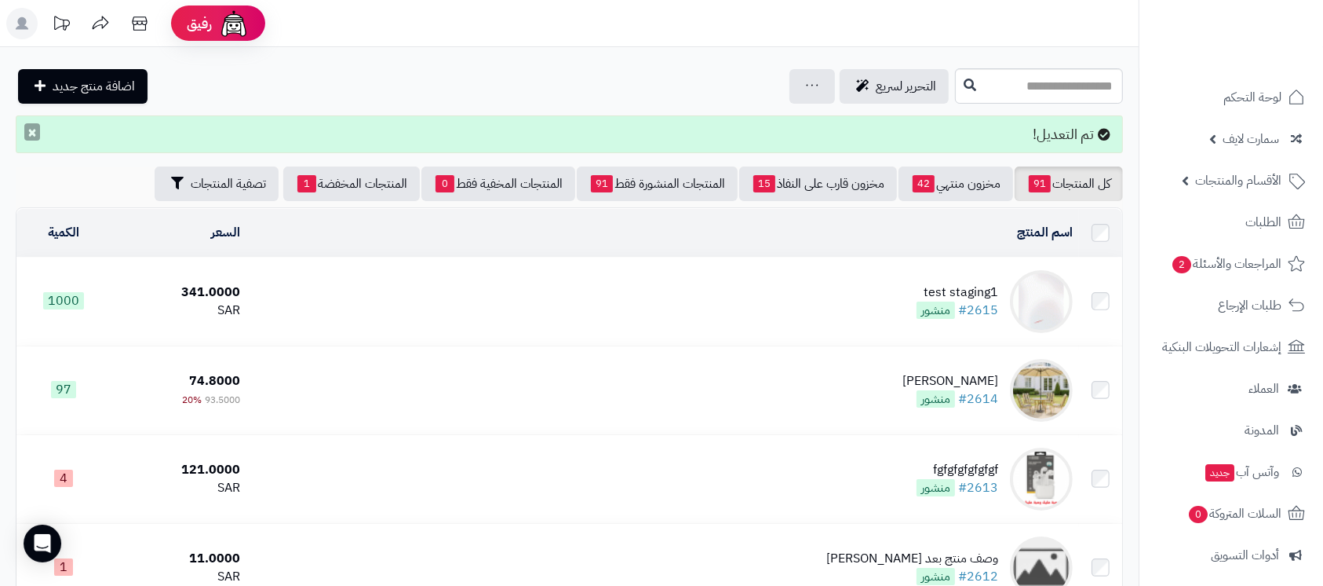
click at [37, 129] on button "×" at bounding box center [32, 131] width 16 height 17
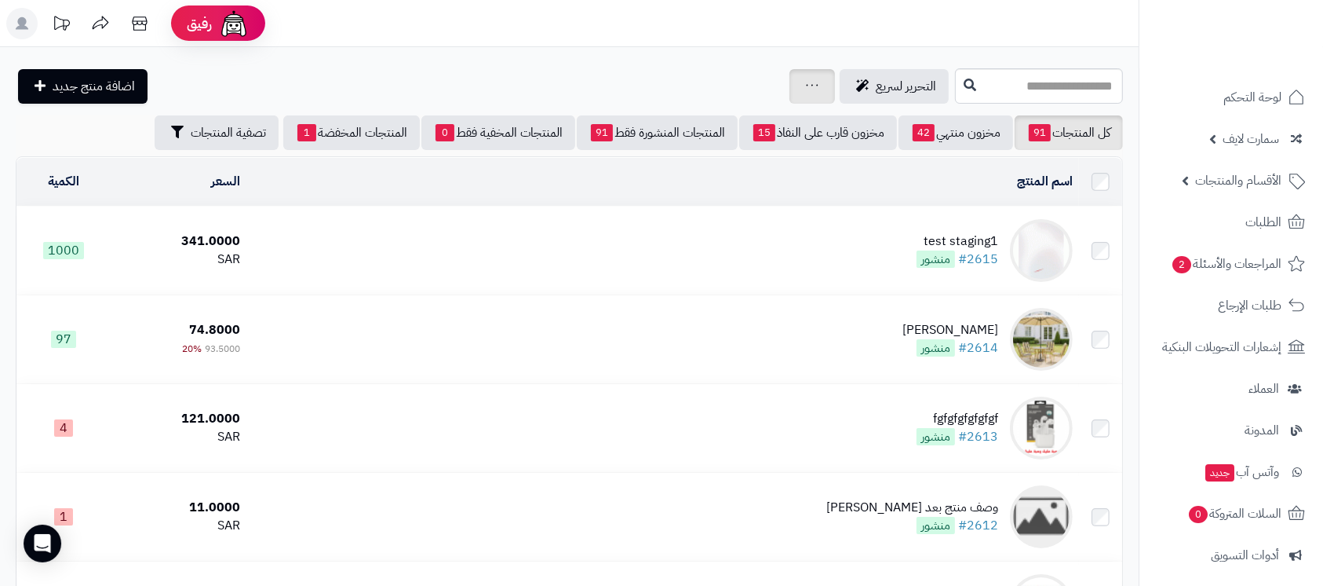
click at [806, 78] on link at bounding box center [812, 86] width 13 height 19
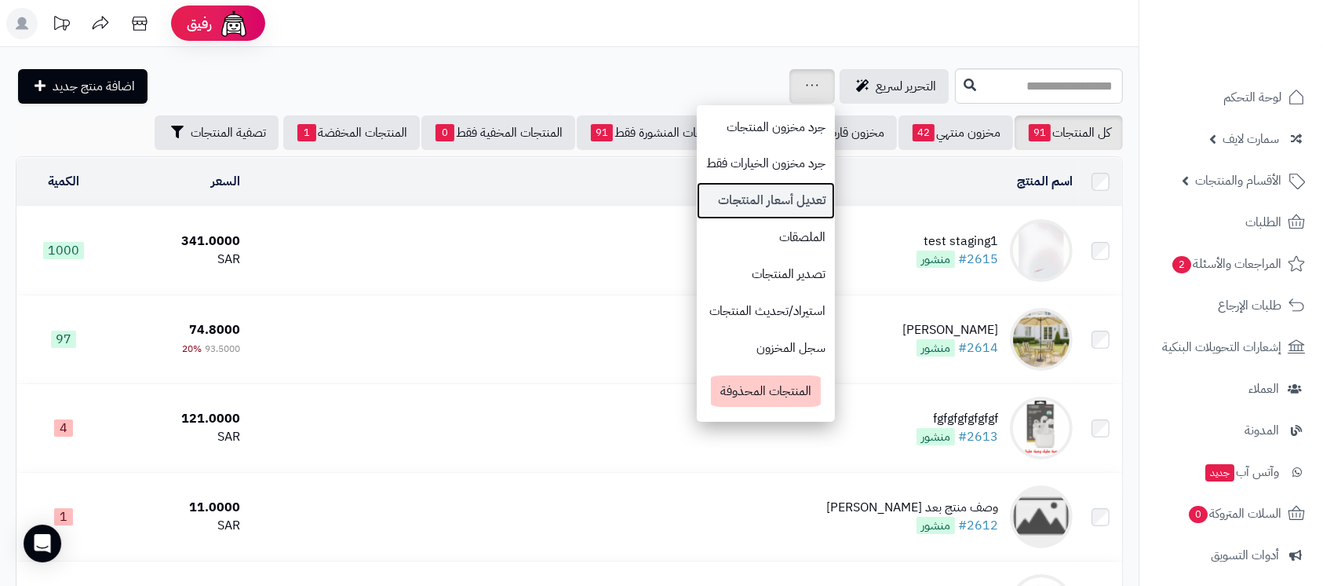
click at [697, 197] on link "تعديل أسعار المنتجات" at bounding box center [766, 200] width 138 height 37
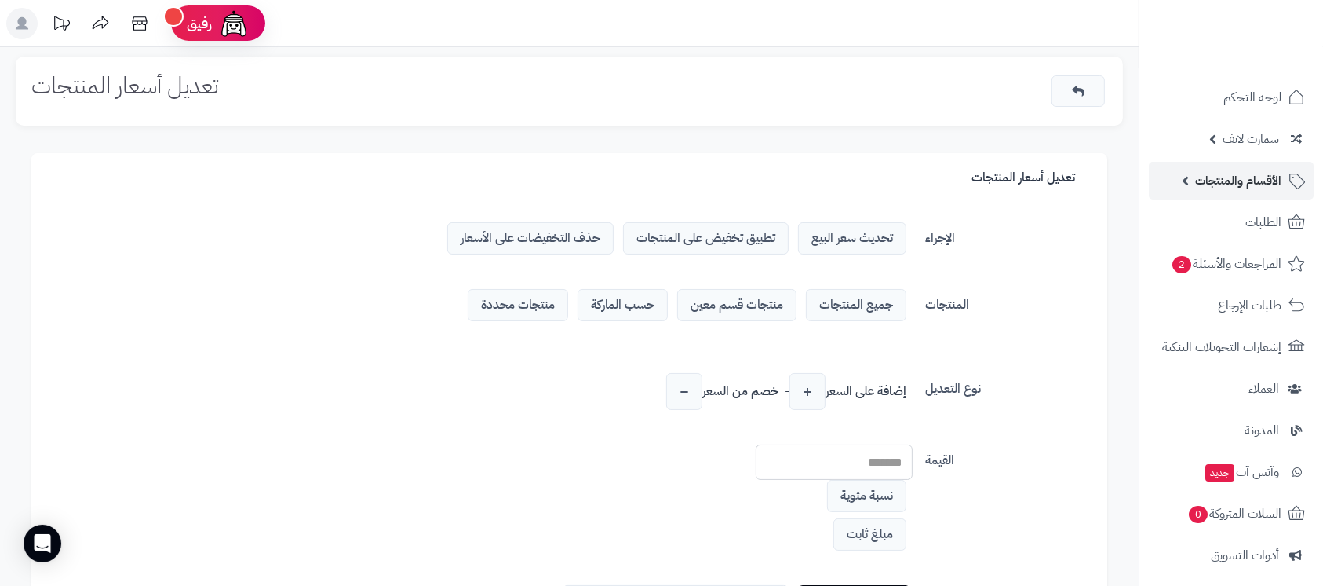
click at [1213, 179] on span "الأقسام والمنتجات" at bounding box center [1238, 181] width 86 height 22
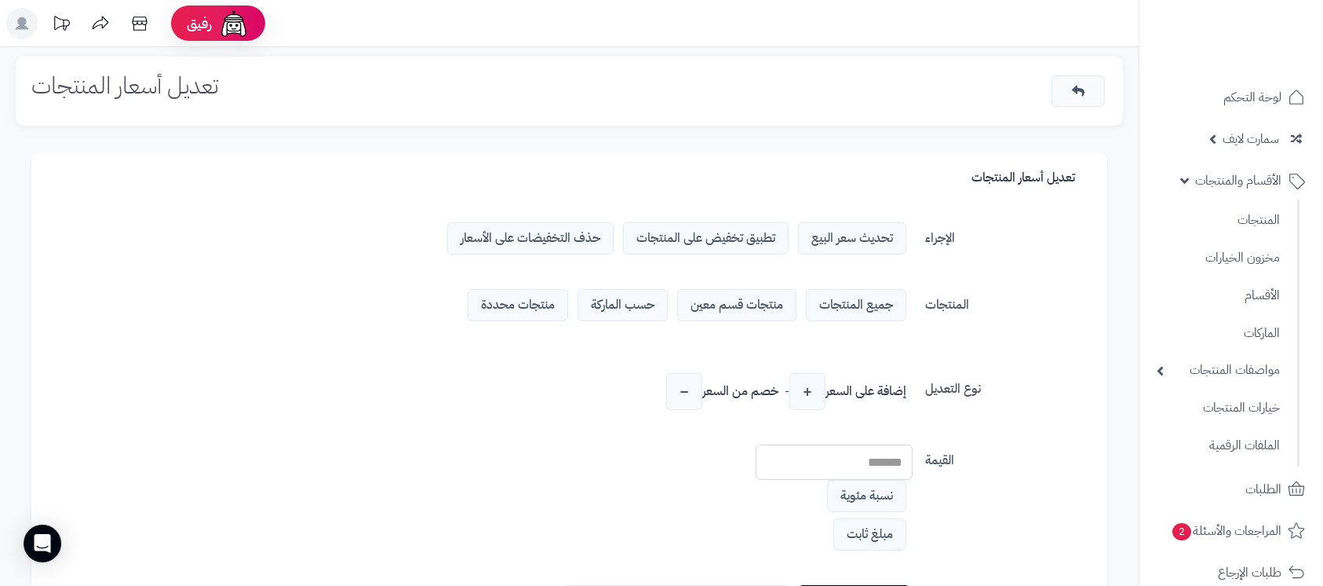
click at [741, 305] on span "منتجات قسم معين" at bounding box center [736, 305] width 119 height 32
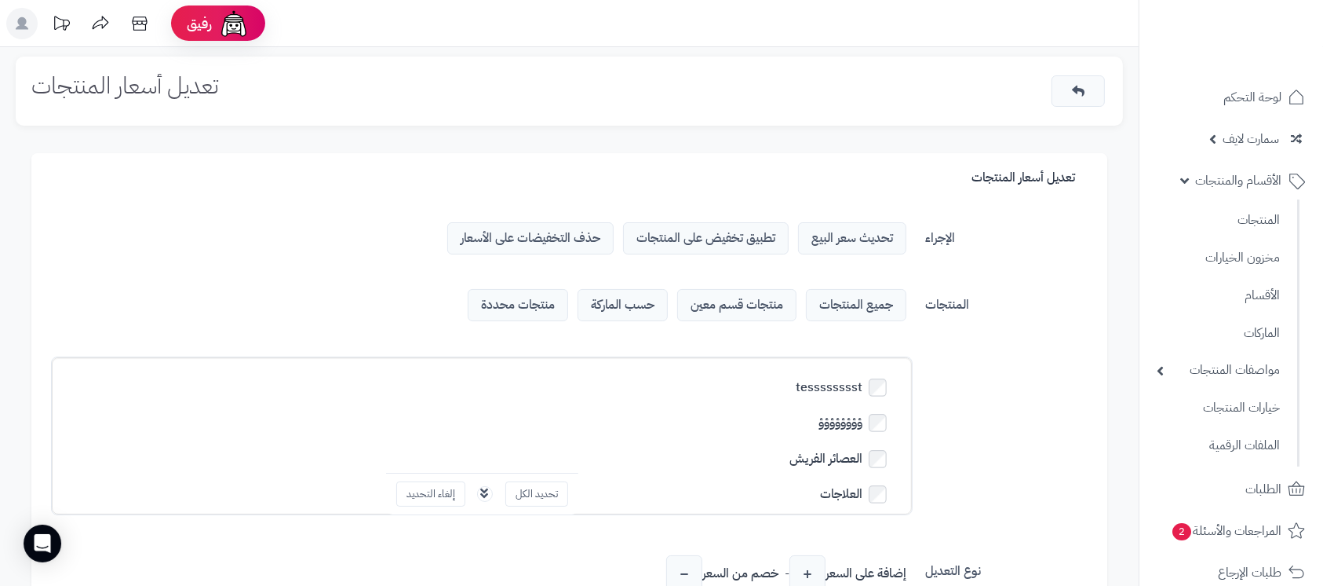
click at [627, 303] on span "حسب الماركة" at bounding box center [623, 305] width 90 height 32
click at [534, 308] on span "منتجات محددة" at bounding box center [518, 305] width 100 height 32
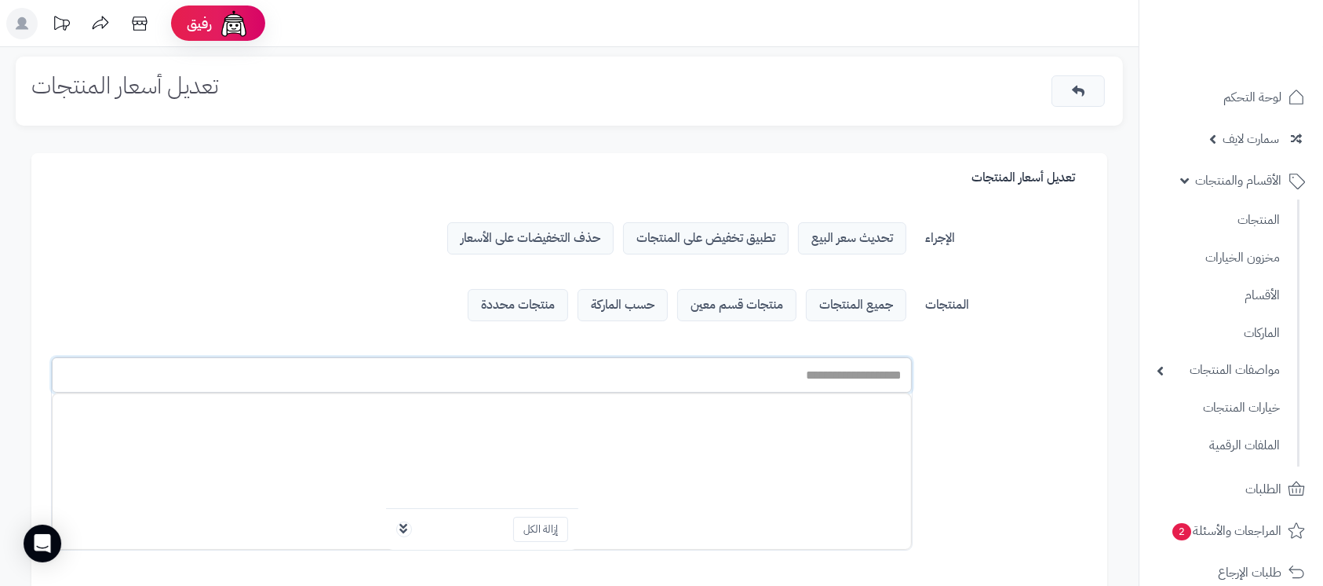
click at [845, 379] on input "text" at bounding box center [482, 374] width 860 height 35
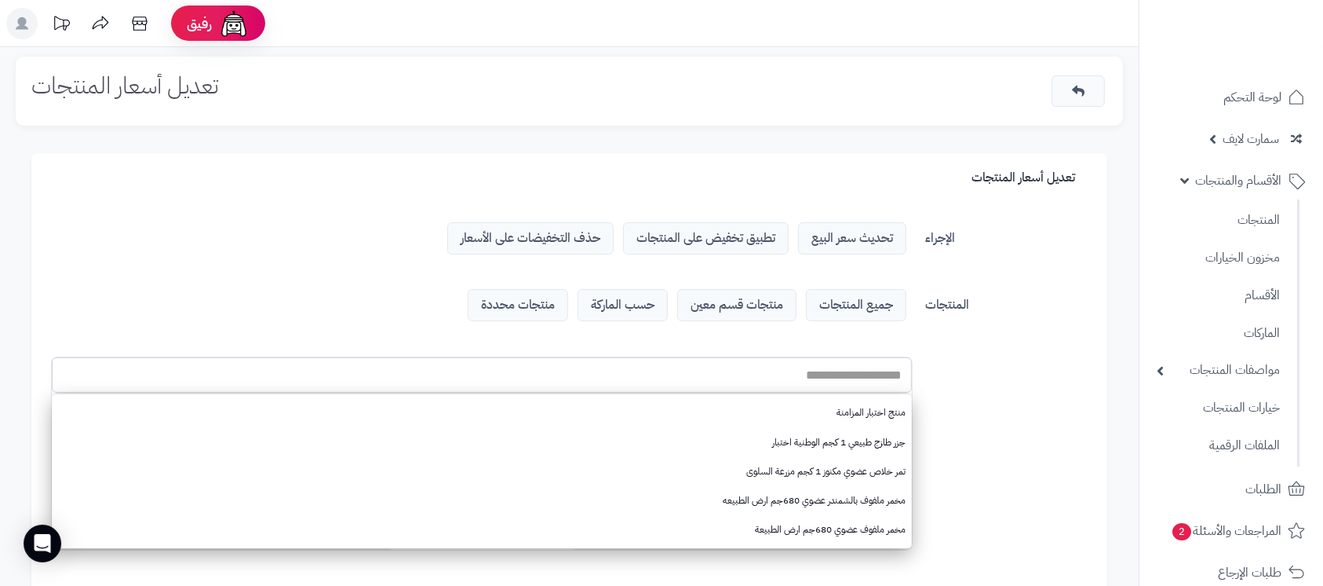
click at [1008, 382] on div "المنتجات جميع المنتجات منتجات قسم معين حسب الماركة منتجات محددة tesssssssst ؤؤؤ…" at bounding box center [569, 432] width 1049 height 286
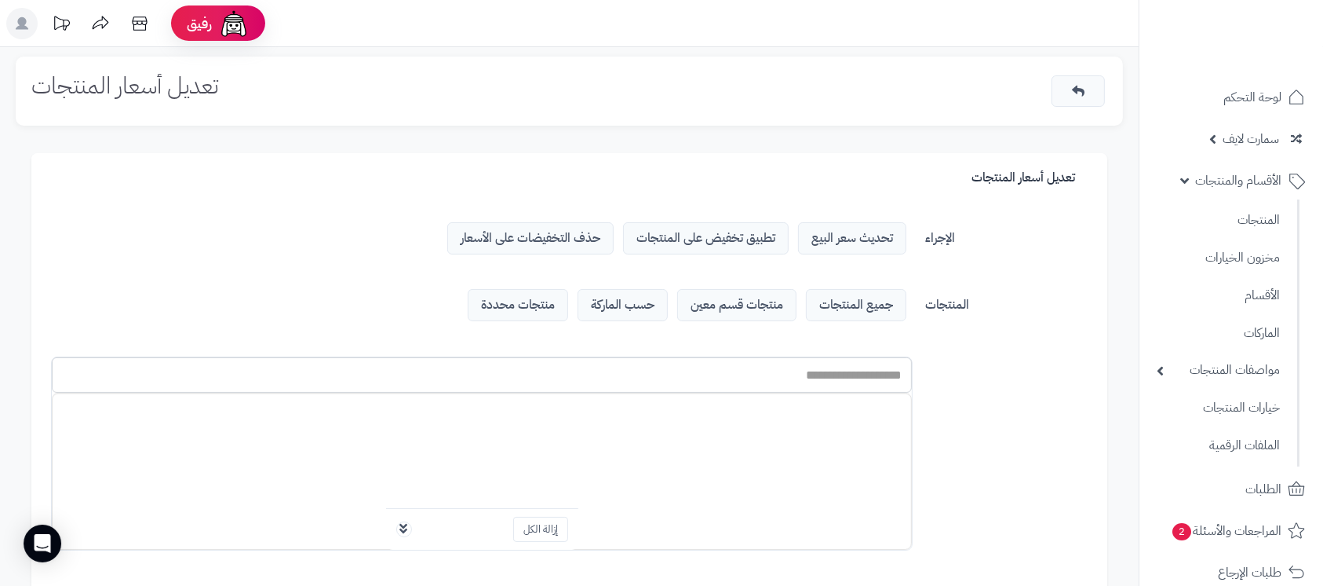
scroll to position [209, 0]
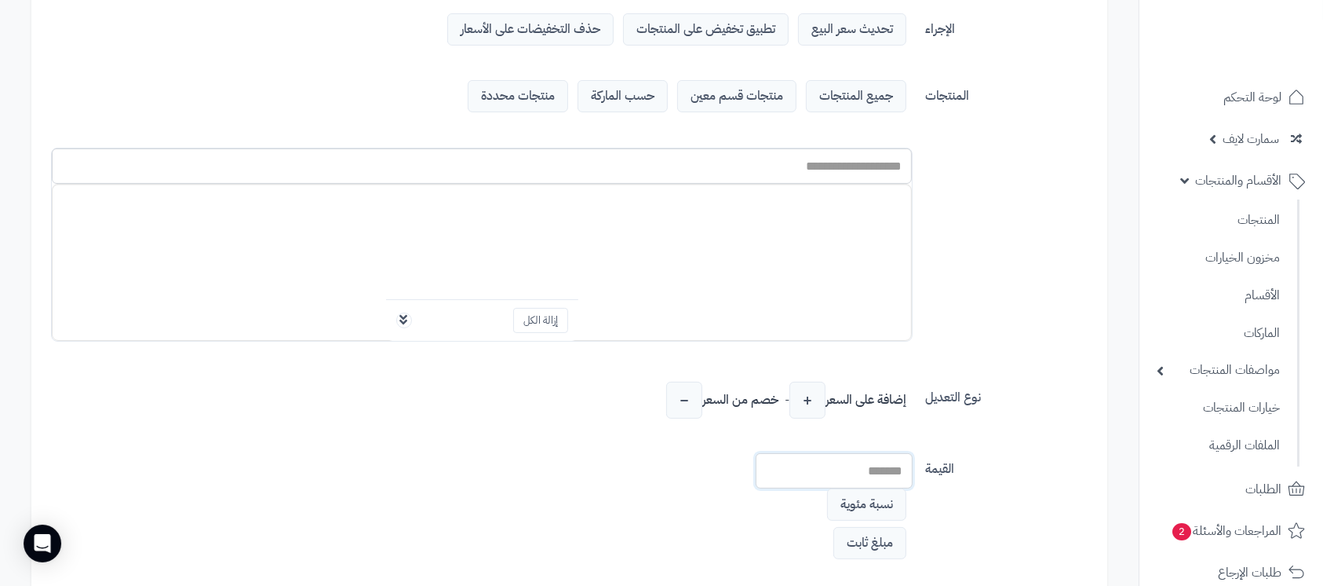
click at [863, 467] on input "number" at bounding box center [834, 470] width 157 height 35
click at [683, 403] on span "−" at bounding box center [684, 399] width 36 height 37
click at [813, 407] on span "+" at bounding box center [808, 399] width 36 height 37
click at [889, 467] on input "number" at bounding box center [834, 470] width 157 height 35
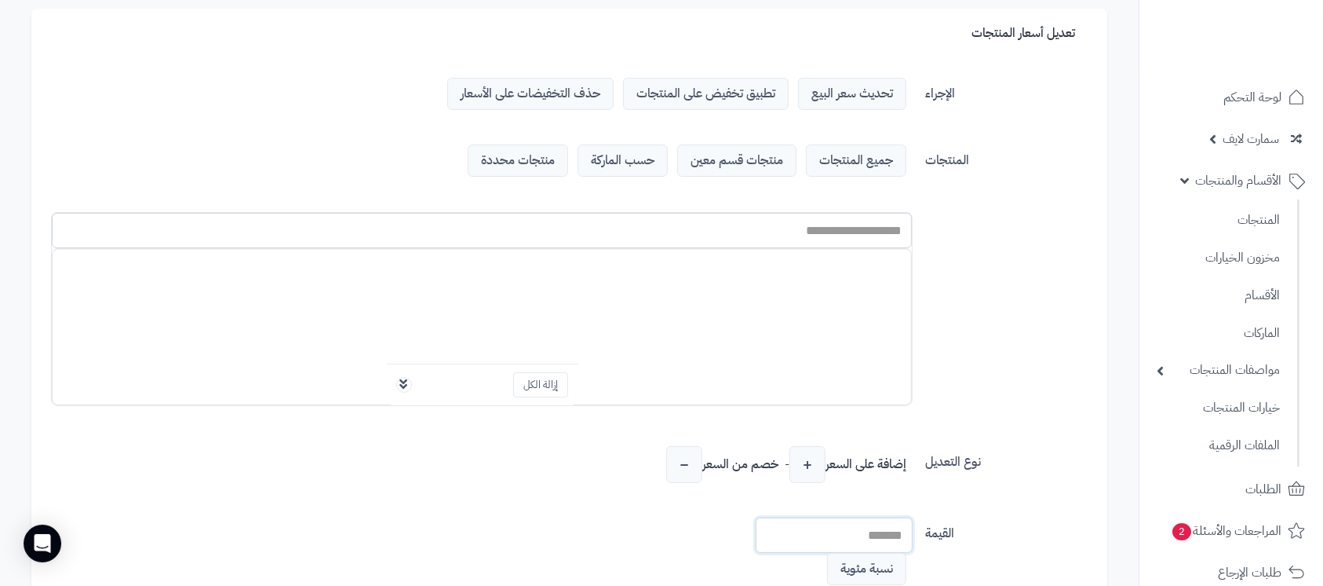
scroll to position [98, 0]
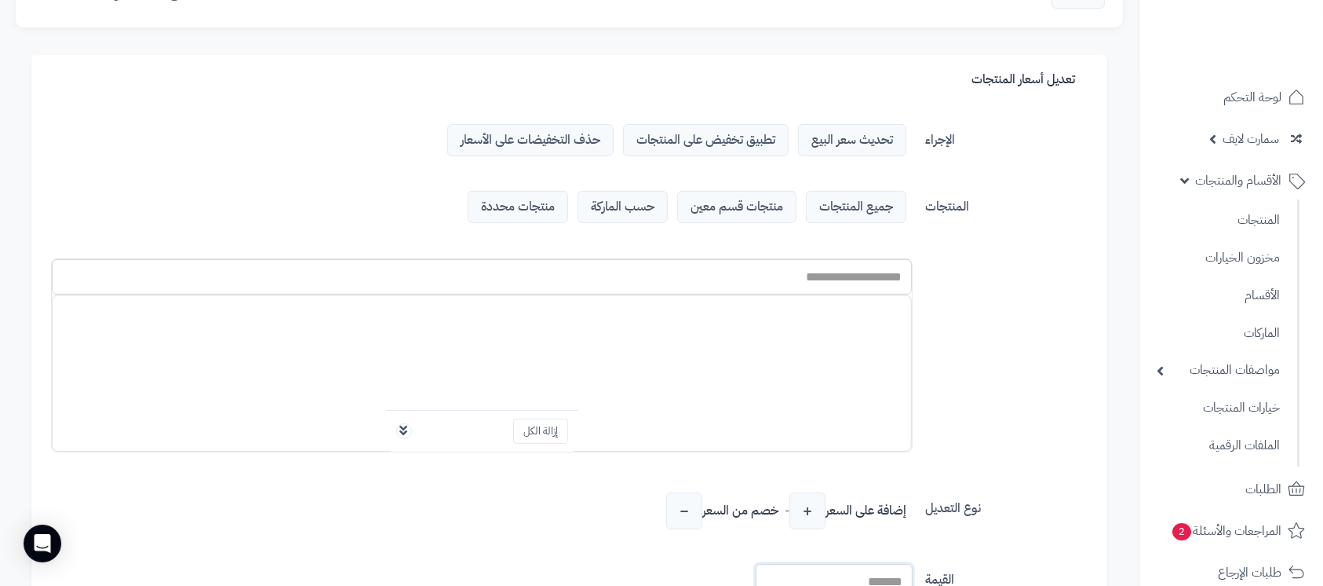
type input "*"
click at [841, 213] on span "جميع المنتجات" at bounding box center [856, 207] width 100 height 32
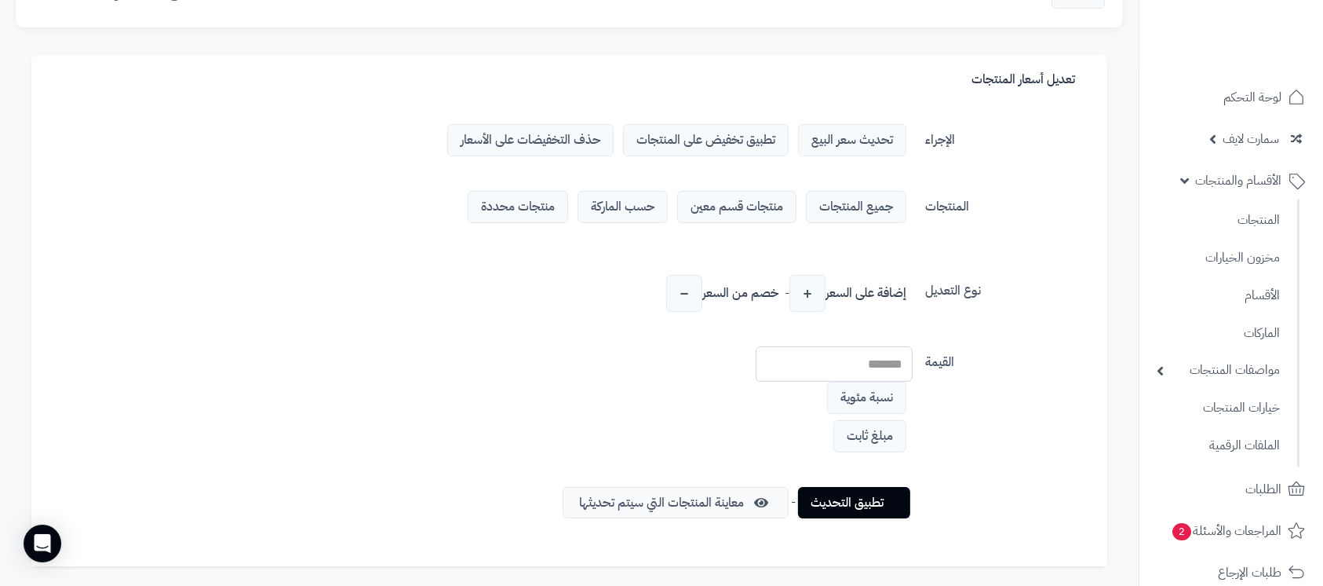
click at [746, 207] on span "منتجات قسم معين" at bounding box center [736, 207] width 119 height 32
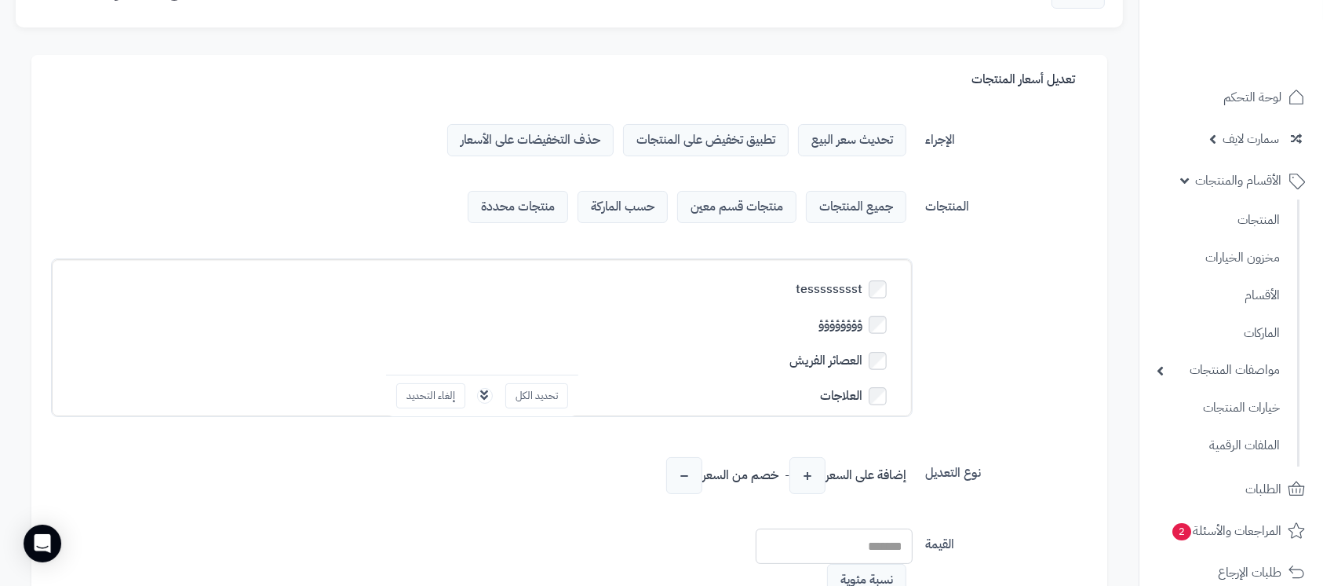
click at [541, 135] on span "حذف التخفيضات على الأسعار" at bounding box center [530, 140] width 166 height 32
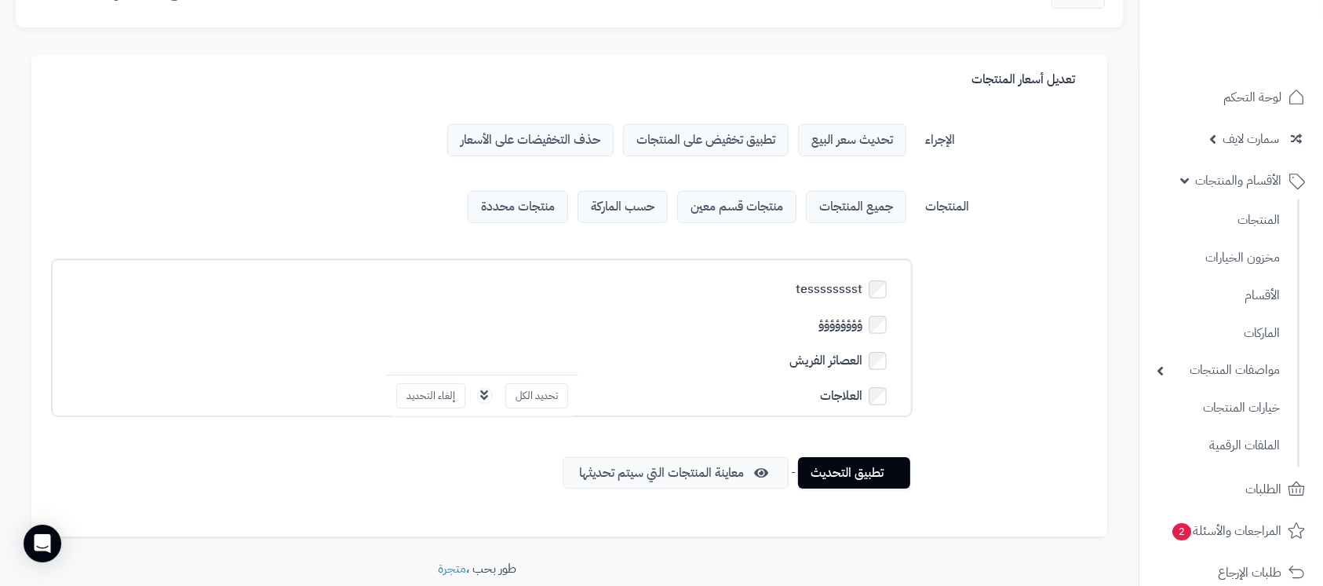
click at [835, 213] on span "جميع المنتجات" at bounding box center [856, 207] width 100 height 32
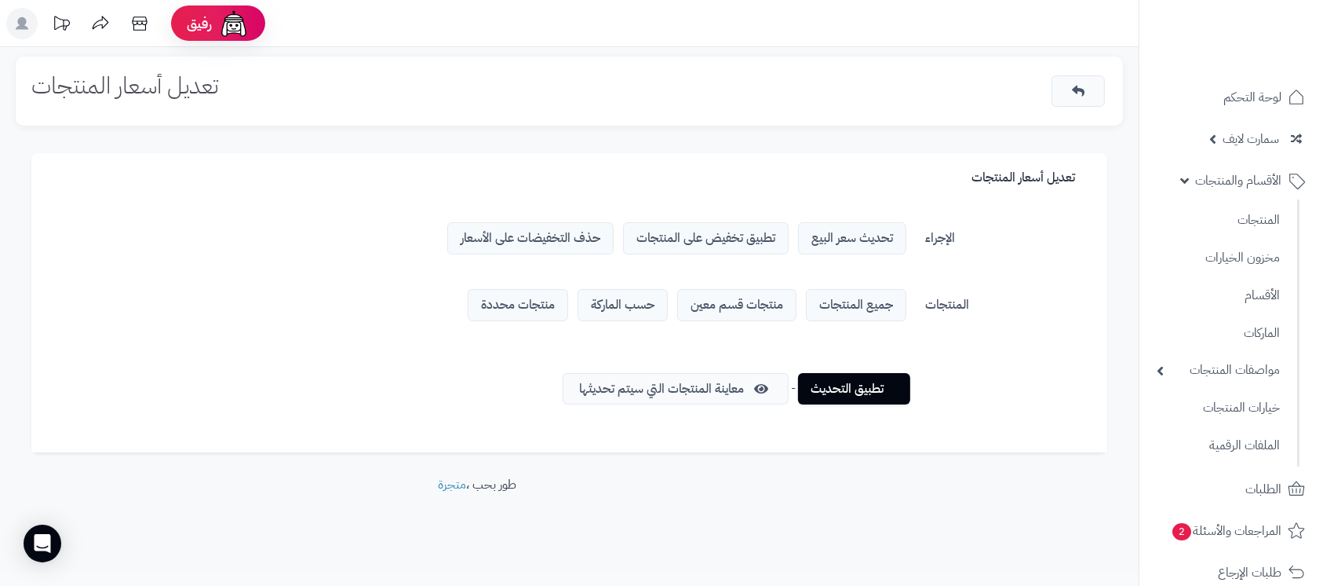
scroll to position [0, 0]
click at [868, 386] on link "تطبيق التحديث" at bounding box center [868, 387] width 112 height 31
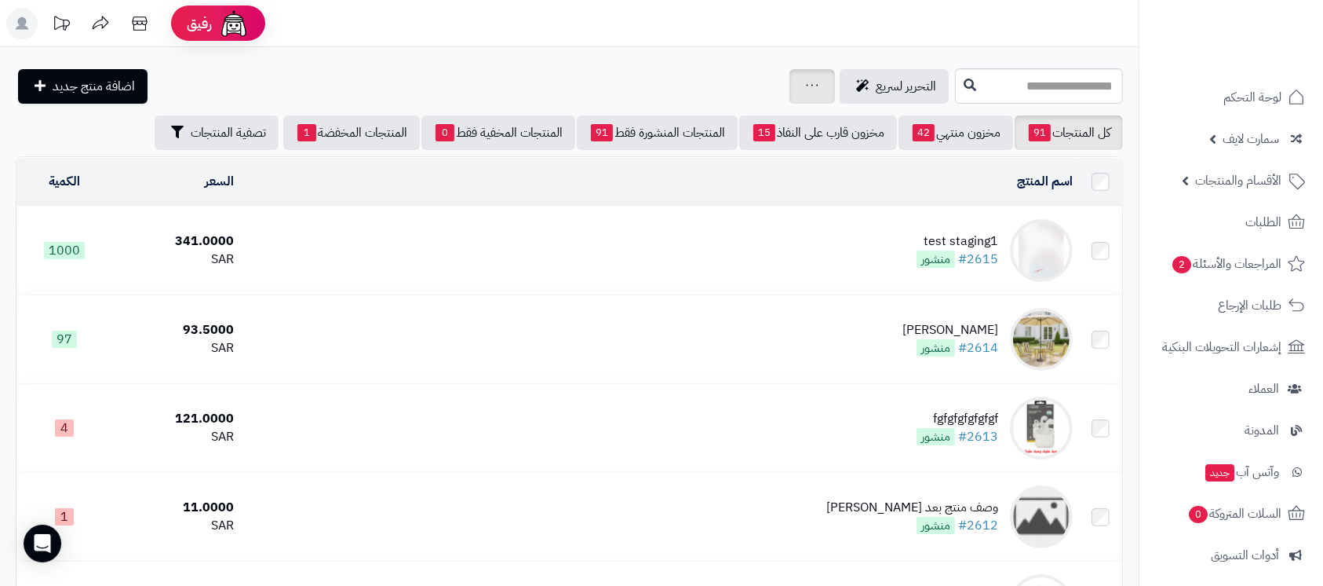
click at [806, 92] on link at bounding box center [812, 86] width 13 height 19
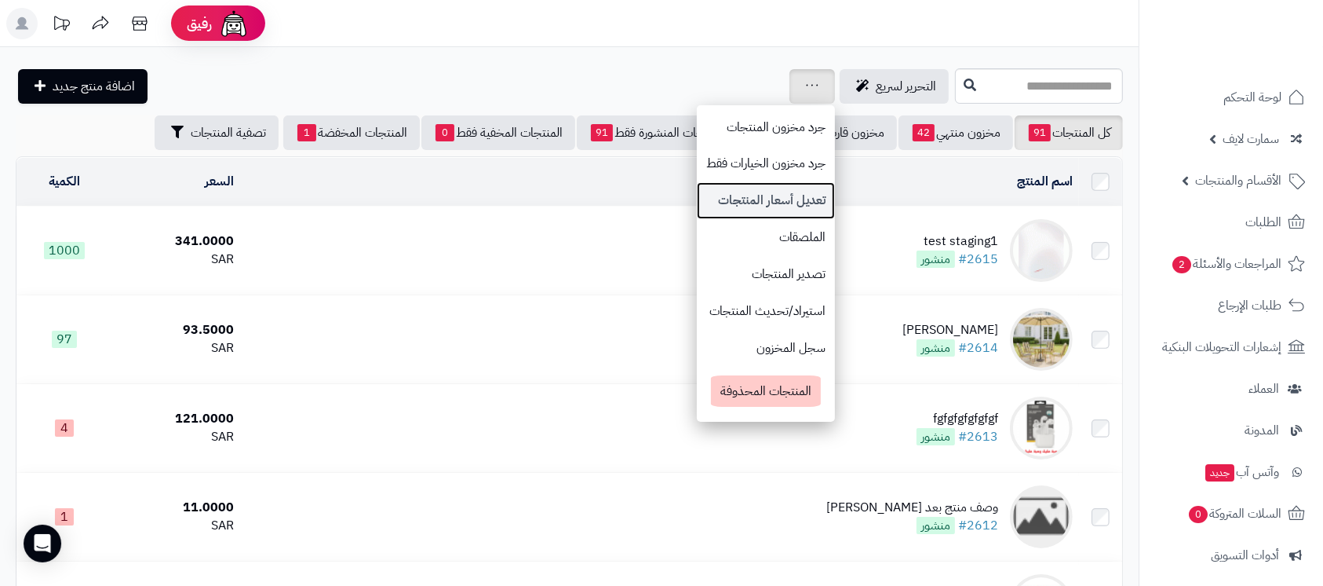
click at [697, 207] on link "تعديل أسعار المنتجات" at bounding box center [766, 200] width 138 height 37
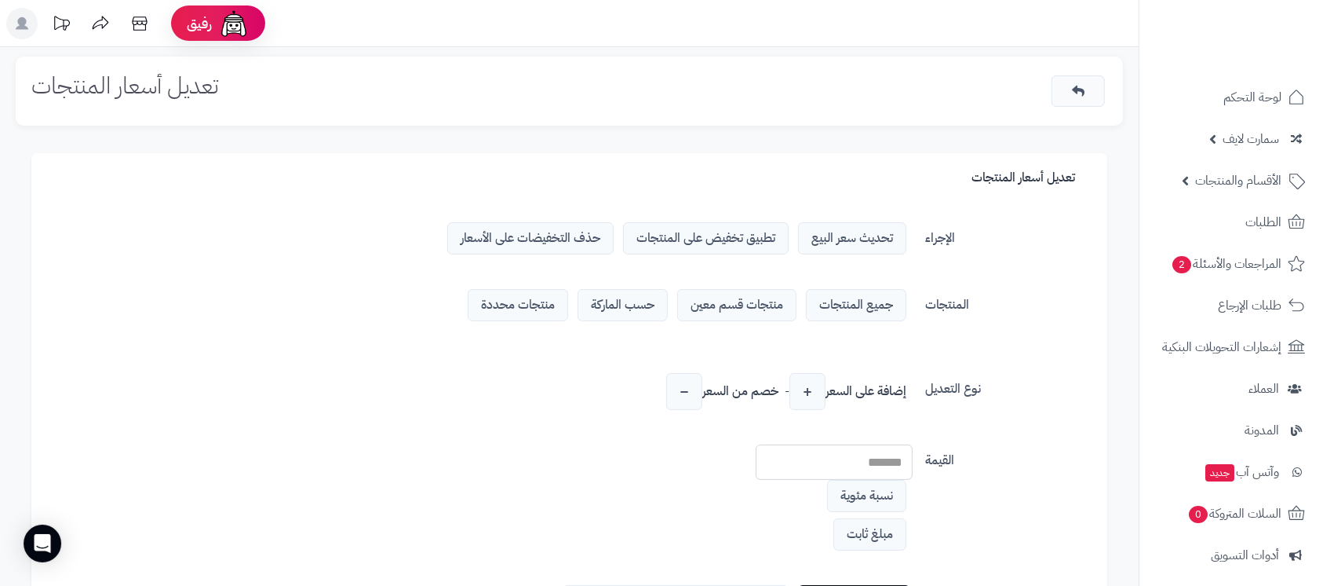
click at [710, 239] on span "تطبيق تخفيض على المنتجات" at bounding box center [706, 238] width 166 height 32
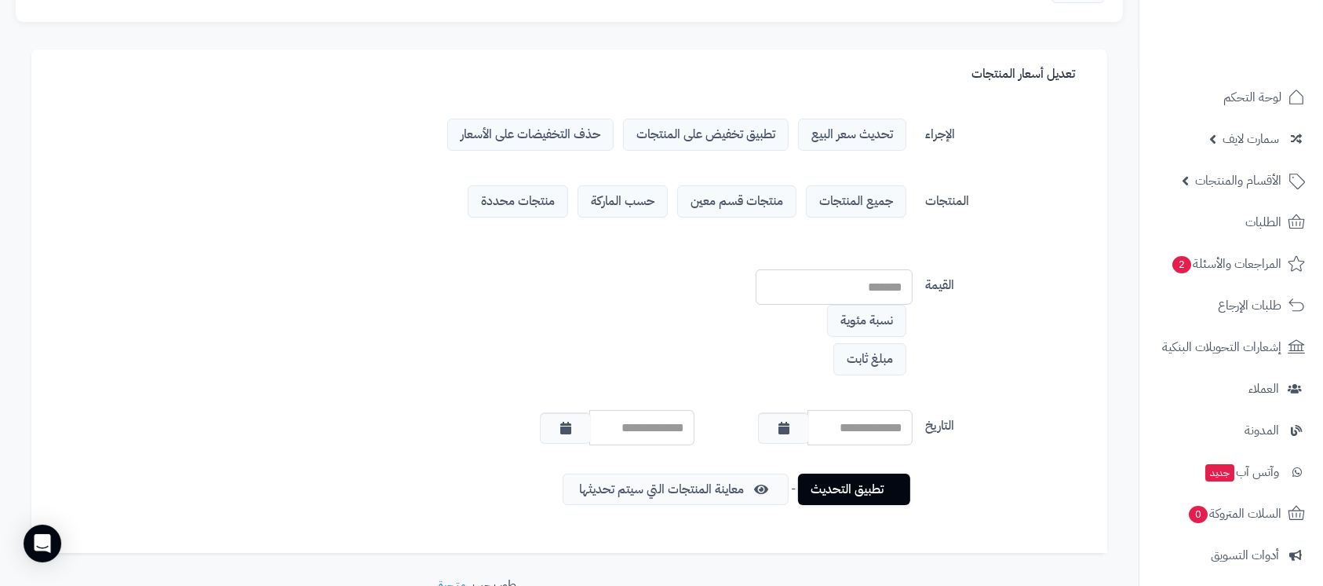
scroll to position [104, 0]
click at [758, 204] on span "منتجات قسم معين" at bounding box center [736, 200] width 119 height 32
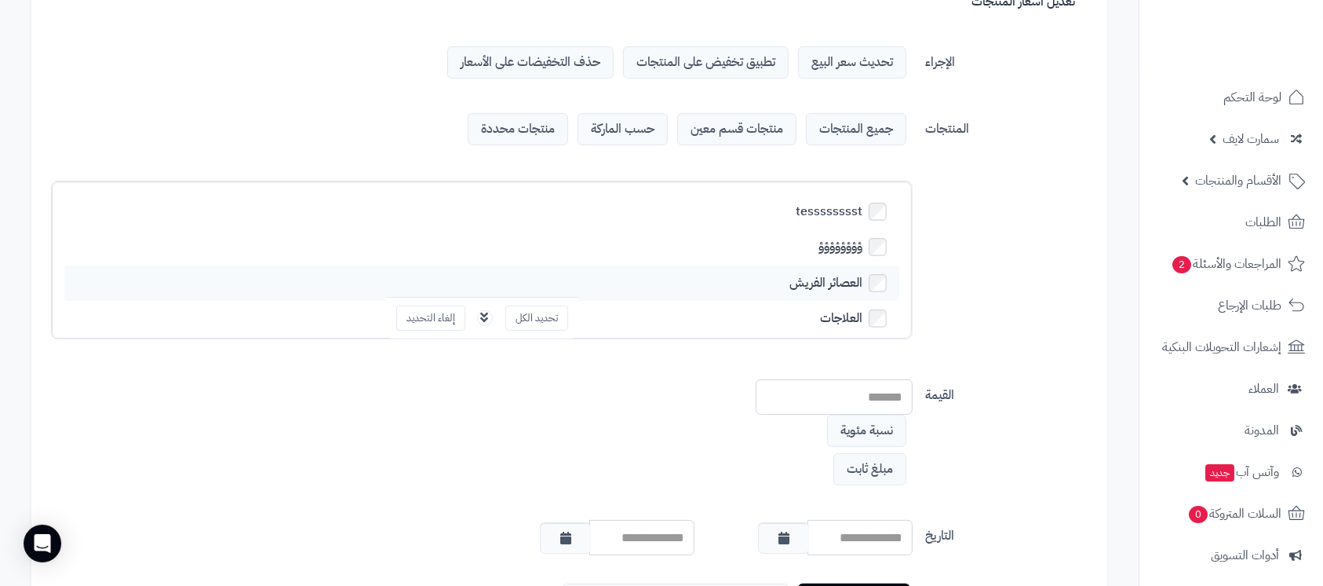
scroll to position [209, 0]
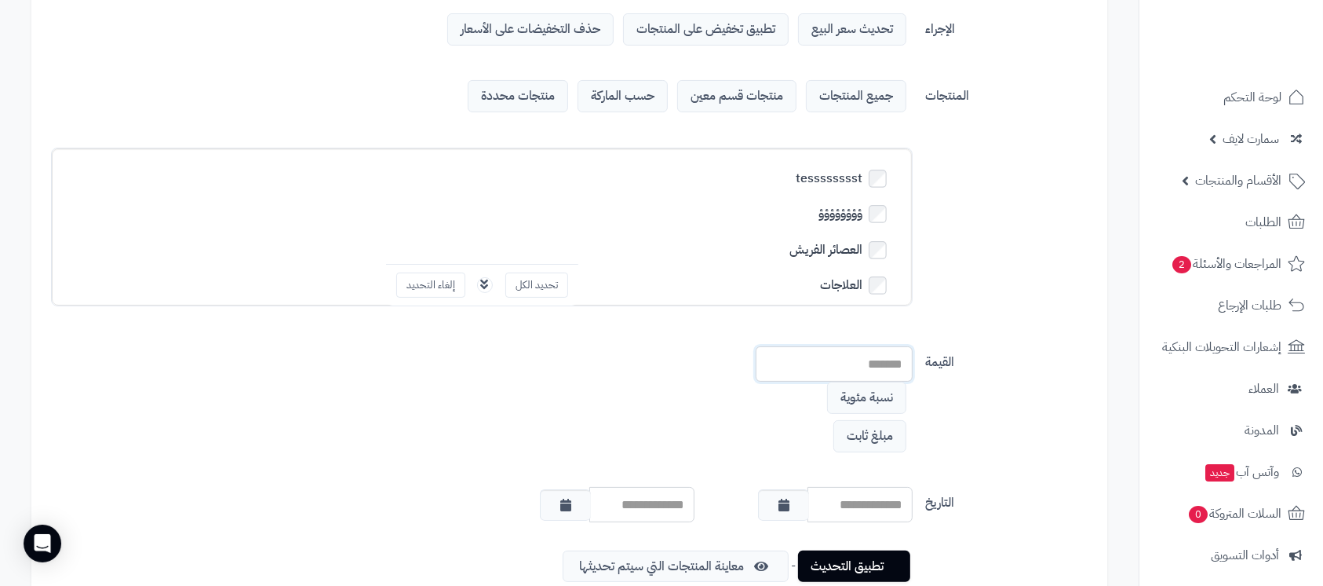
click at [874, 361] on input "number" at bounding box center [834, 363] width 157 height 35
type input "**"
click at [620, 100] on span "حسب الماركة" at bounding box center [623, 96] width 90 height 32
click at [761, 165] on div at bounding box center [482, 226] width 860 height 157
drag, startPoint x: 875, startPoint y: 357, endPoint x: 943, endPoint y: 356, distance: 68.3
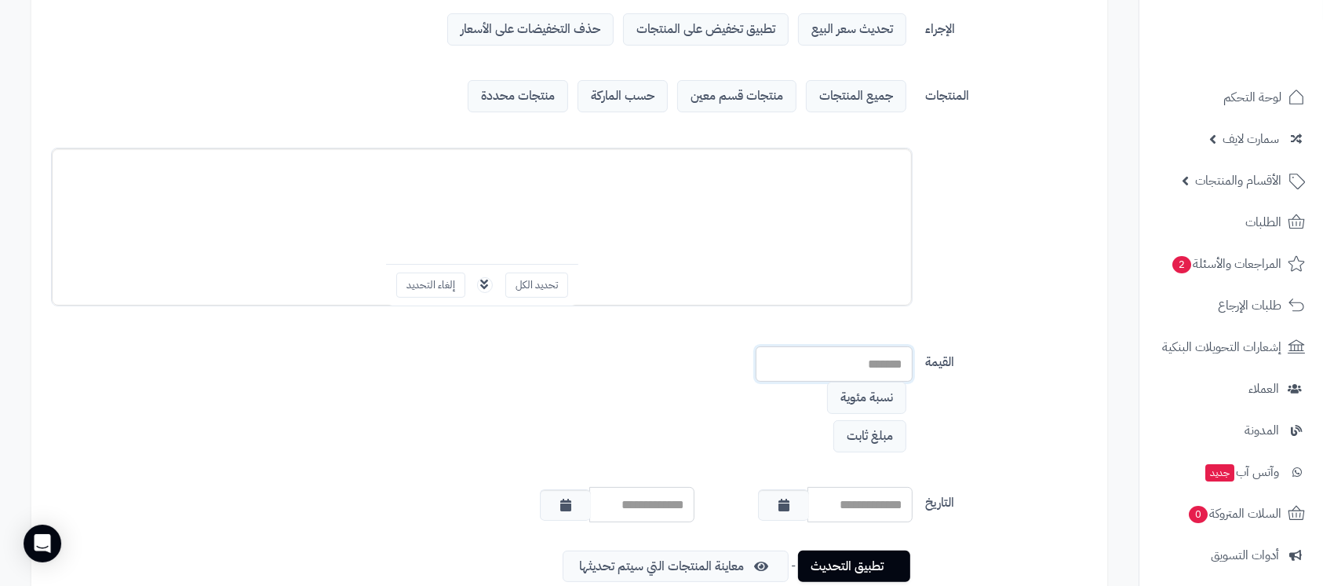
click at [943, 356] on div "القيمة ** نسبة مئوية مبلغ ثابت تجاهل إذا كان السعر الخاص يساوي أو أكبر من سعر ا…" at bounding box center [569, 408] width 1049 height 125
click at [509, 100] on span "منتجات محددة" at bounding box center [518, 96] width 100 height 32
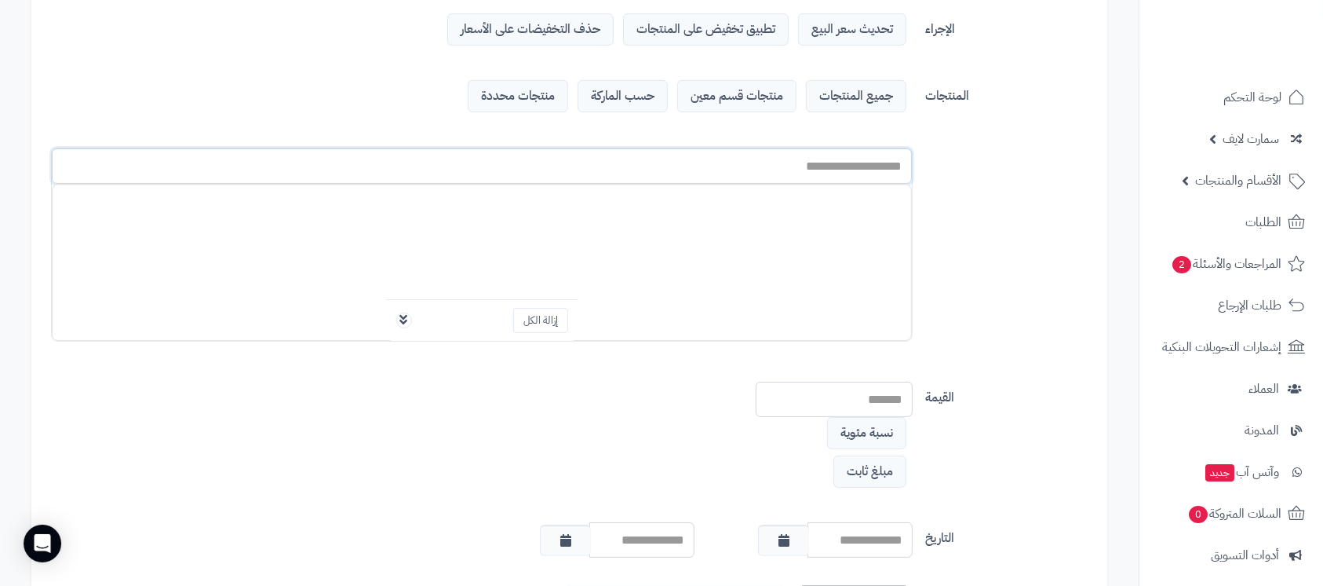
click at [841, 166] on input "text" at bounding box center [482, 165] width 860 height 35
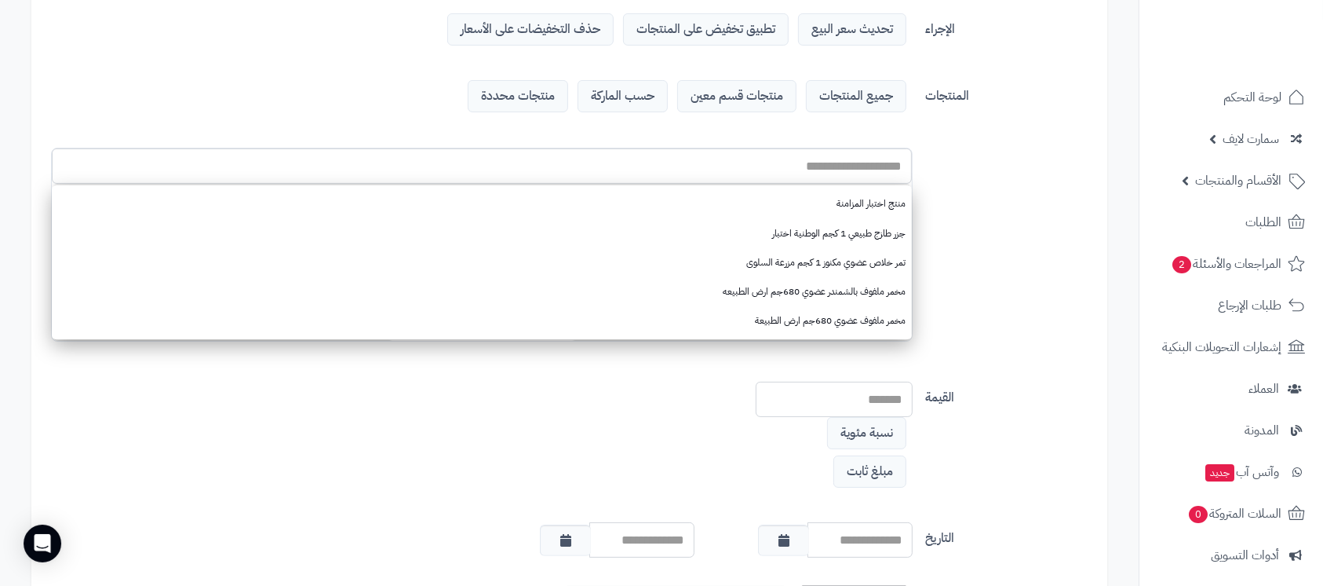
click at [1013, 237] on div "المنتجات جميع المنتجات منتجات قسم معين حسب الماركة منتجات محددة tesssssssst ؤؤؤ…" at bounding box center [569, 223] width 1049 height 286
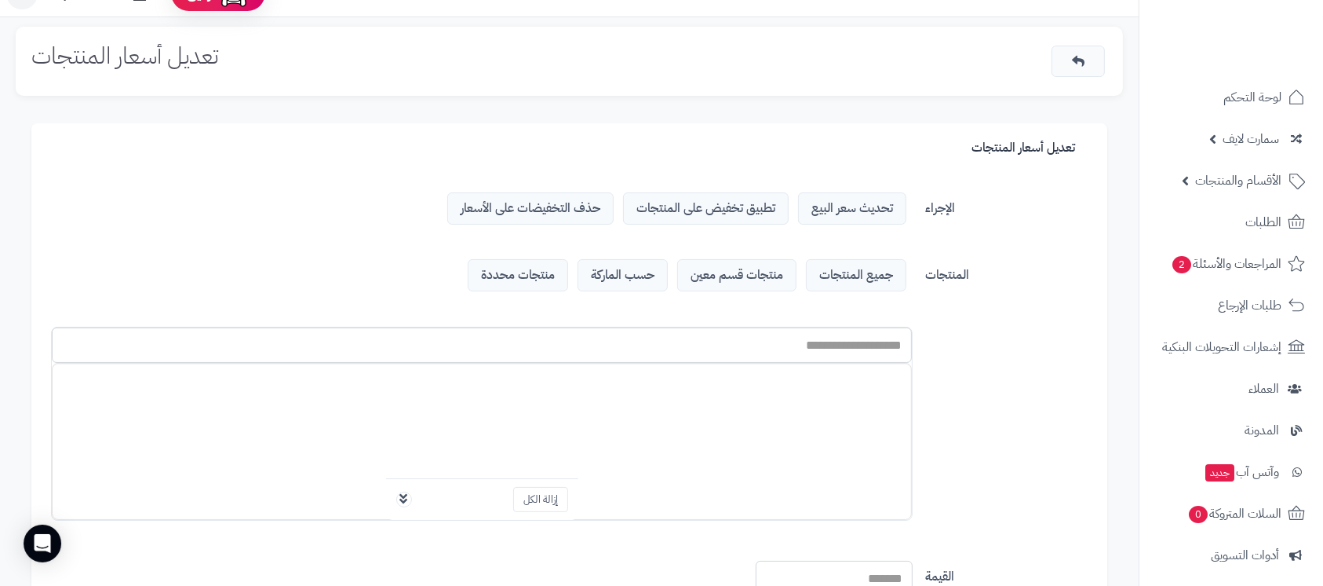
scroll to position [0, 0]
